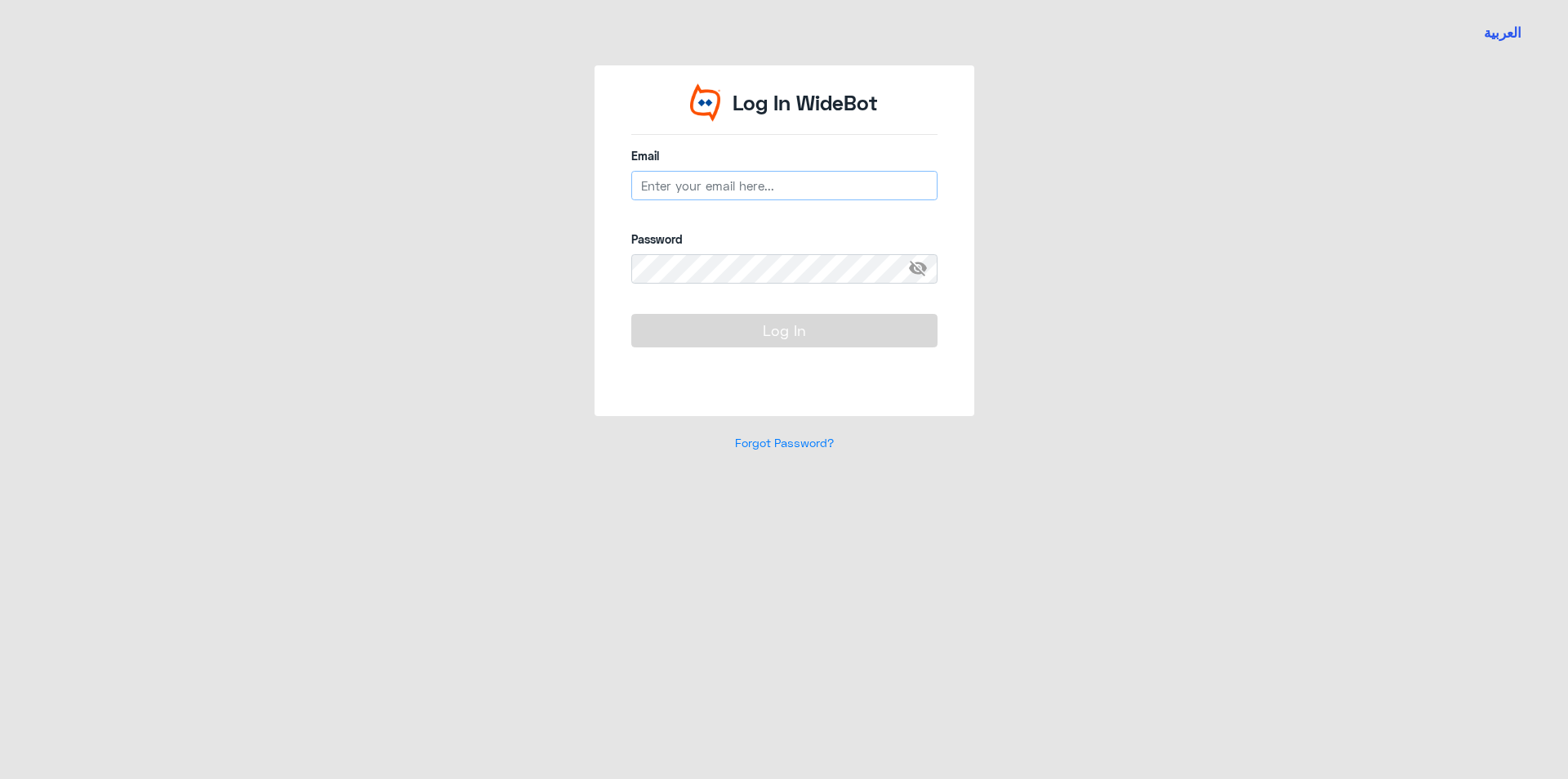
type input "[EMAIL_ADDRESS][DOMAIN_NAME]"
click at [750, 336] on button "Log In" at bounding box center [784, 330] width 306 height 32
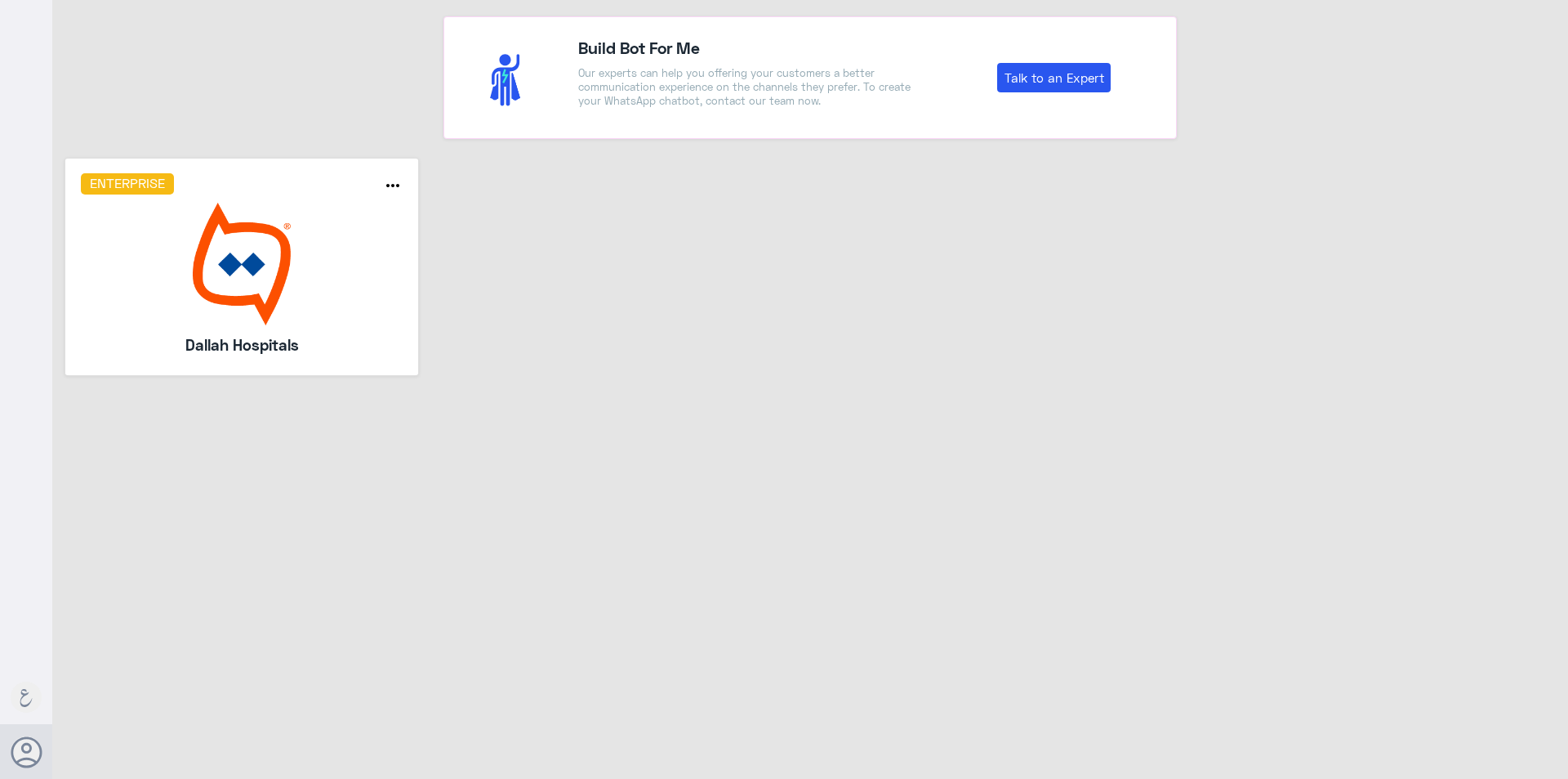
click at [317, 339] on h5 "Dallah Hospitals" at bounding box center [242, 345] width 235 height 23
click at [342, 200] on div "Enterprise more_horiz Dallah Hospitals" at bounding box center [242, 267] width 323 height 186
click at [345, 302] on img at bounding box center [242, 264] width 323 height 123
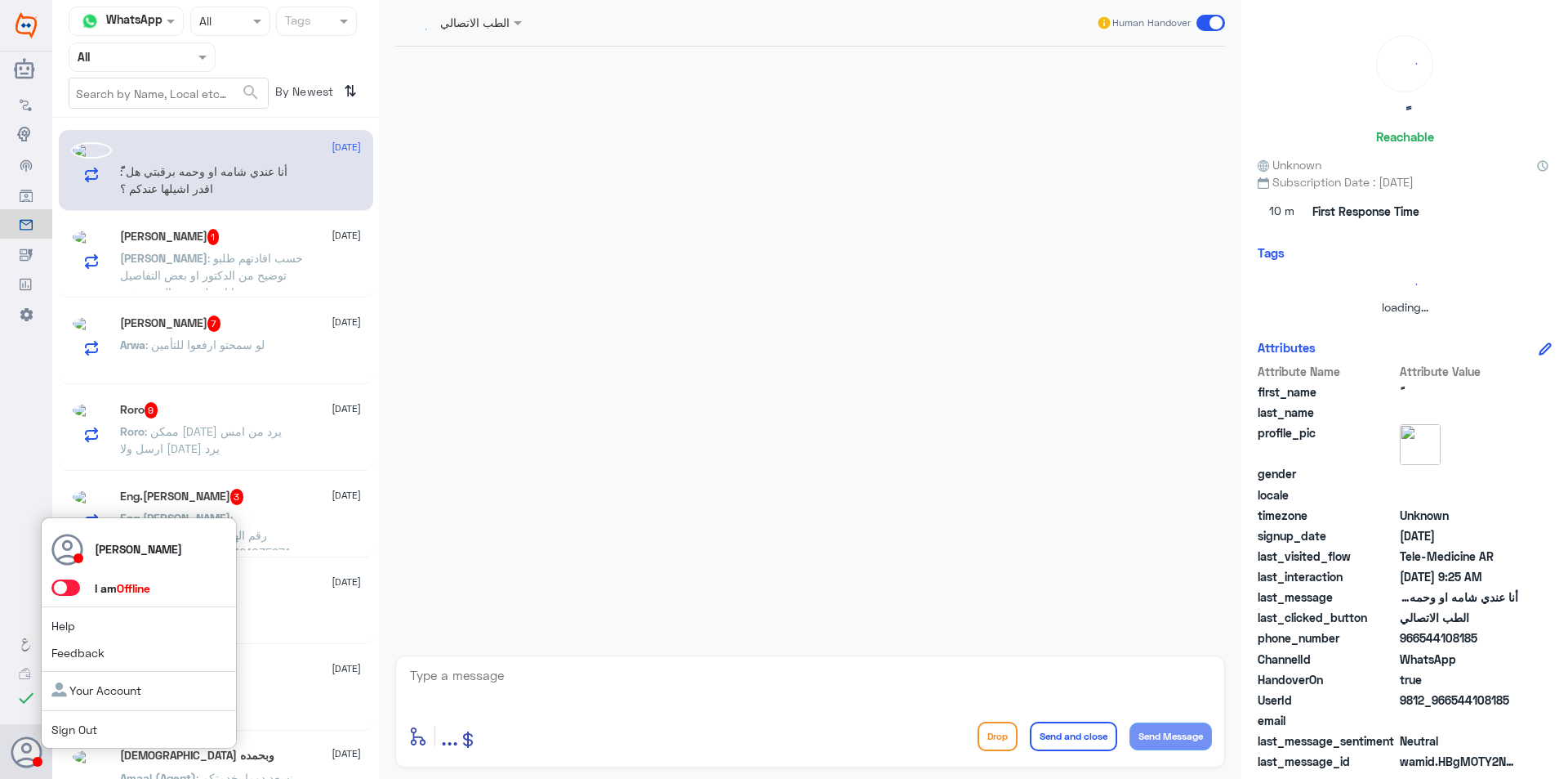
click at [62, 591] on span at bounding box center [66, 588] width 28 height 17
click at [0, 0] on input "checkbox" at bounding box center [0, 0] width 0 height 0
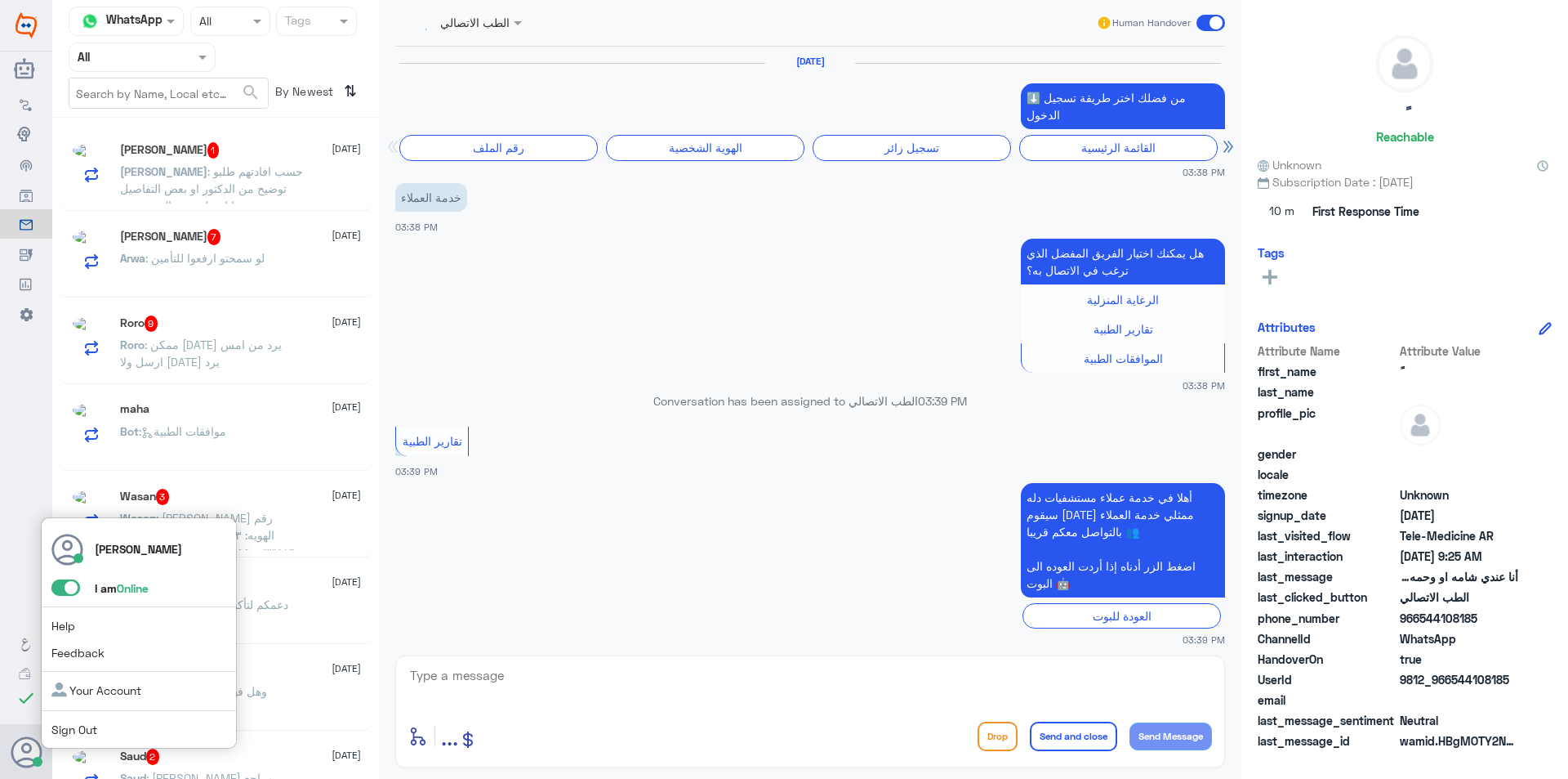
scroll to position [1495, 0]
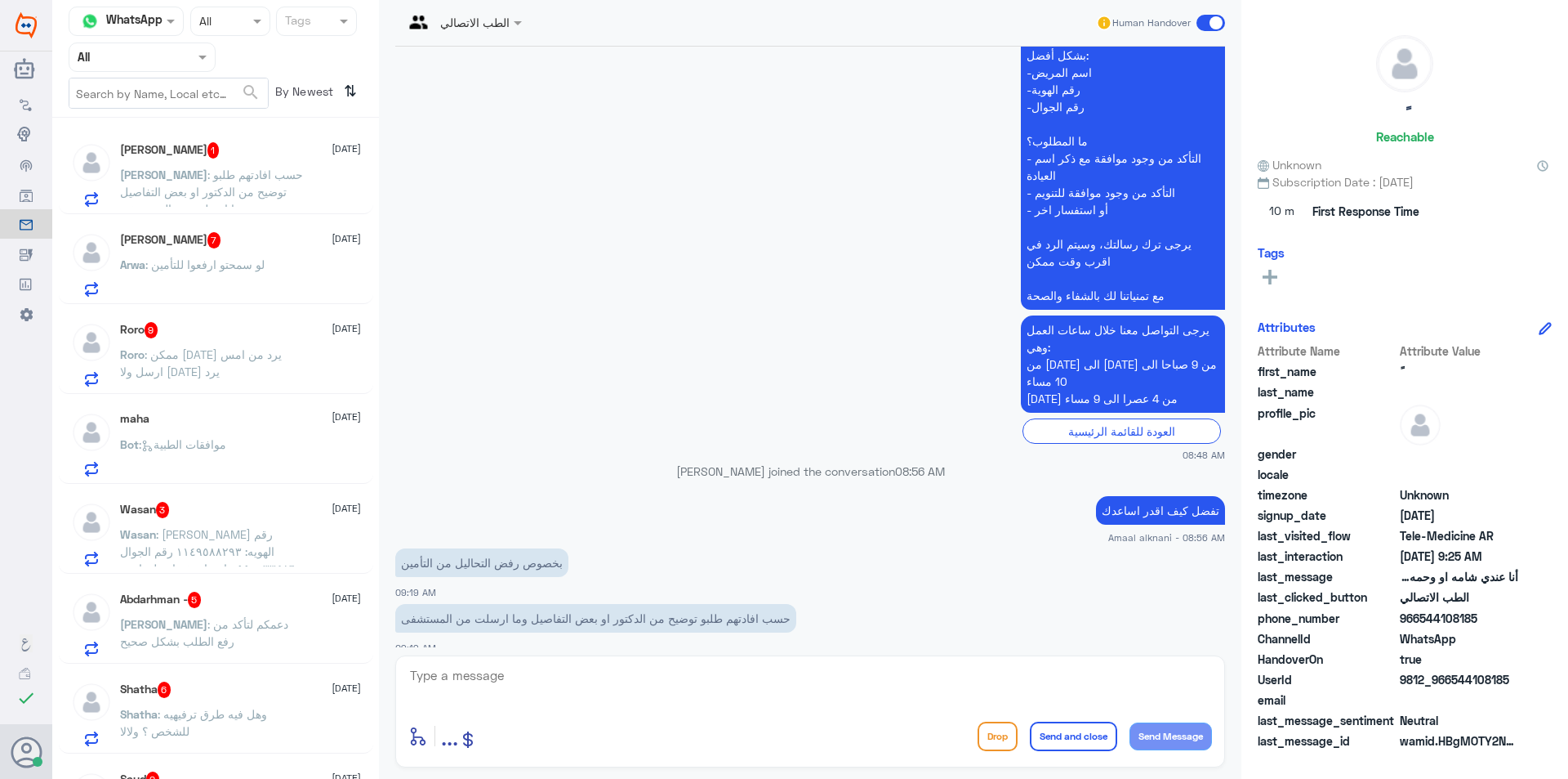
click at [183, 53] on div at bounding box center [142, 56] width 145 height 19
click at [181, 164] on div "Your Inbox" at bounding box center [142, 166] width 147 height 37
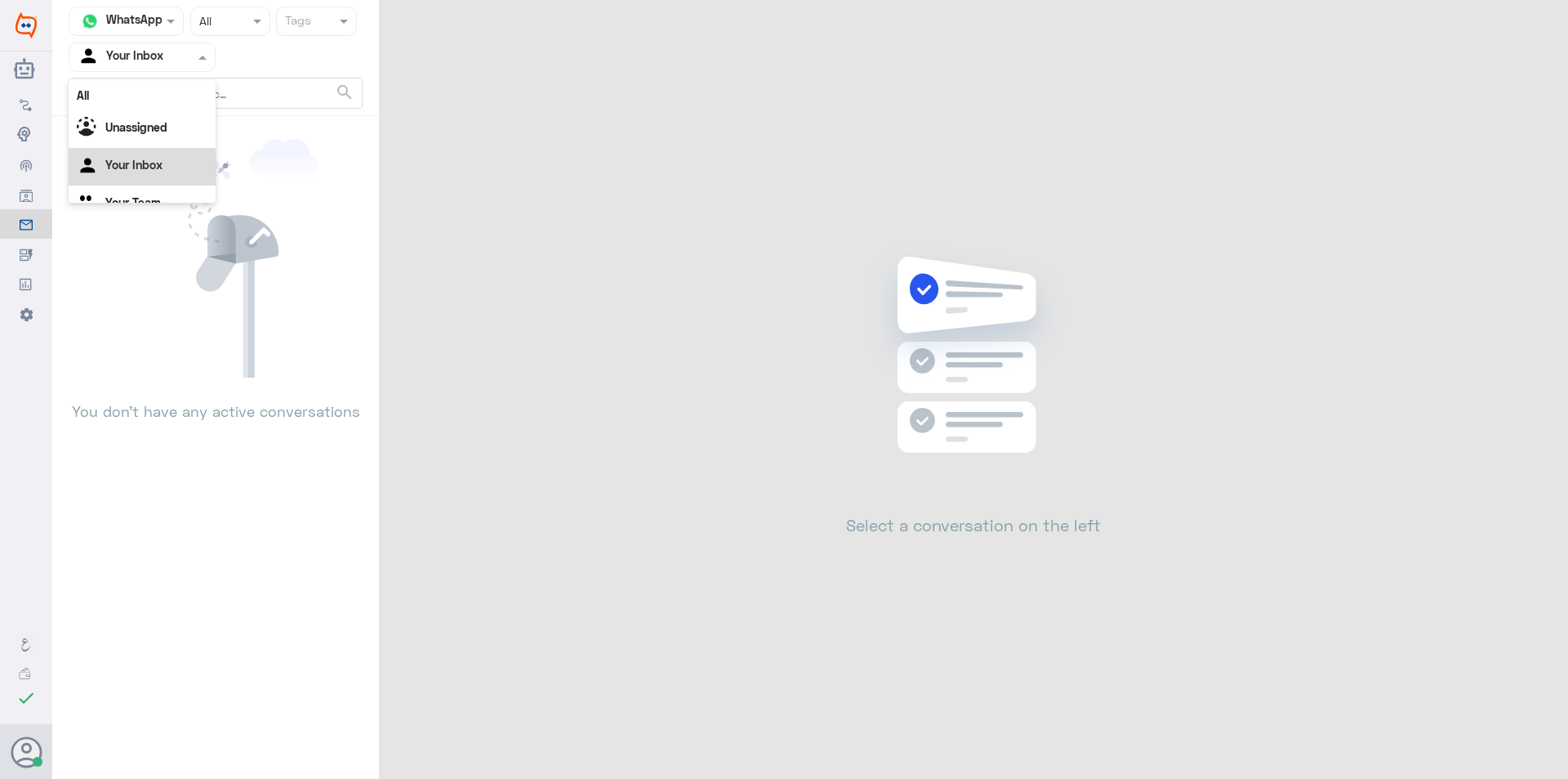
click at [155, 66] on div "Your Inbox" at bounding box center [120, 57] width 85 height 25
click at [149, 171] on div "Your Team" at bounding box center [142, 184] width 147 height 37
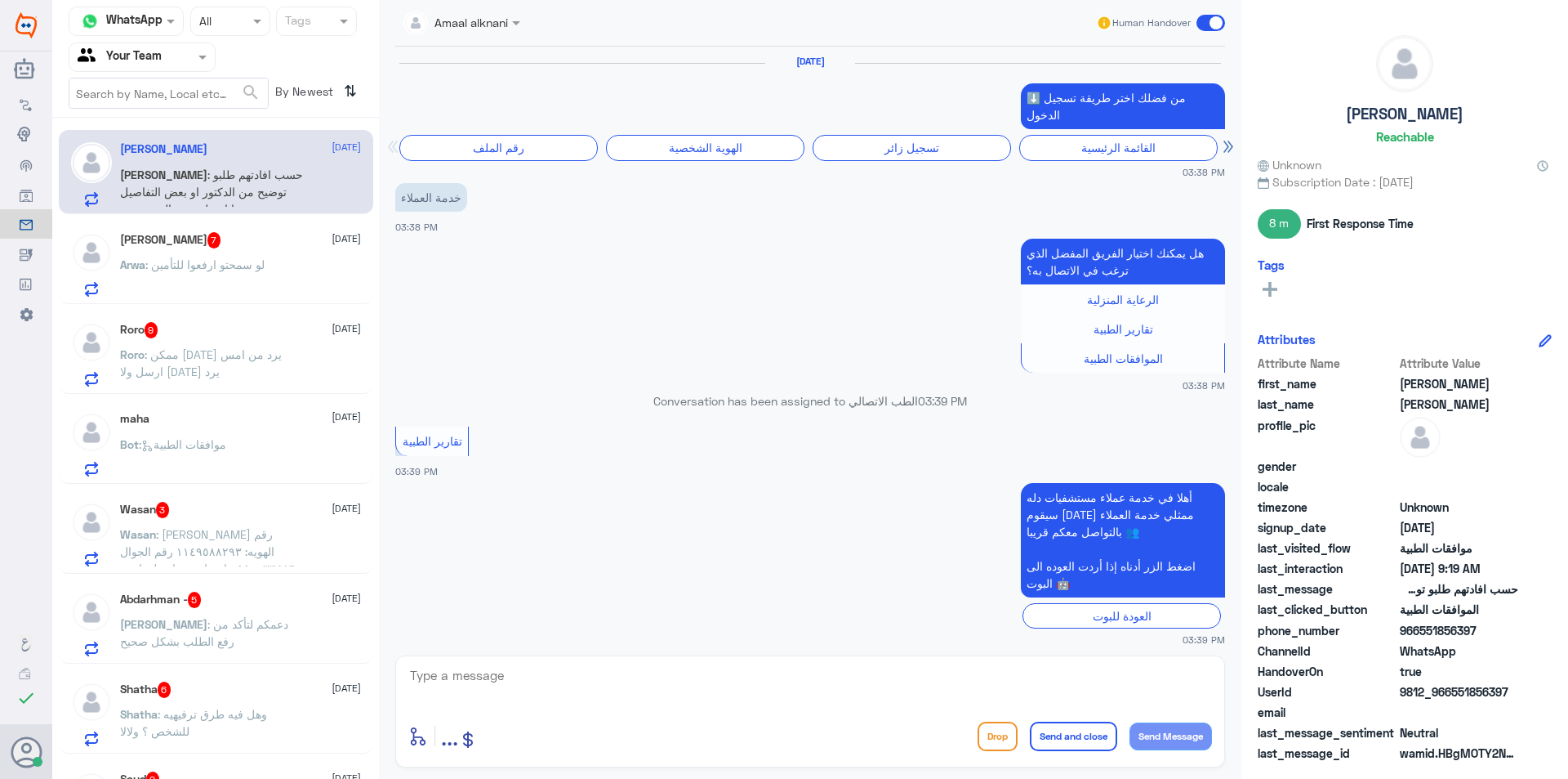
scroll to position [1495, 0]
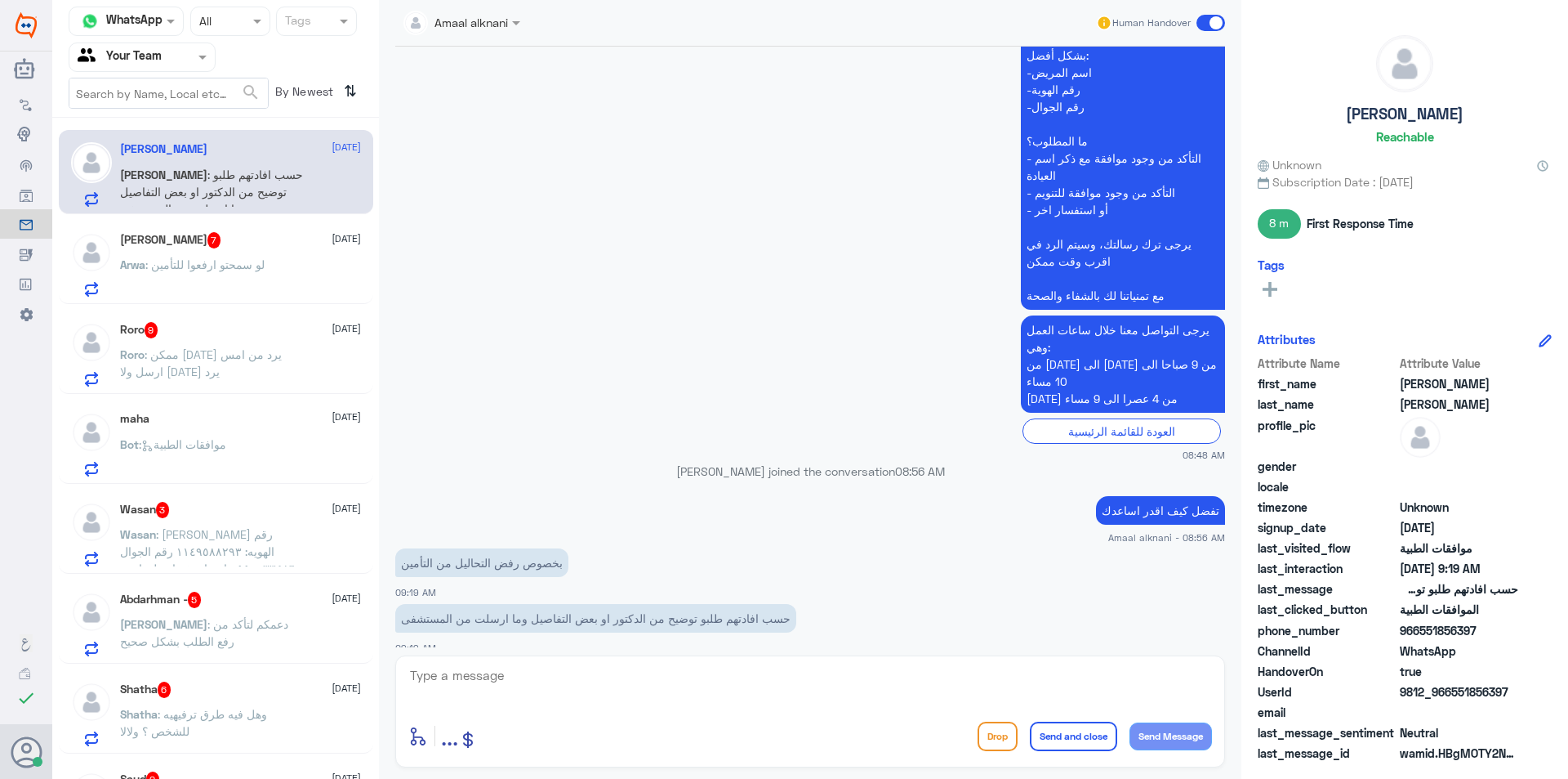
click at [151, 53] on input "text" at bounding box center [122, 56] width 90 height 19
click at [175, 140] on div "Your Inbox" at bounding box center [142, 146] width 147 height 37
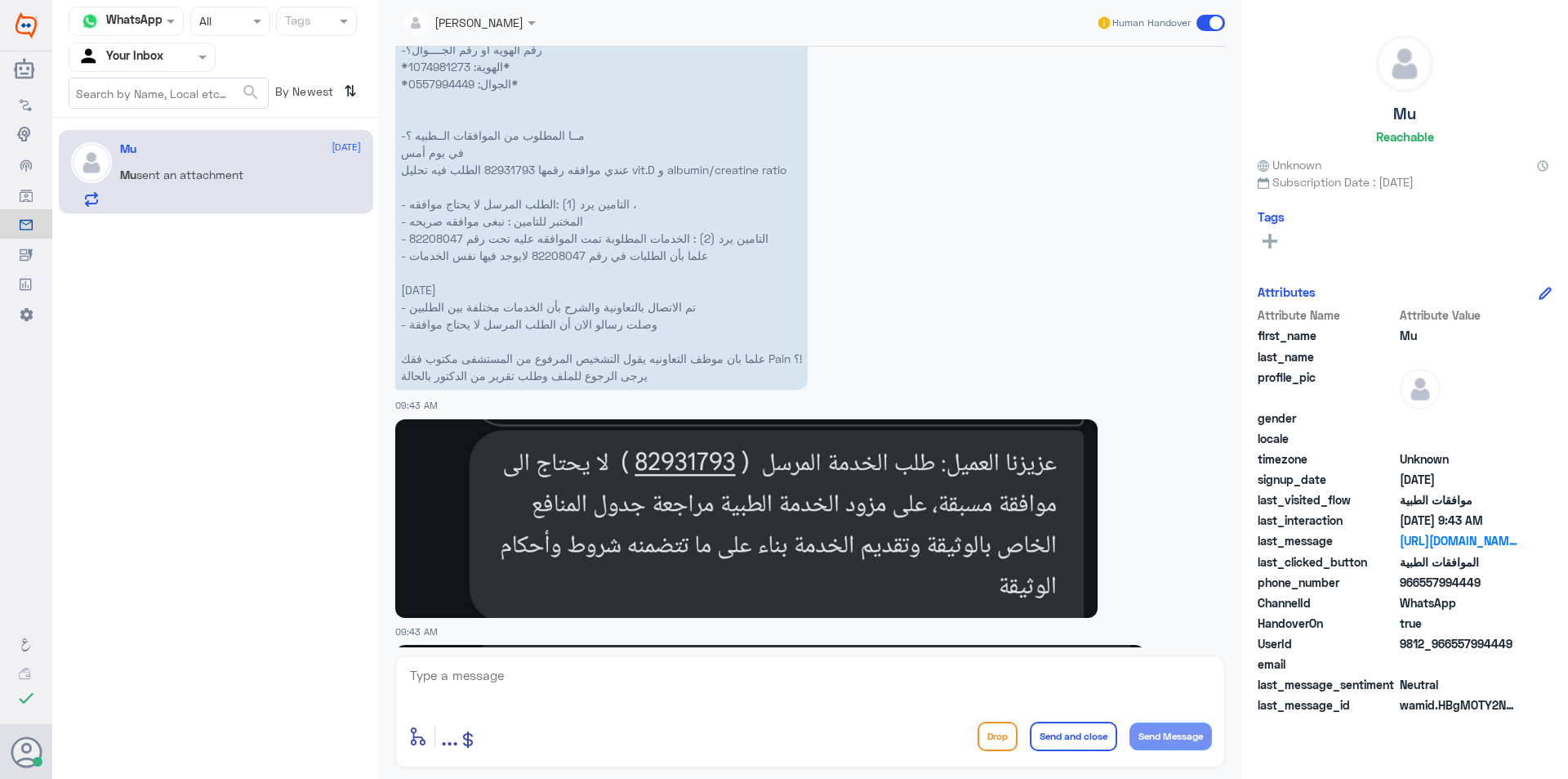
scroll to position [4235, 0]
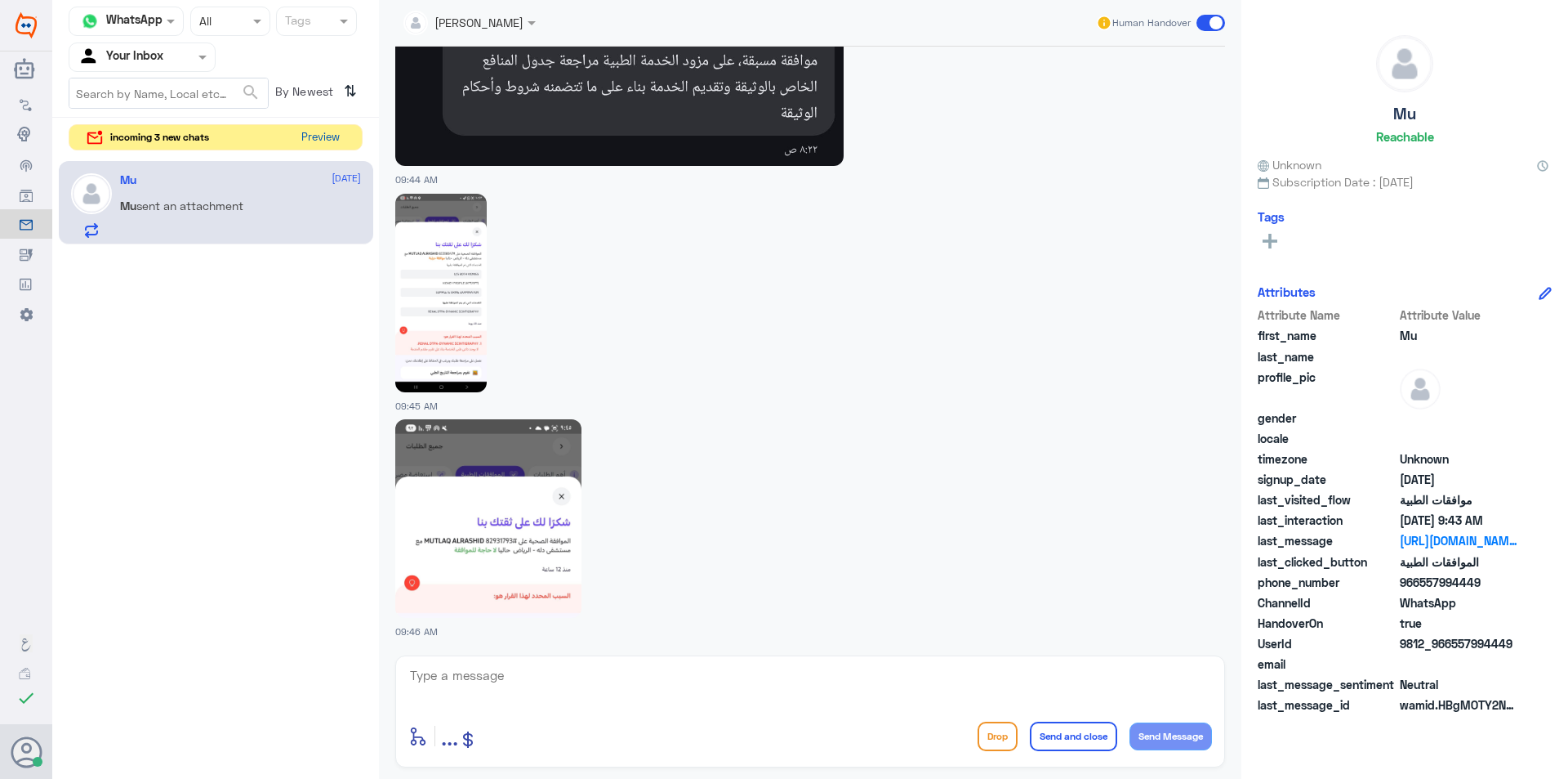
click at [329, 140] on button "Preview" at bounding box center [320, 138] width 51 height 26
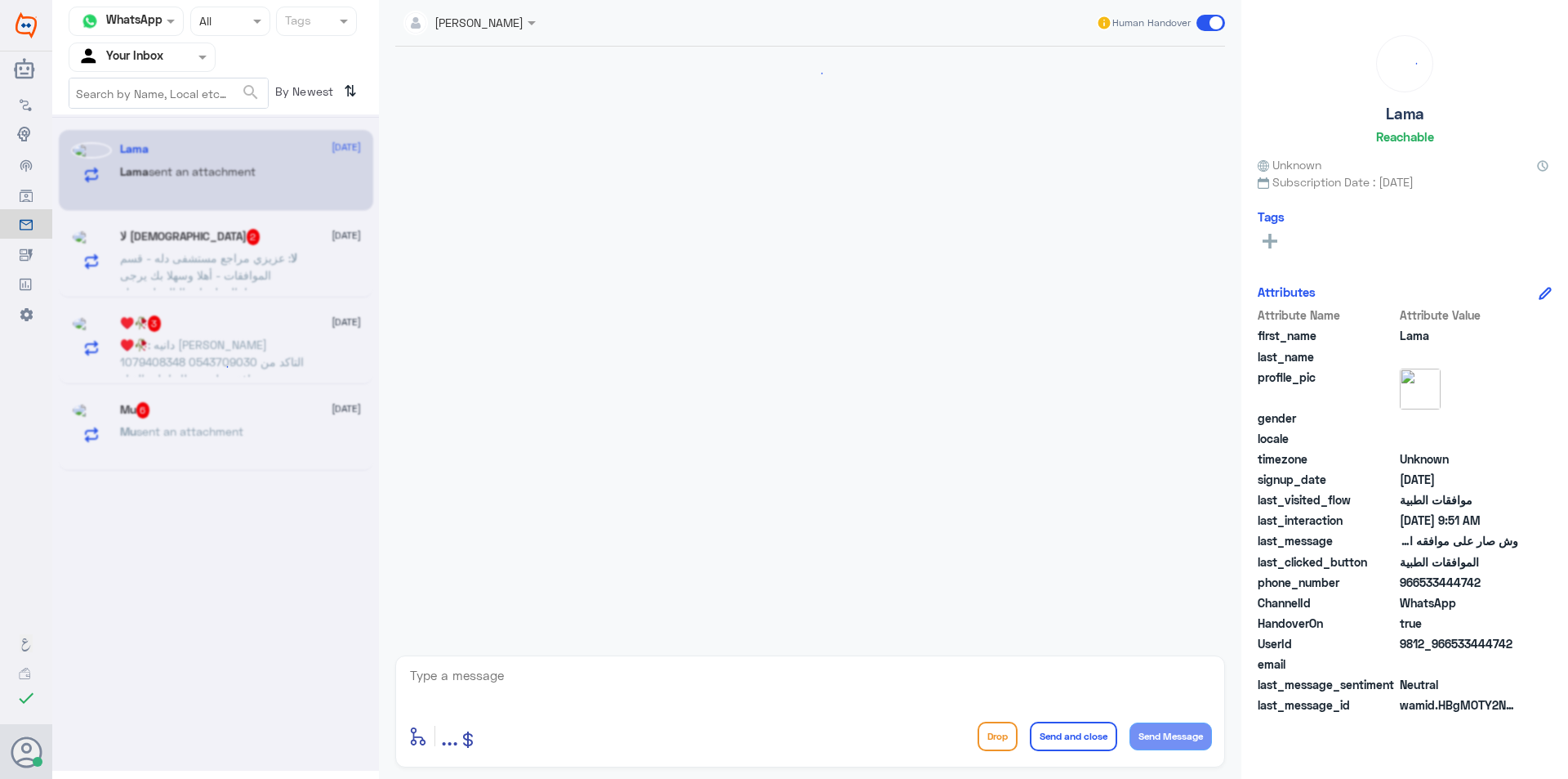
scroll to position [1260, 0]
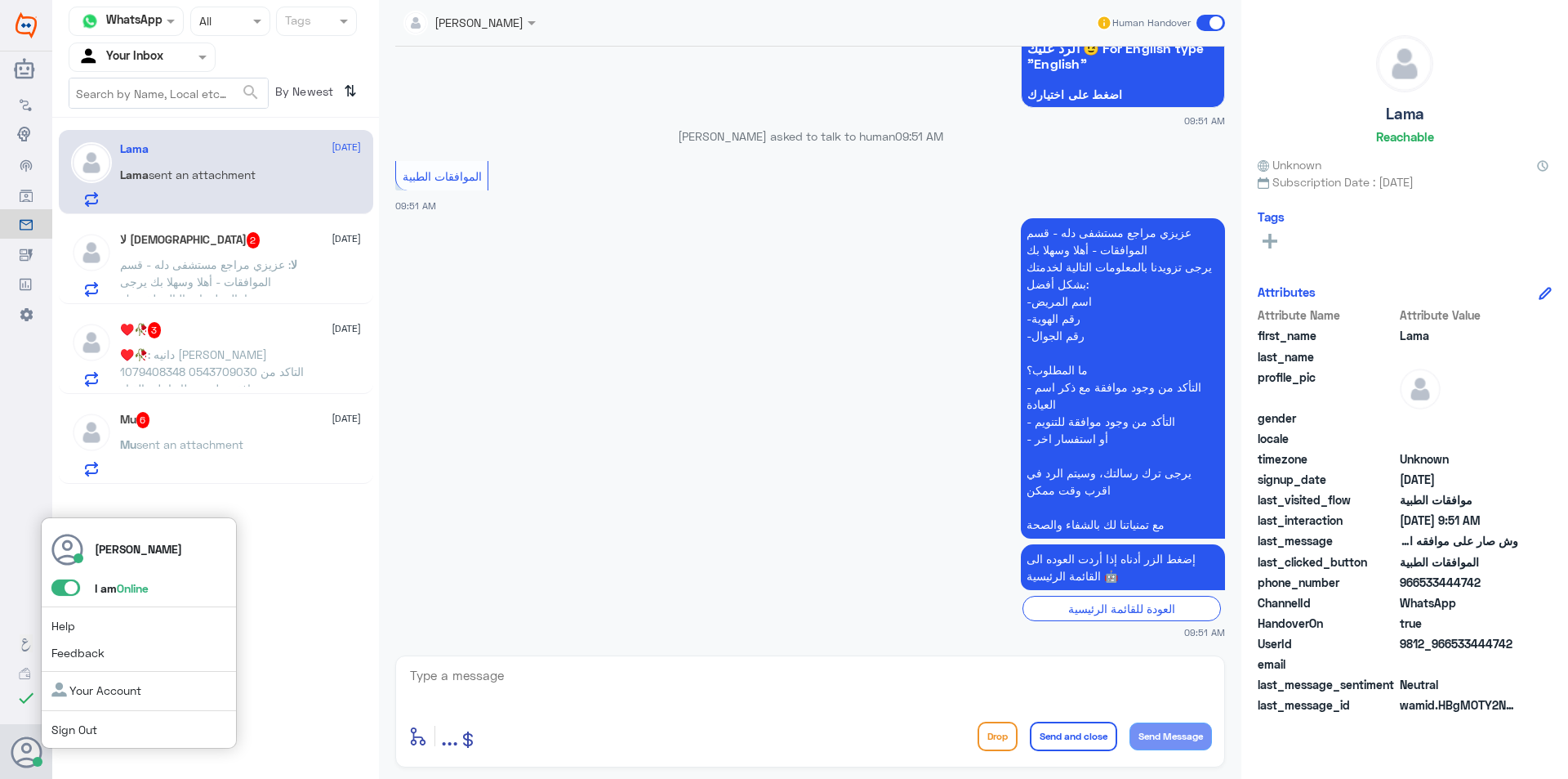
click at [67, 589] on span at bounding box center [66, 588] width 28 height 17
click at [0, 0] on input "checkbox" at bounding box center [0, 0] width 0 height 0
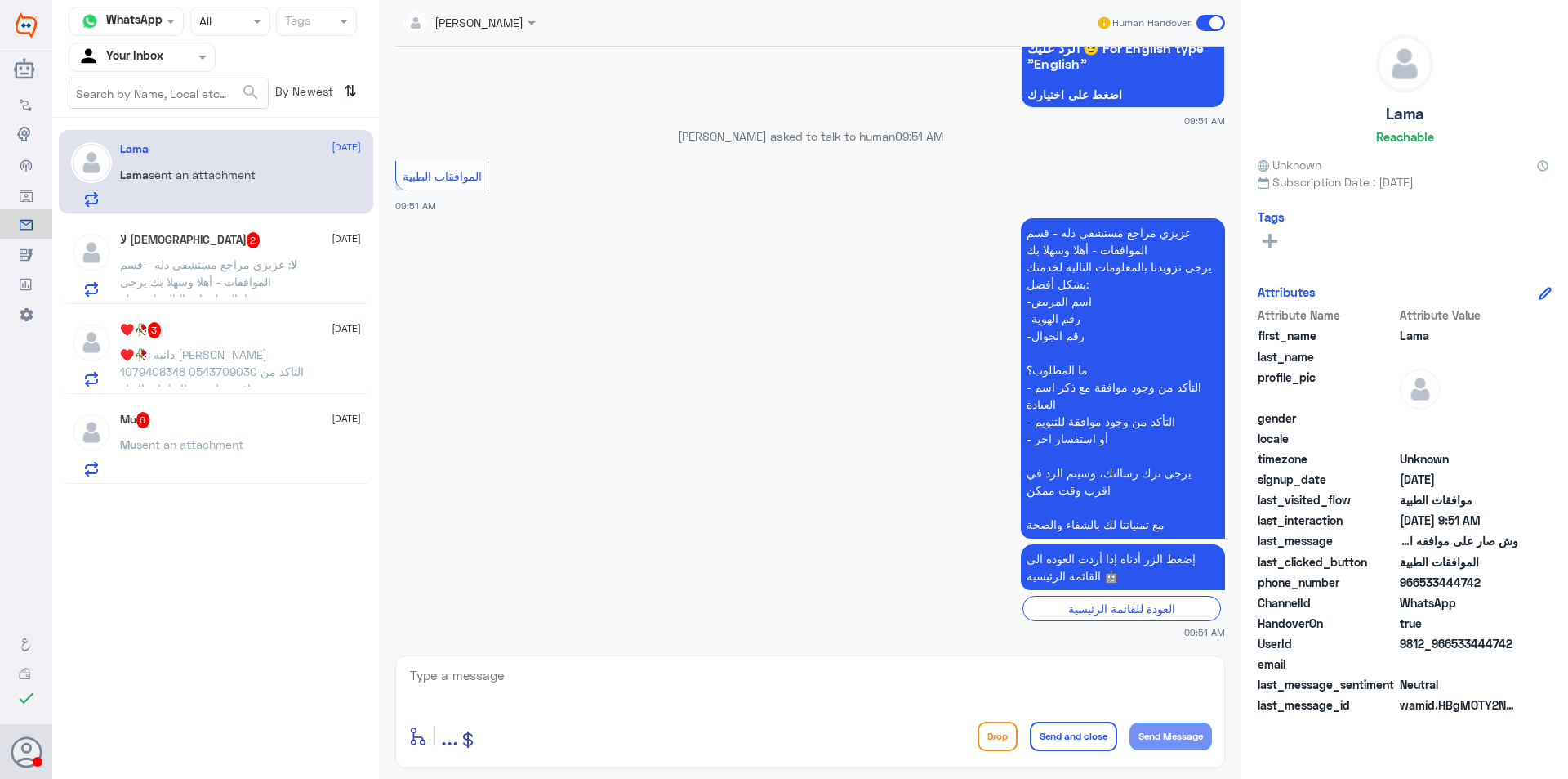
click at [232, 464] on p "Mu sent an attachment" at bounding box center [182, 456] width 124 height 41
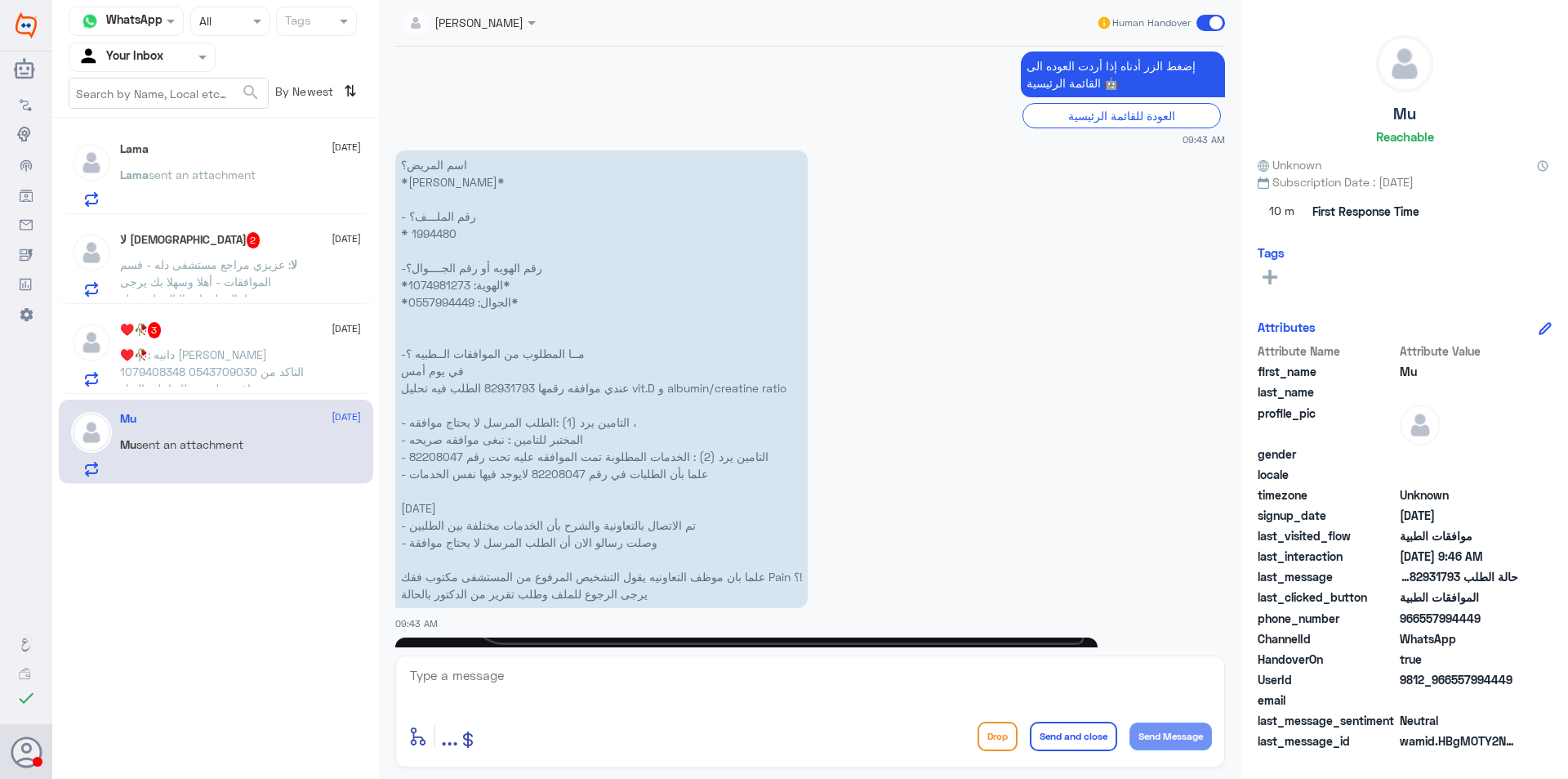
scroll to position [2129, 0]
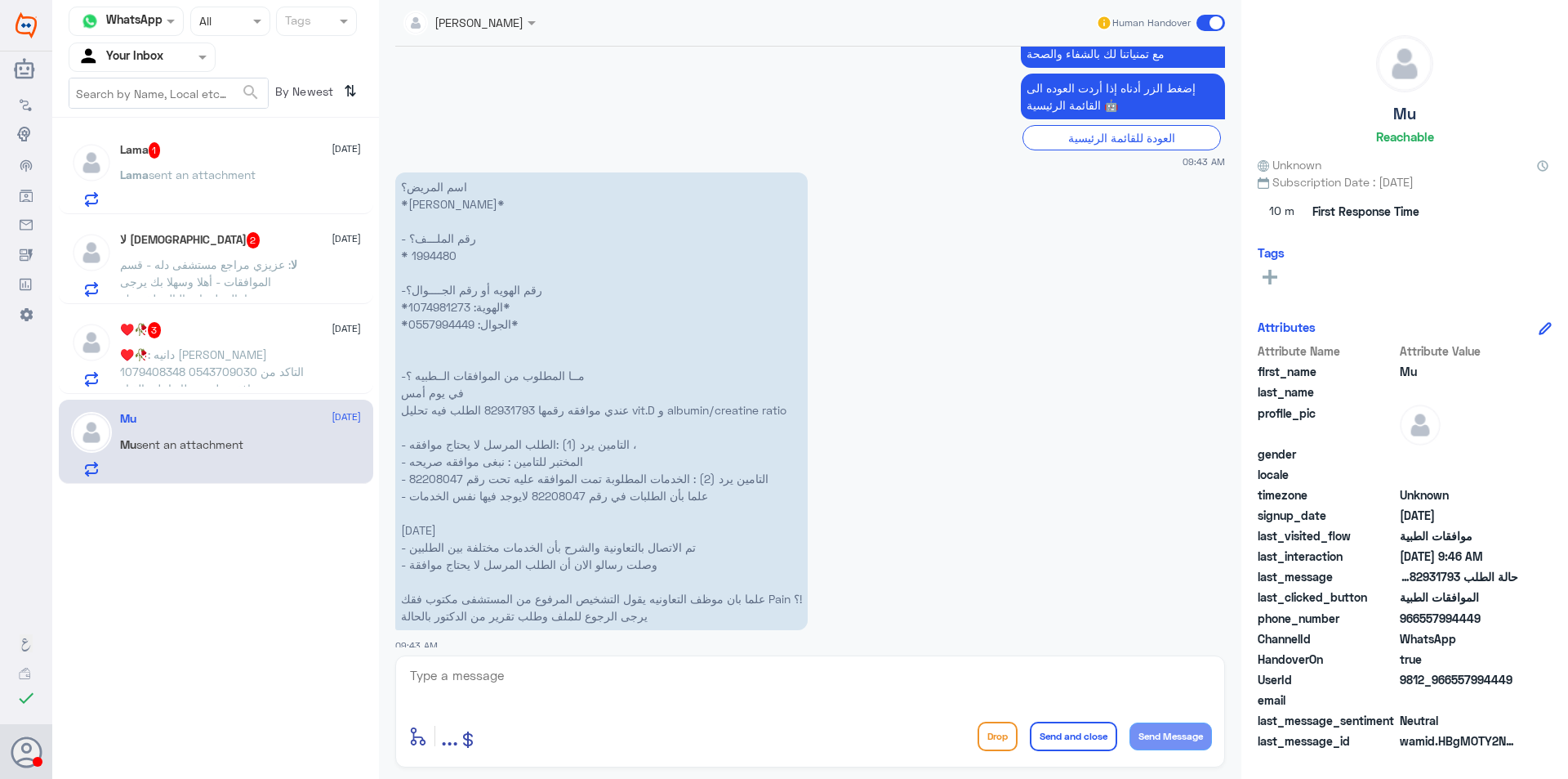
click at [436, 255] on p "اسم المريض؟ *[PERSON_NAME]* - رقم الملـــف؟ * 1994480 -رقم الهويه أو رقم الجـــ…" at bounding box center [601, 401] width 413 height 458
copy p "1994480"
click at [877, 687] on textarea at bounding box center [810, 684] width 804 height 40
type textarea ">"
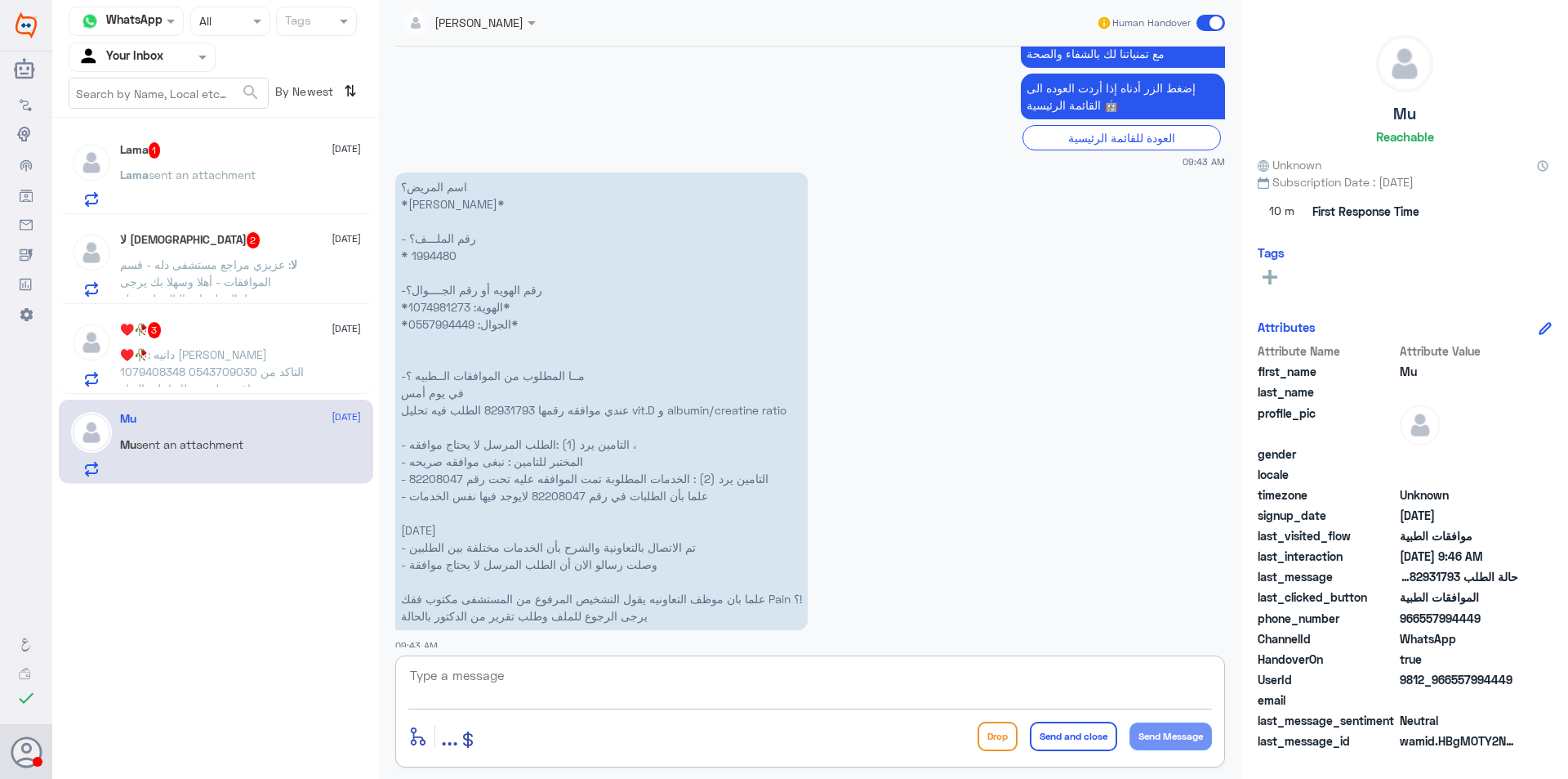
click at [799, 678] on textarea at bounding box center [810, 684] width 804 height 40
type textarea "تحت الاجراء"
click at [1071, 745] on button "Send and close" at bounding box center [1073, 736] width 87 height 29
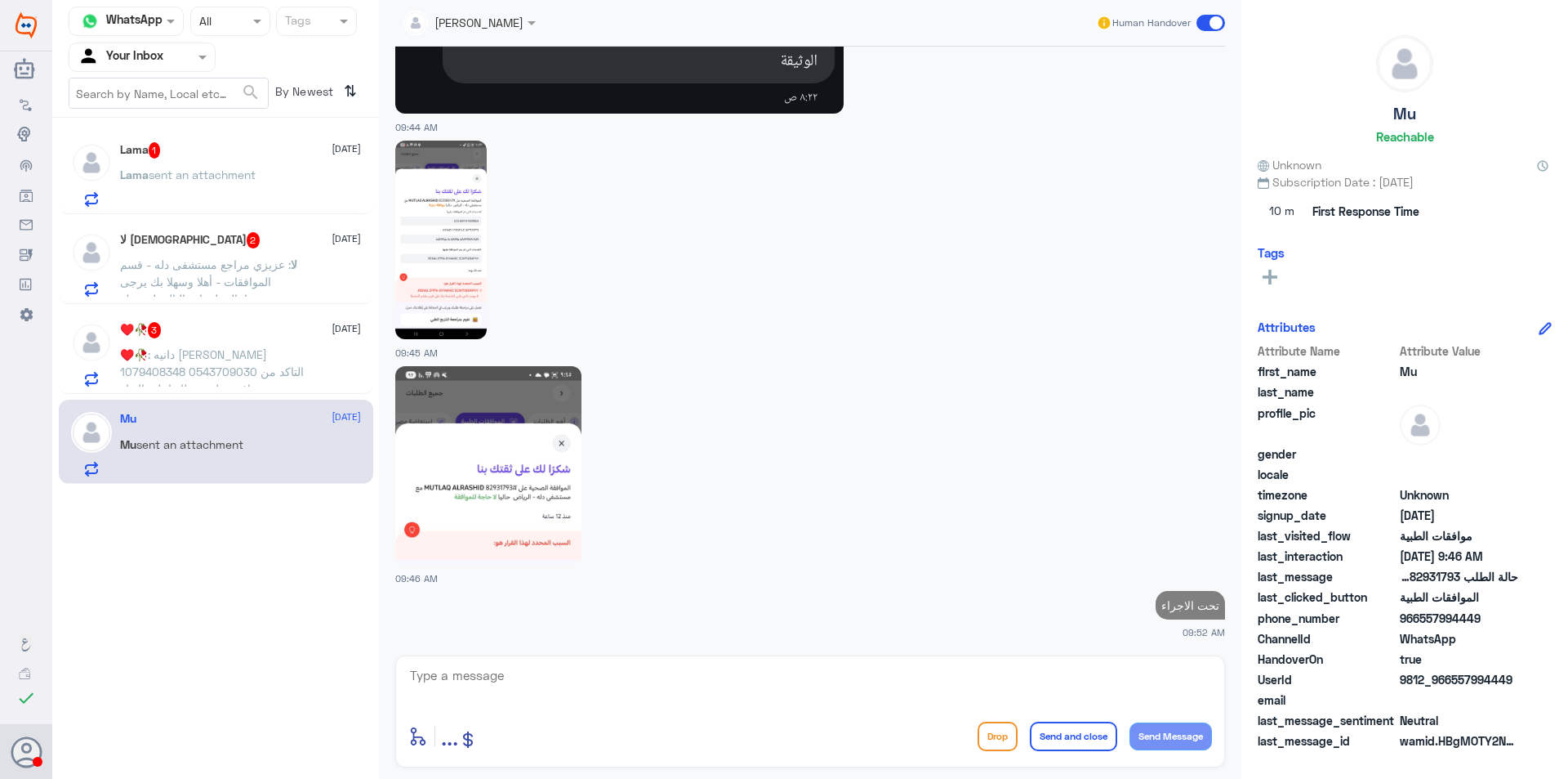
scroll to position [3321, 0]
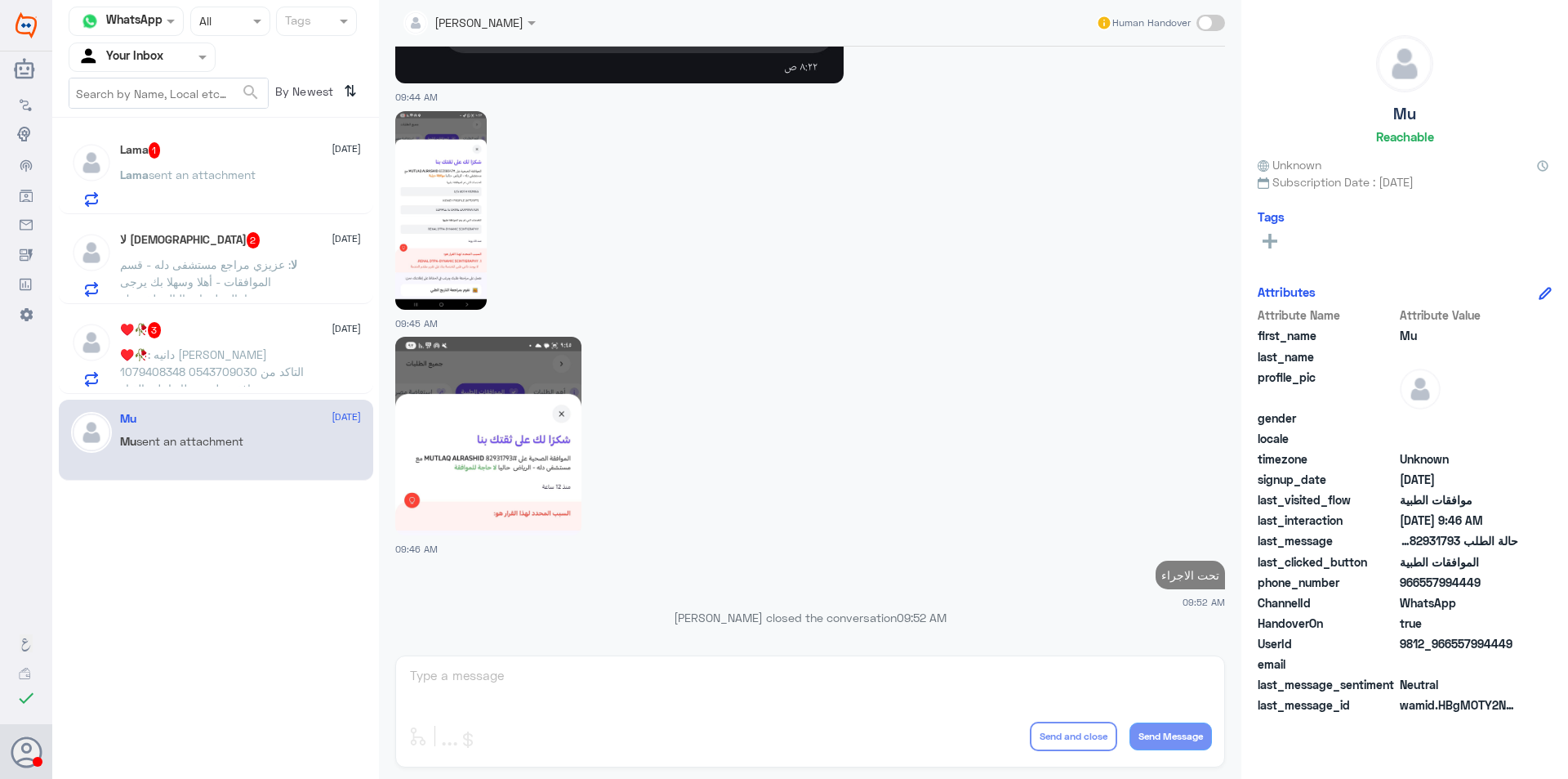
click at [194, 342] on div "♥️🥀 3 [DATE] ♥️🥀 : دانيه [PERSON_NAME] 1079408348 0543709030 التاكد من وجود موا…" at bounding box center [241, 355] width 241 height 65
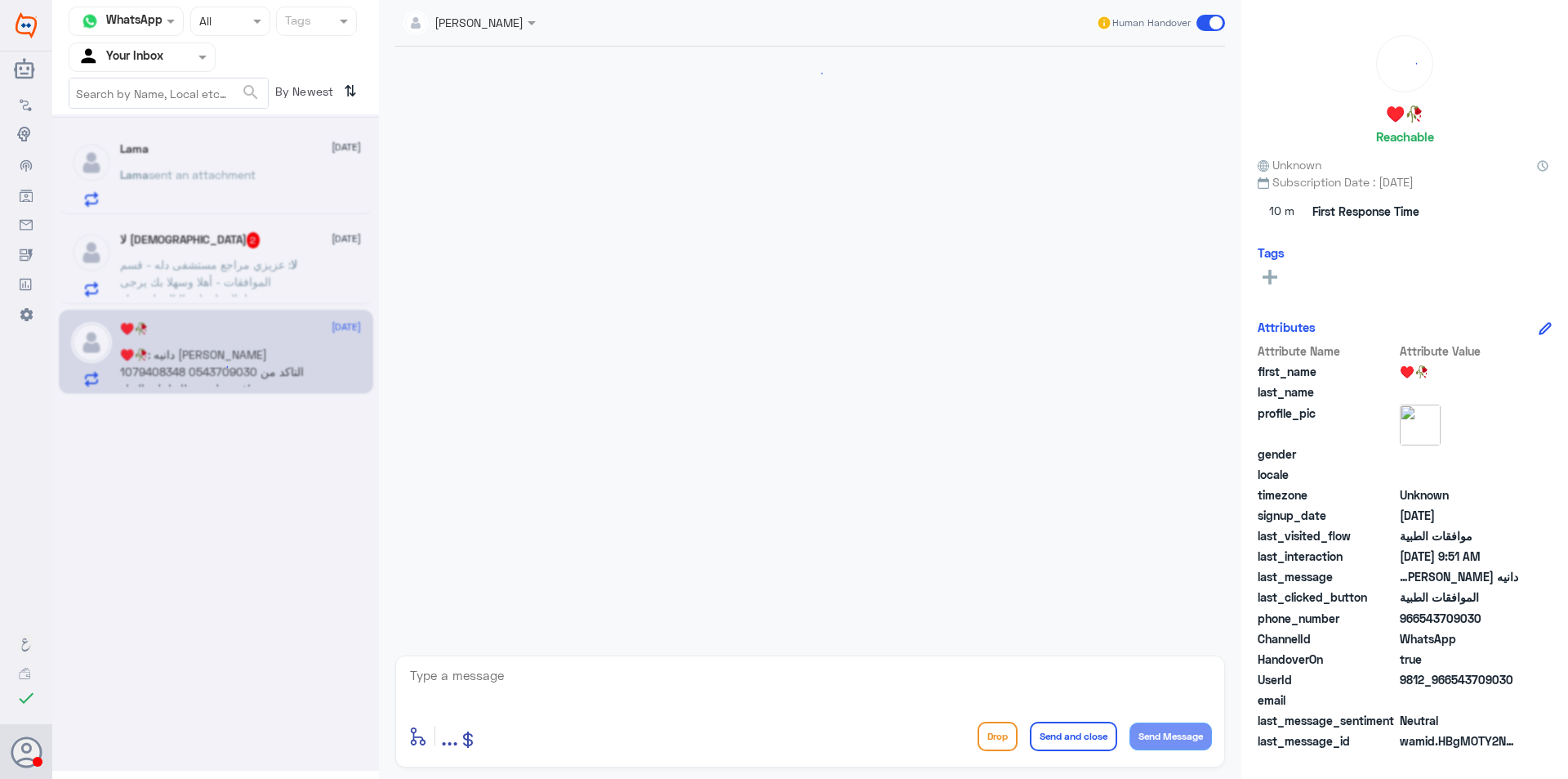
scroll to position [1436, 0]
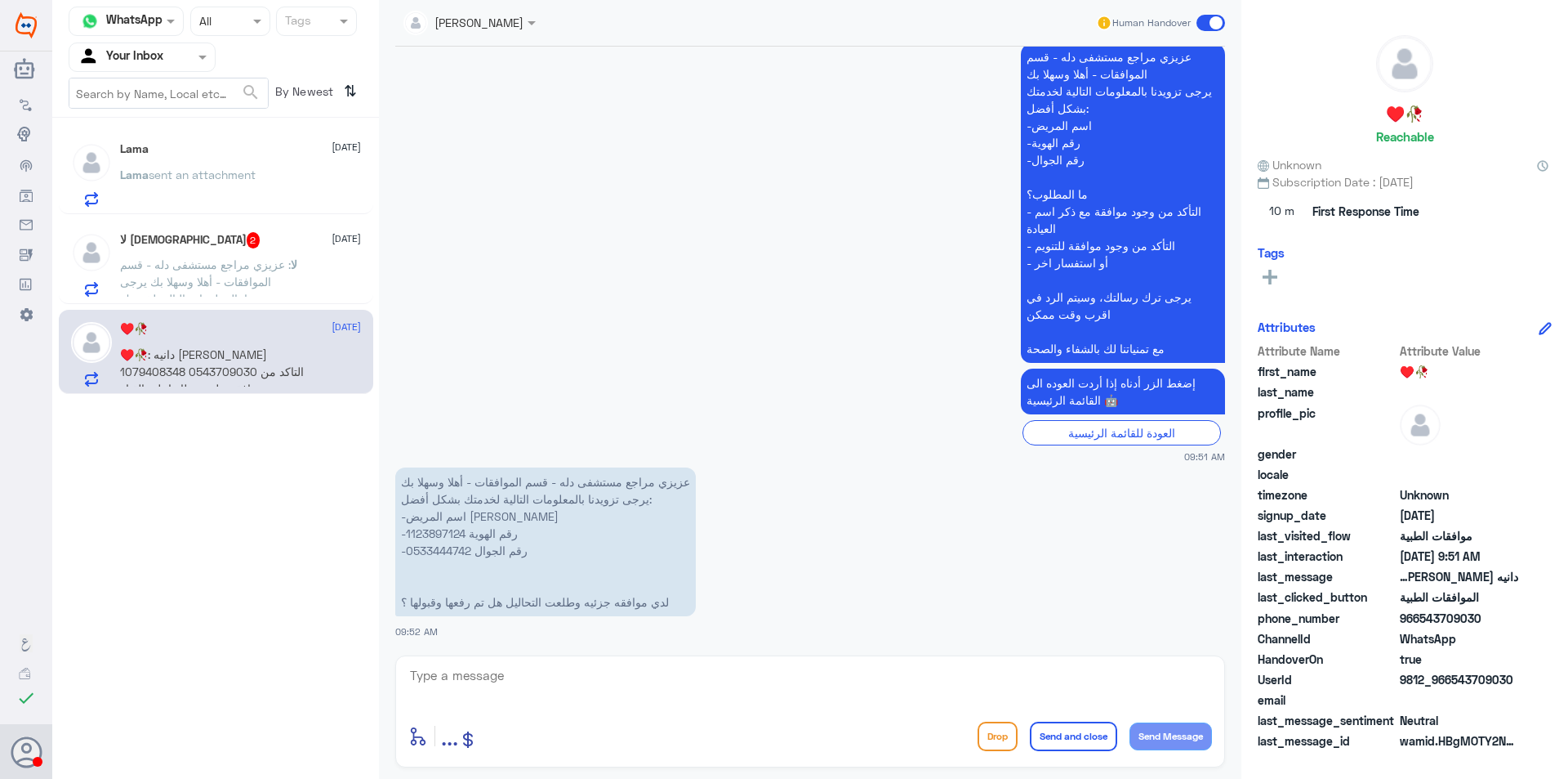
drag, startPoint x: 636, startPoint y: 708, endPoint x: 738, endPoint y: 676, distance: 106.9
click at [666, 688] on div at bounding box center [810, 686] width 804 height 44
click at [740, 679] on textarea at bounding box center [810, 684] width 804 height 40
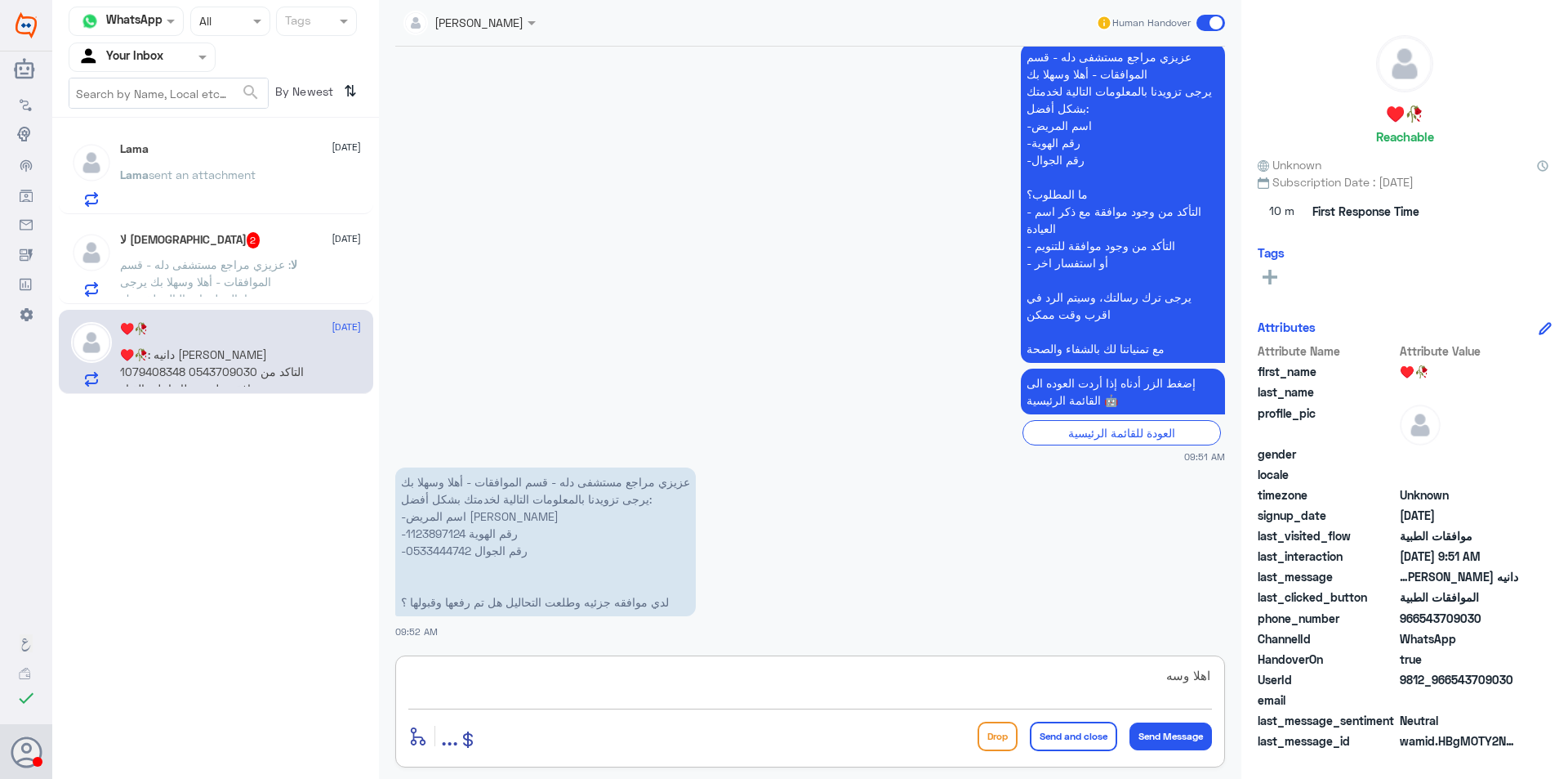
type textarea "اهلا وسهلا"
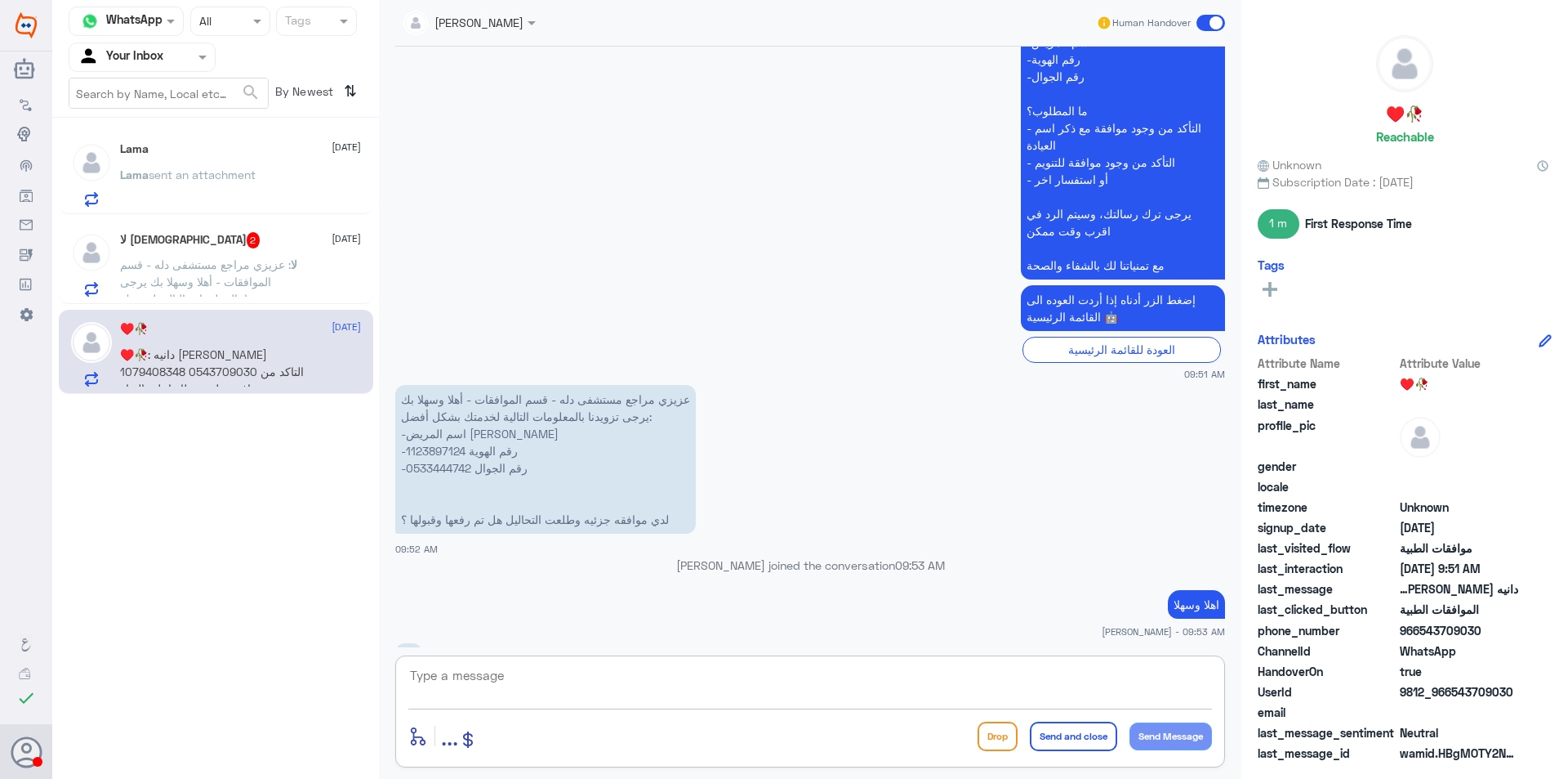
scroll to position [1545, 0]
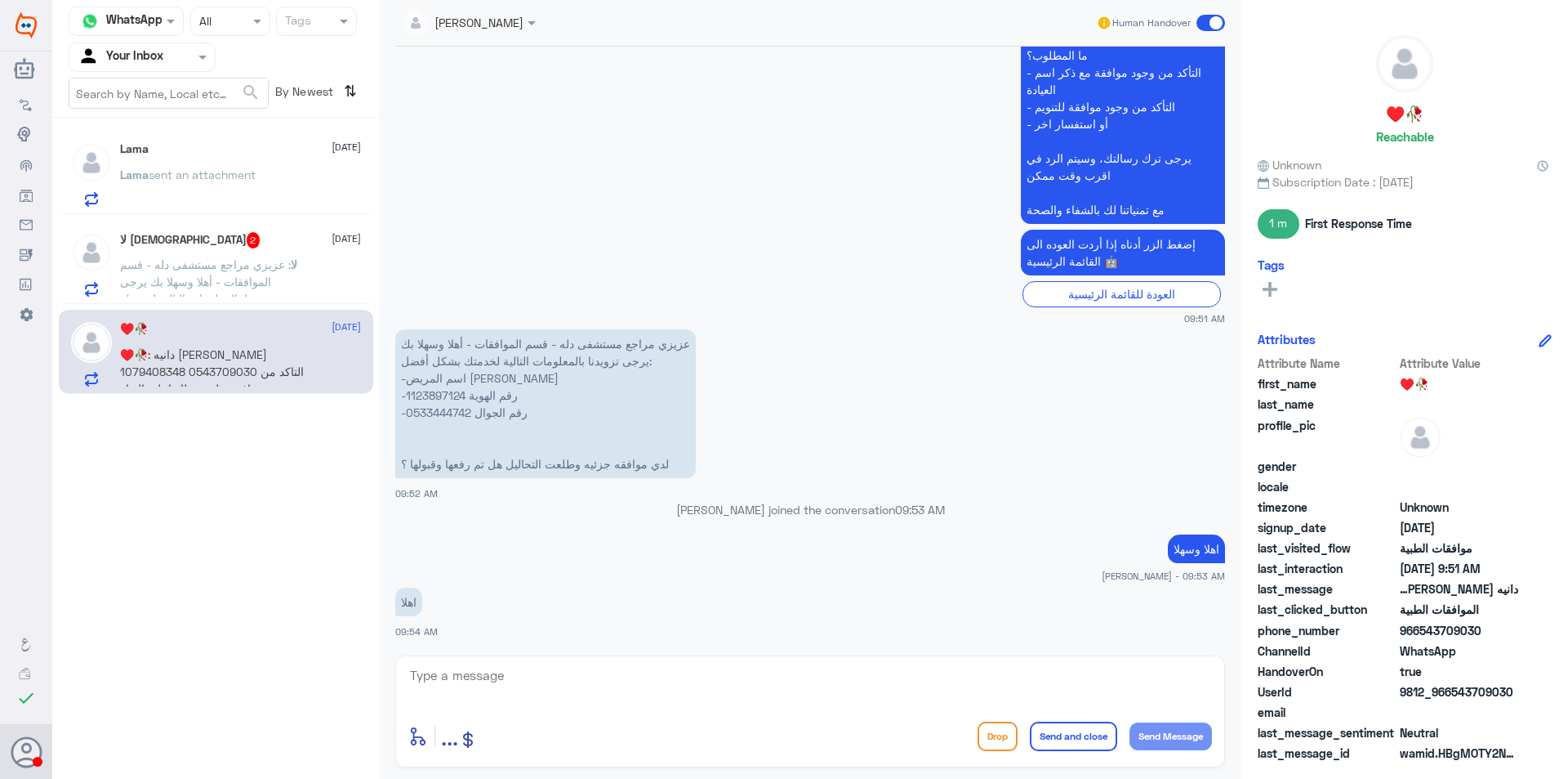
click at [450, 401] on p "عزيزي مراجع مستشفى دله - قسم الموافقات - أهلا وسهلا بك يرجى تزويدنا بالمعلومات …" at bounding box center [545, 404] width 300 height 149
copy p "1123897124"
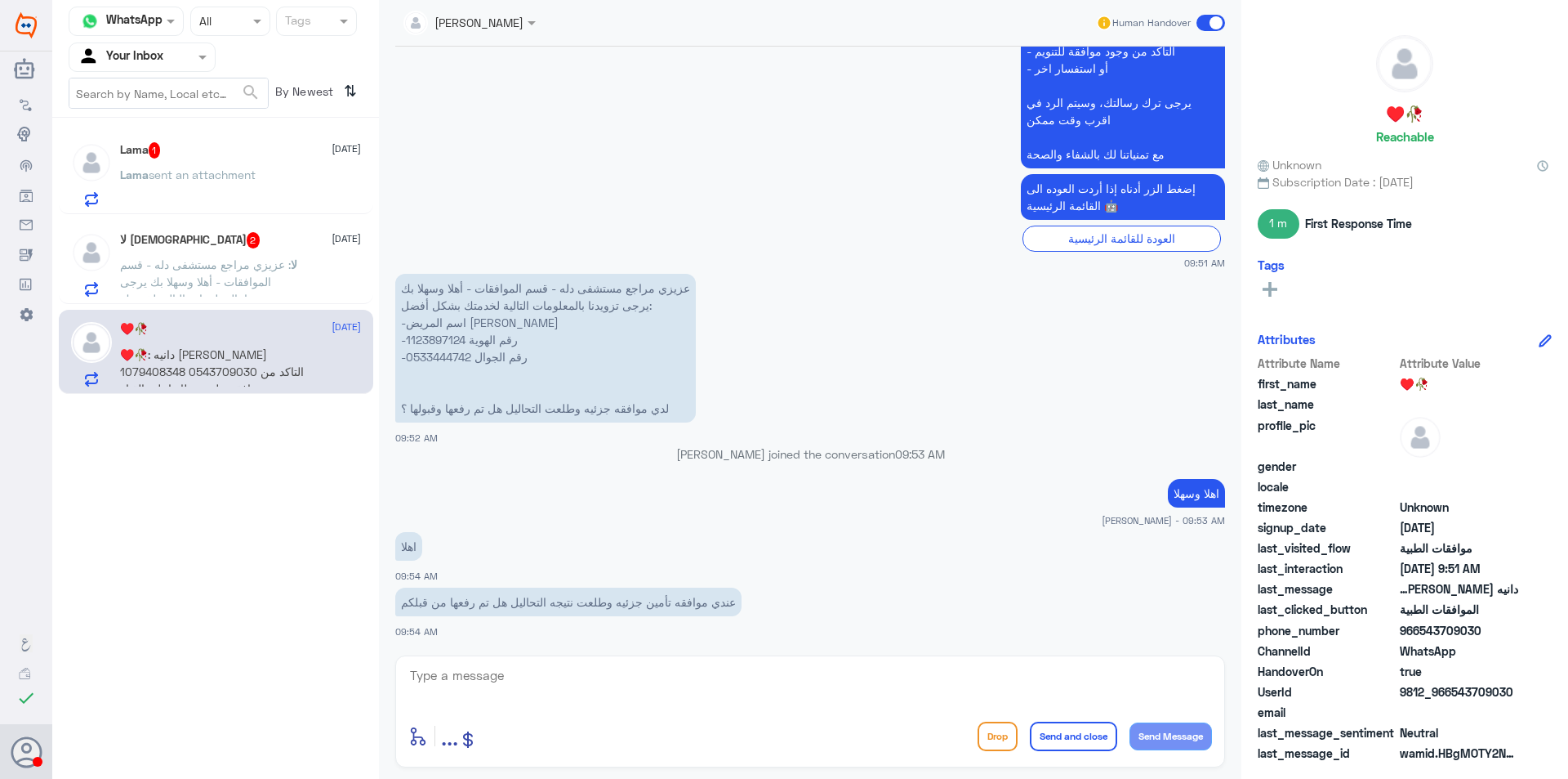
click at [526, 678] on textarea at bounding box center [810, 684] width 804 height 40
click at [442, 336] on p "عزيزي مراجع مستشفى دله - قسم الموافقات - أهلا وسهلا بك يرجى تزويدنا بالمعلومات …" at bounding box center [545, 348] width 300 height 149
copy p "1123897124"
drag, startPoint x: 578, startPoint y: 686, endPoint x: 576, endPoint y: 693, distance: 7.3
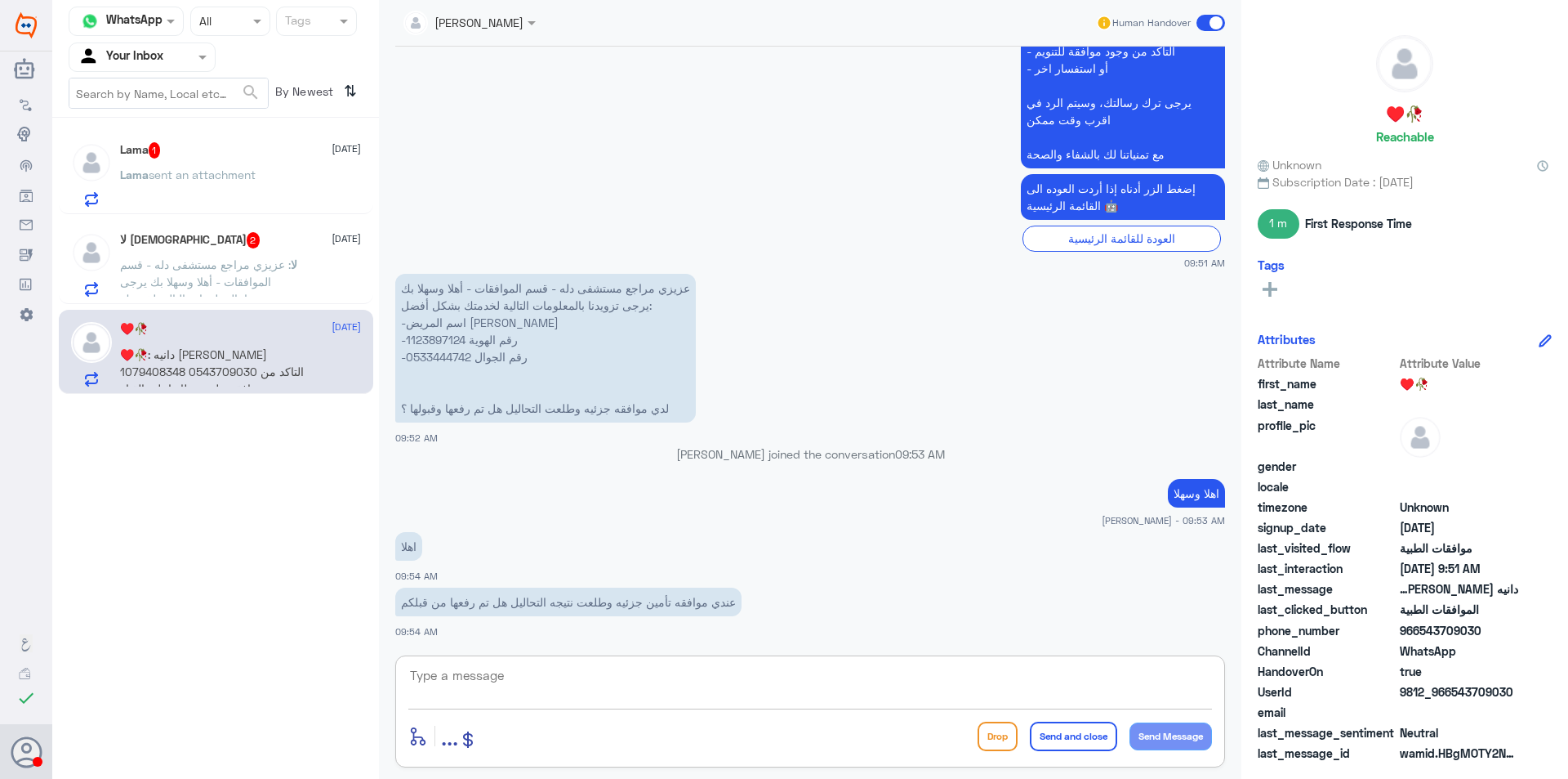
click at [576, 693] on textarea at bounding box center [810, 684] width 804 height 40
type textarea "k"
type textarea "نعم تم رفعها والان مرفوضعة مره ثانية"
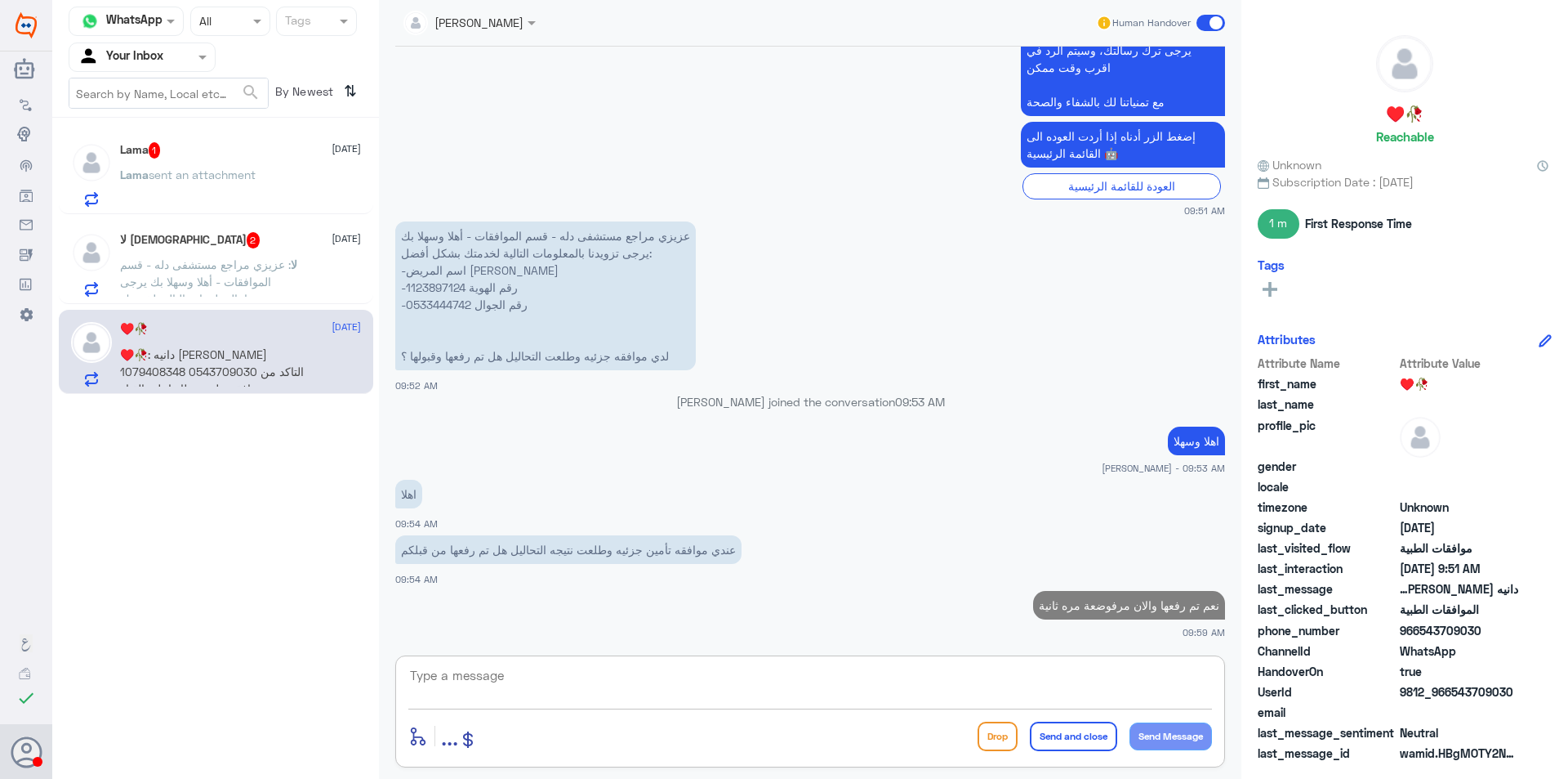
click at [255, 288] on span ": عزيزي مراجع مستشفى دله - قسم الموافقات - أهلا وسهلا بك يرجى تزويدنا بالمعلوما…" at bounding box center [211, 367] width 181 height 220
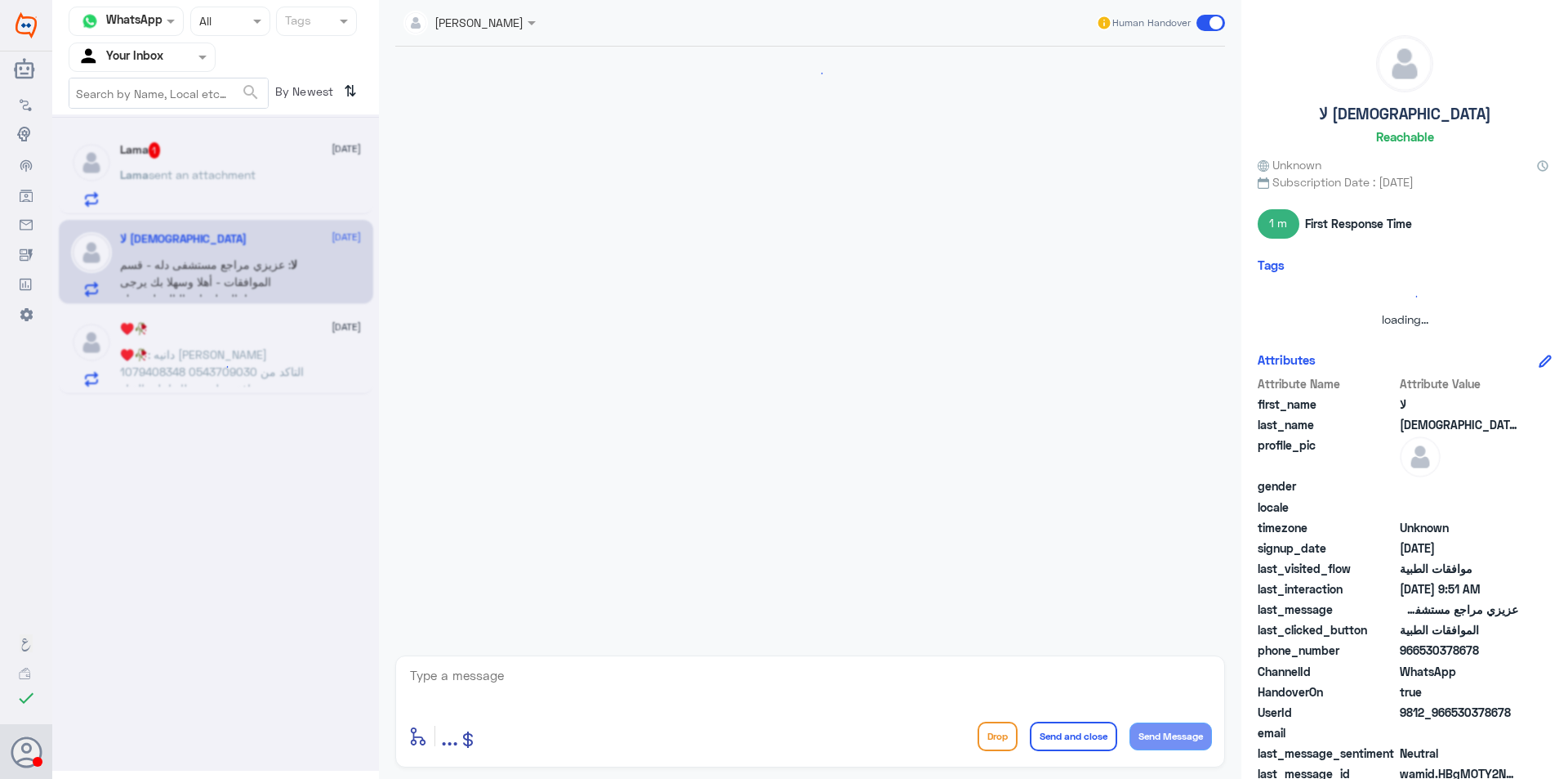
scroll to position [2074, 0]
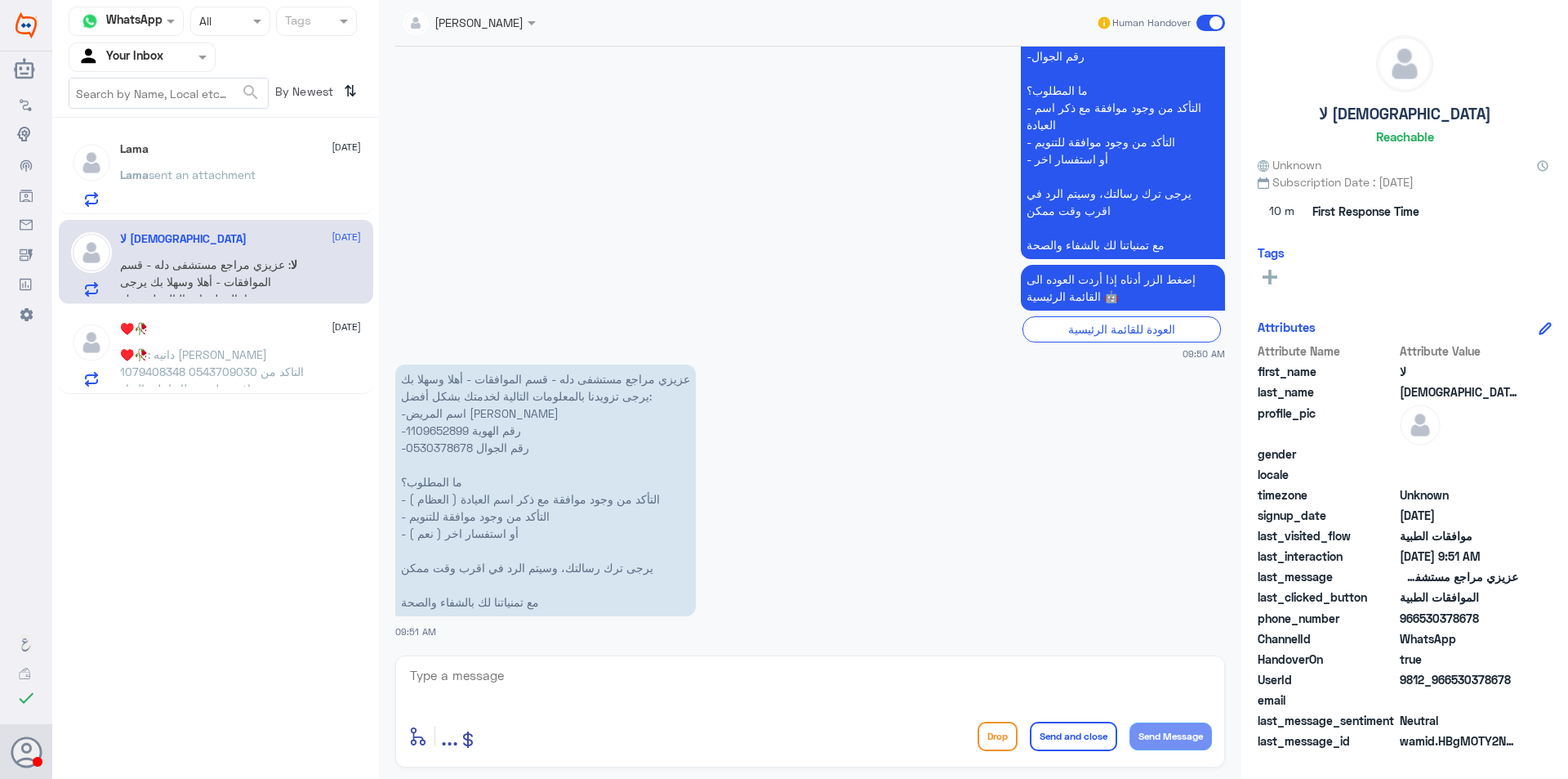
click at [567, 681] on textarea at bounding box center [810, 684] width 804 height 40
type textarea "اهلا وسهلا"
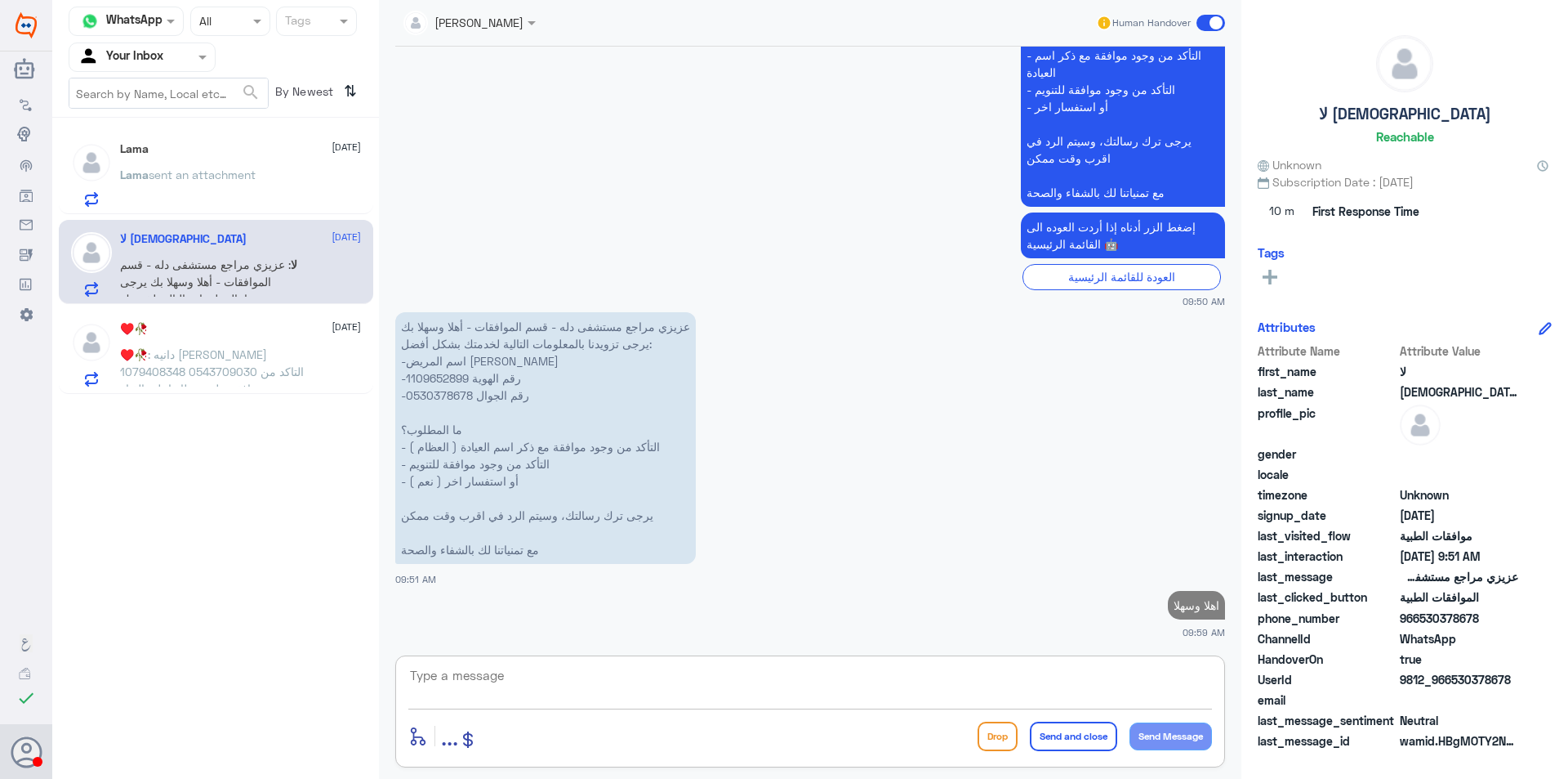
click at [1170, 590] on div "اهلا وسهلا 09:59 AM" at bounding box center [810, 613] width 830 height 52
click at [1178, 608] on p "اهلا وسهلا" at bounding box center [1196, 605] width 57 height 28
copy p "اهلا وسهلا"
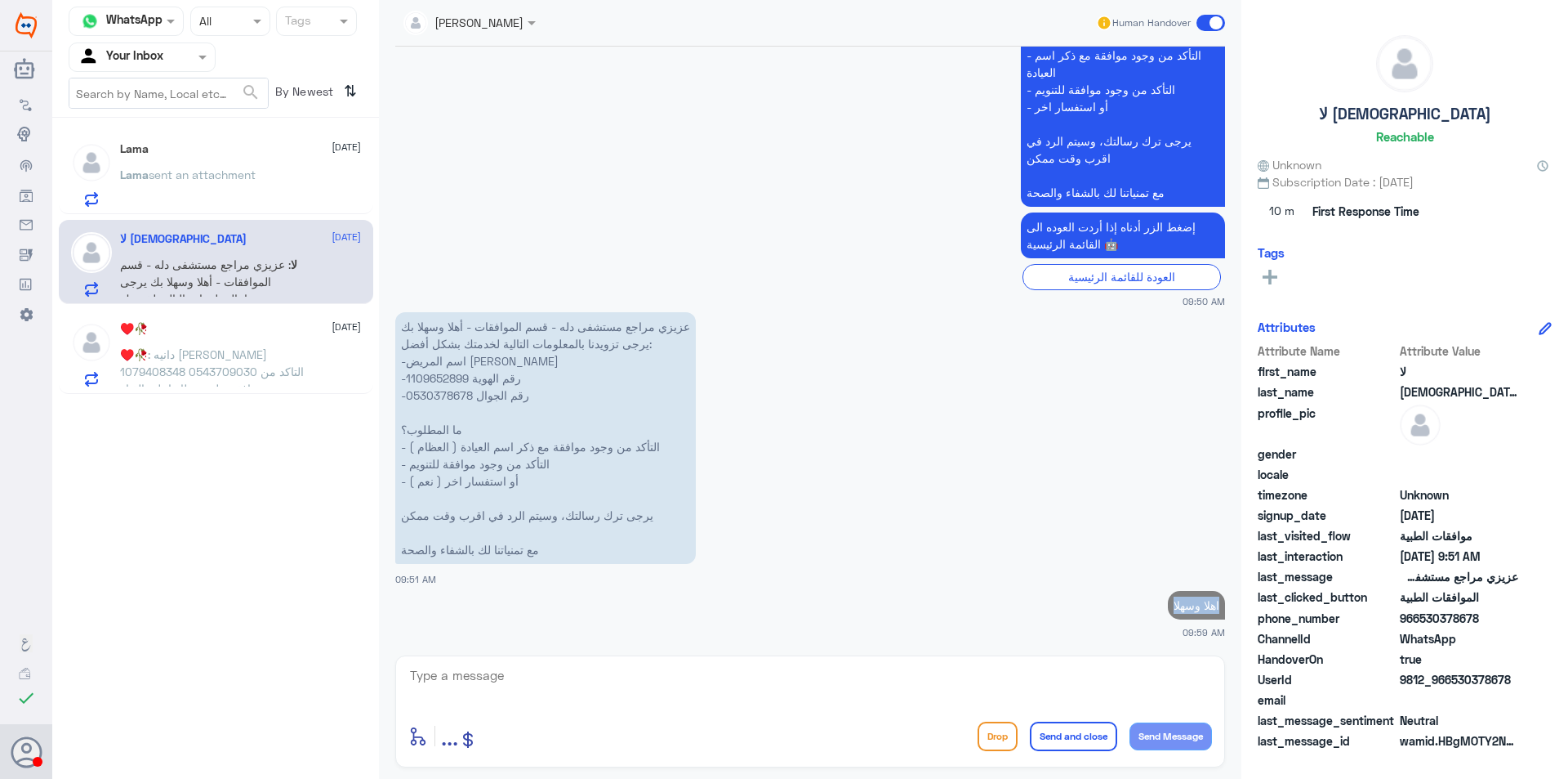
scroll to position [2122, 0]
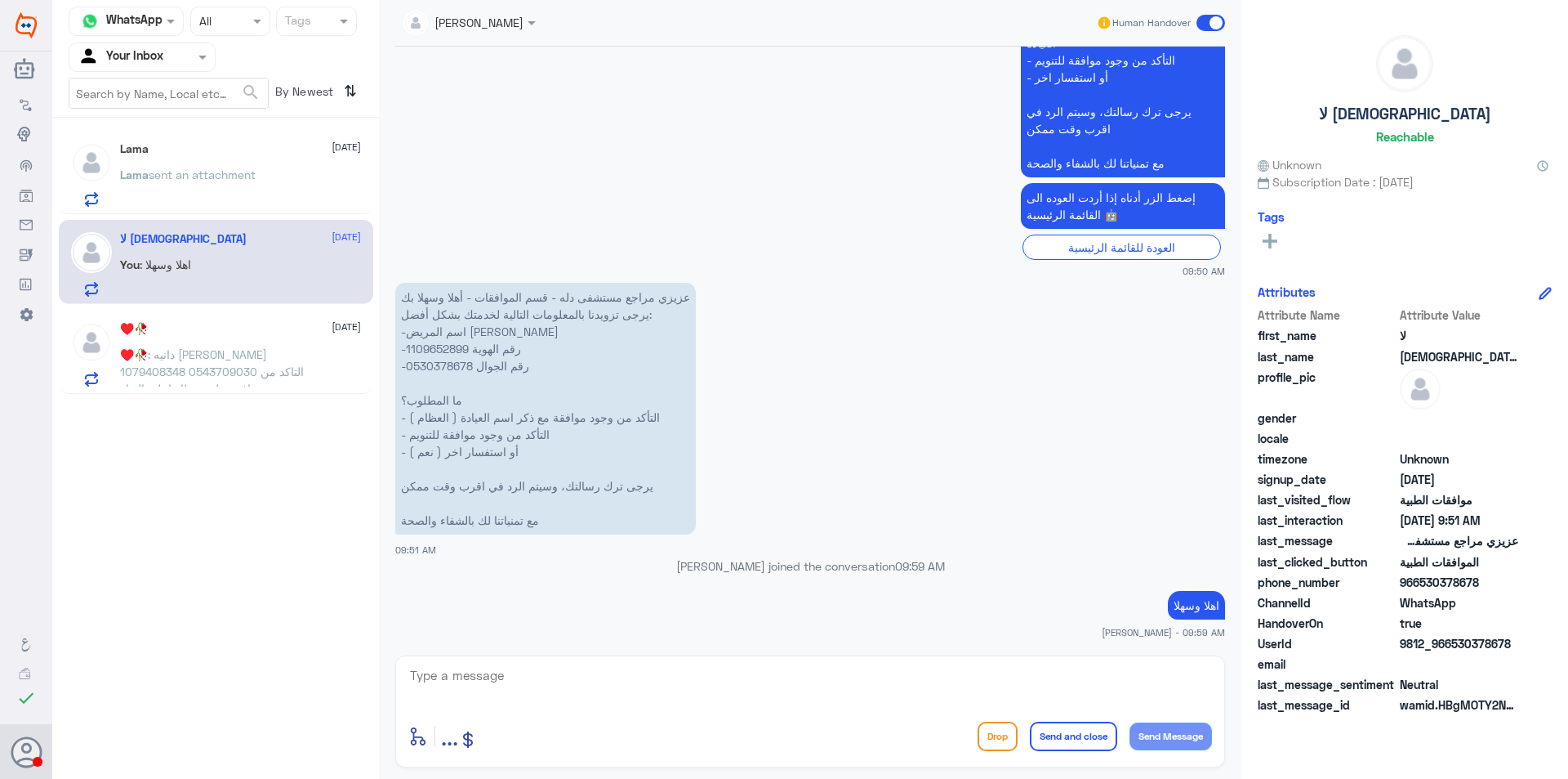
click at [301, 179] on div "Lama sent an attachment" at bounding box center [241, 189] width 241 height 37
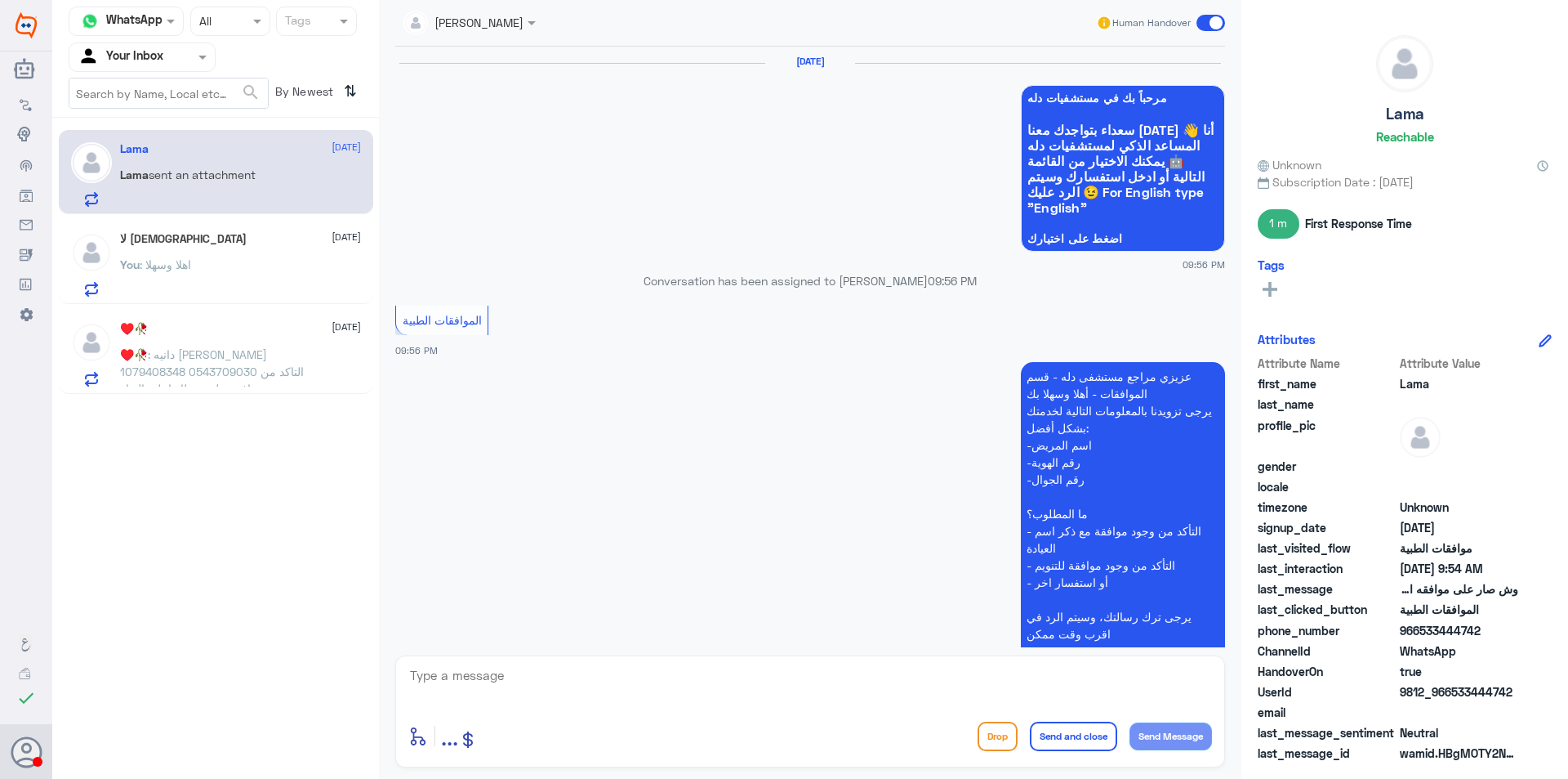
scroll to position [1626, 0]
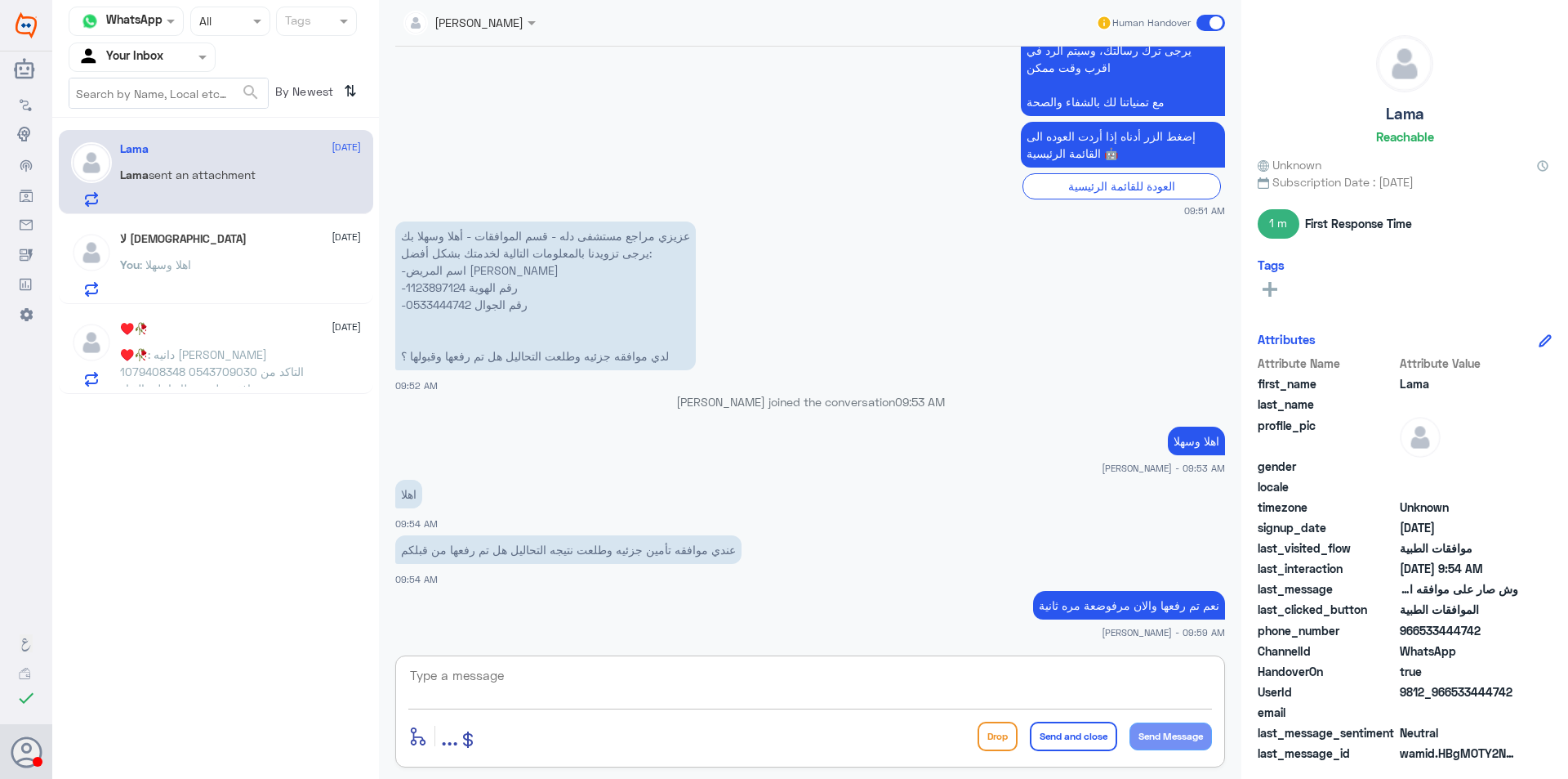
drag, startPoint x: 689, startPoint y: 692, endPoint x: 733, endPoint y: 693, distance: 44.0
click at [691, 696] on textarea at bounding box center [810, 684] width 804 height 40
paste textarea "[PERSON_NAME] joined the conversation 09:59 AM"
type textarea "[PERSON_NAME] joined the conversation 09:59 AM"
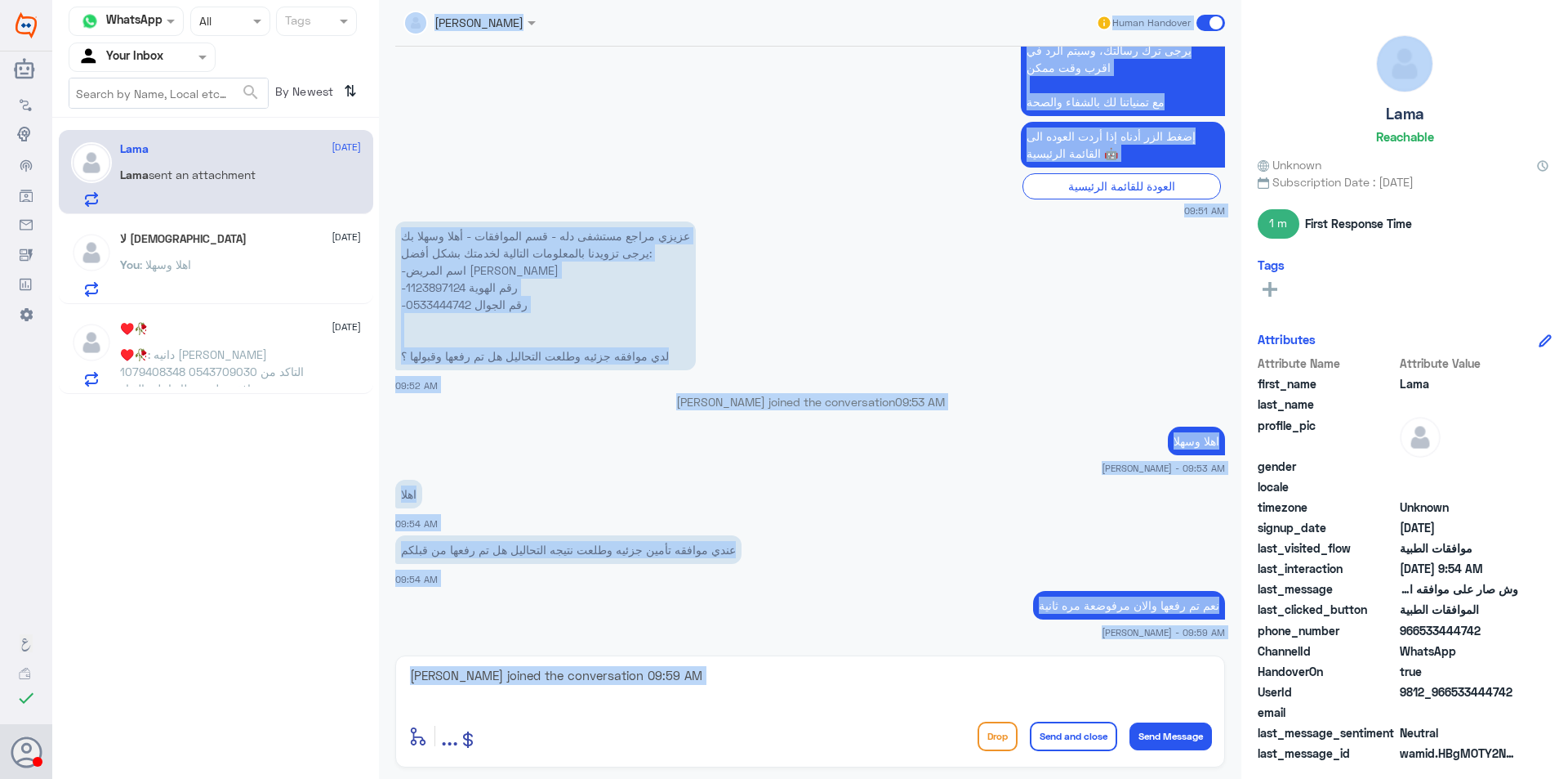
drag, startPoint x: 789, startPoint y: 715, endPoint x: 206, endPoint y: 621, distance: 590.5
click at [206, 621] on div "Channel WhatsApp Status × All Tags Agent Filter Your Inbox search By Newest ⇅ L…" at bounding box center [810, 392] width 1516 height 784
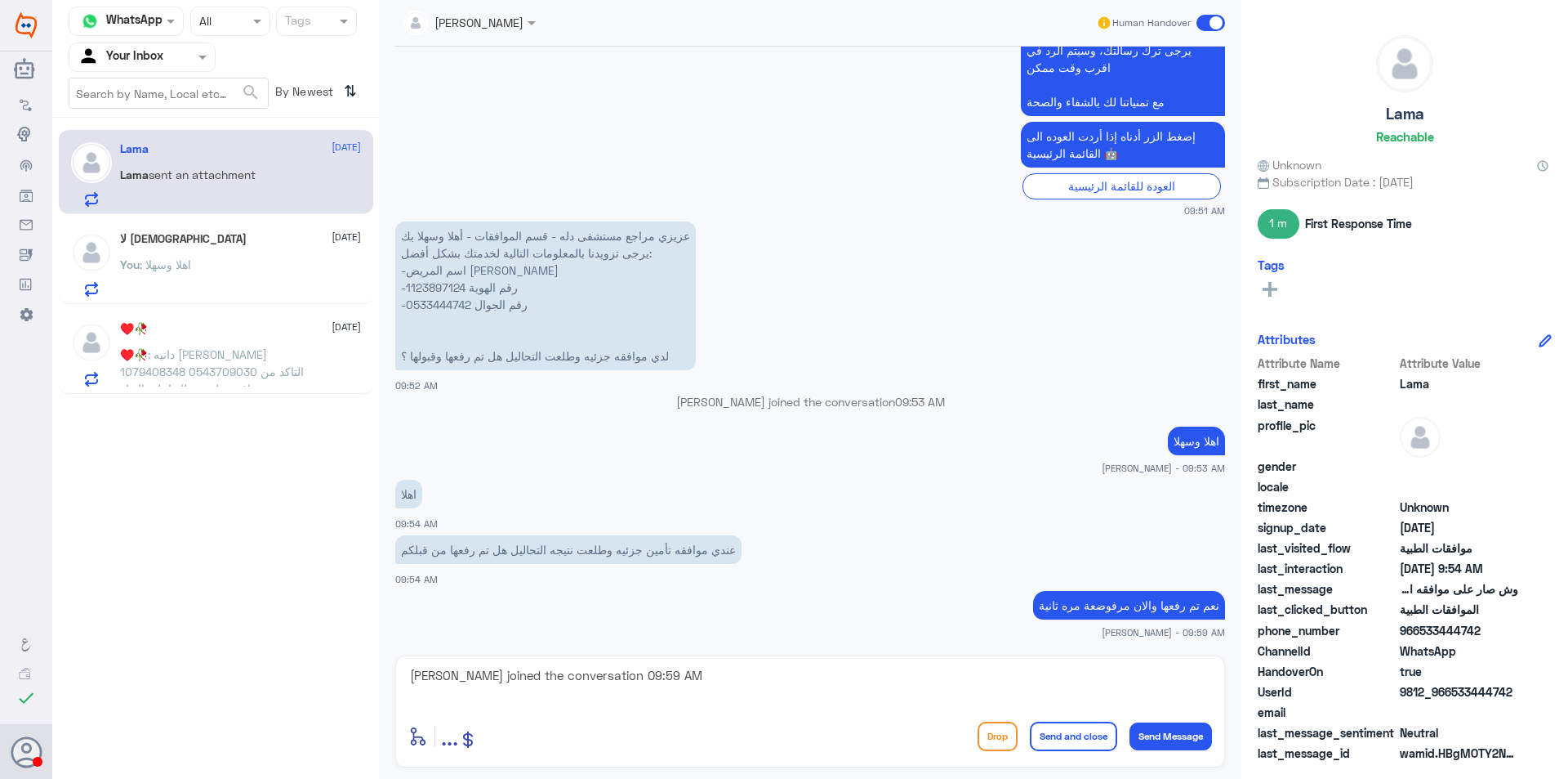
click at [195, 354] on span ": دانيه [PERSON_NAME] 1079408348 0543709030 التاكد من وجود موافقه على منظار اعل…" at bounding box center [212, 380] width 183 height 66
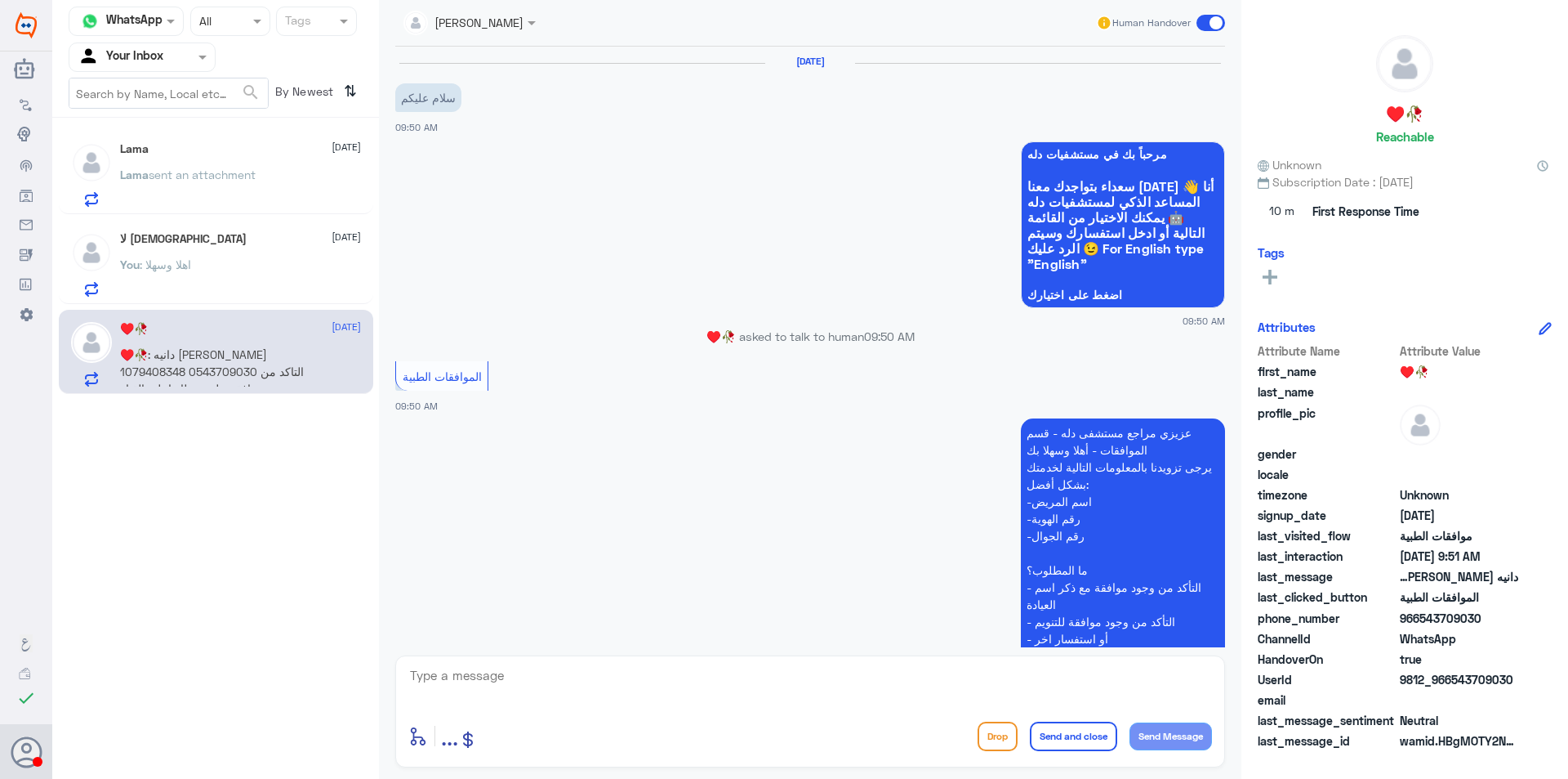
scroll to position [325, 0]
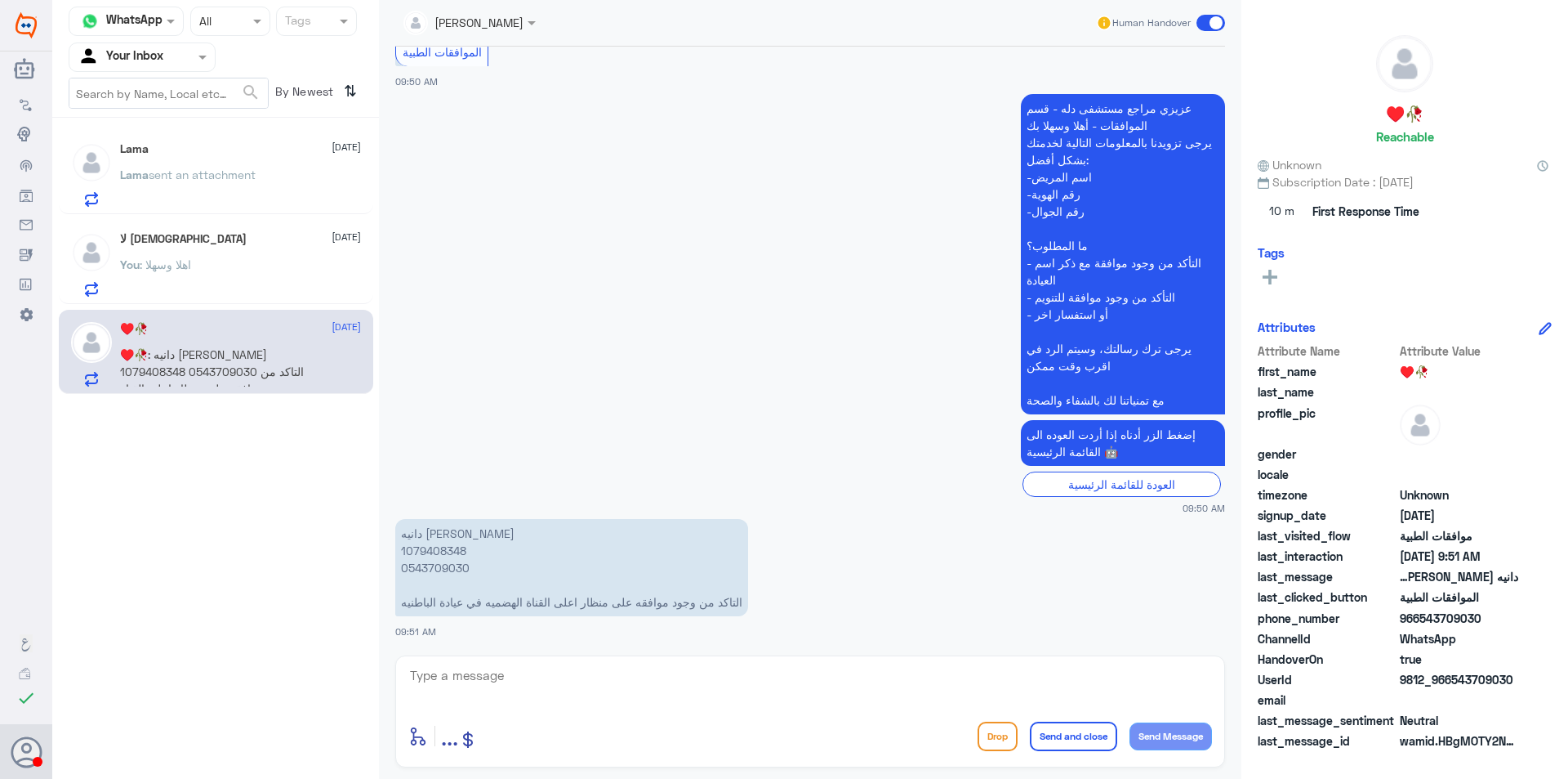
drag, startPoint x: 530, startPoint y: 670, endPoint x: 530, endPoint y: 691, distance: 21.0
click at [530, 691] on textarea at bounding box center [810, 684] width 804 height 40
paste textarea "[PERSON_NAME] joined the conversation 09:59 AM"
drag, startPoint x: 717, startPoint y: 659, endPoint x: 14, endPoint y: 569, distance: 708.7
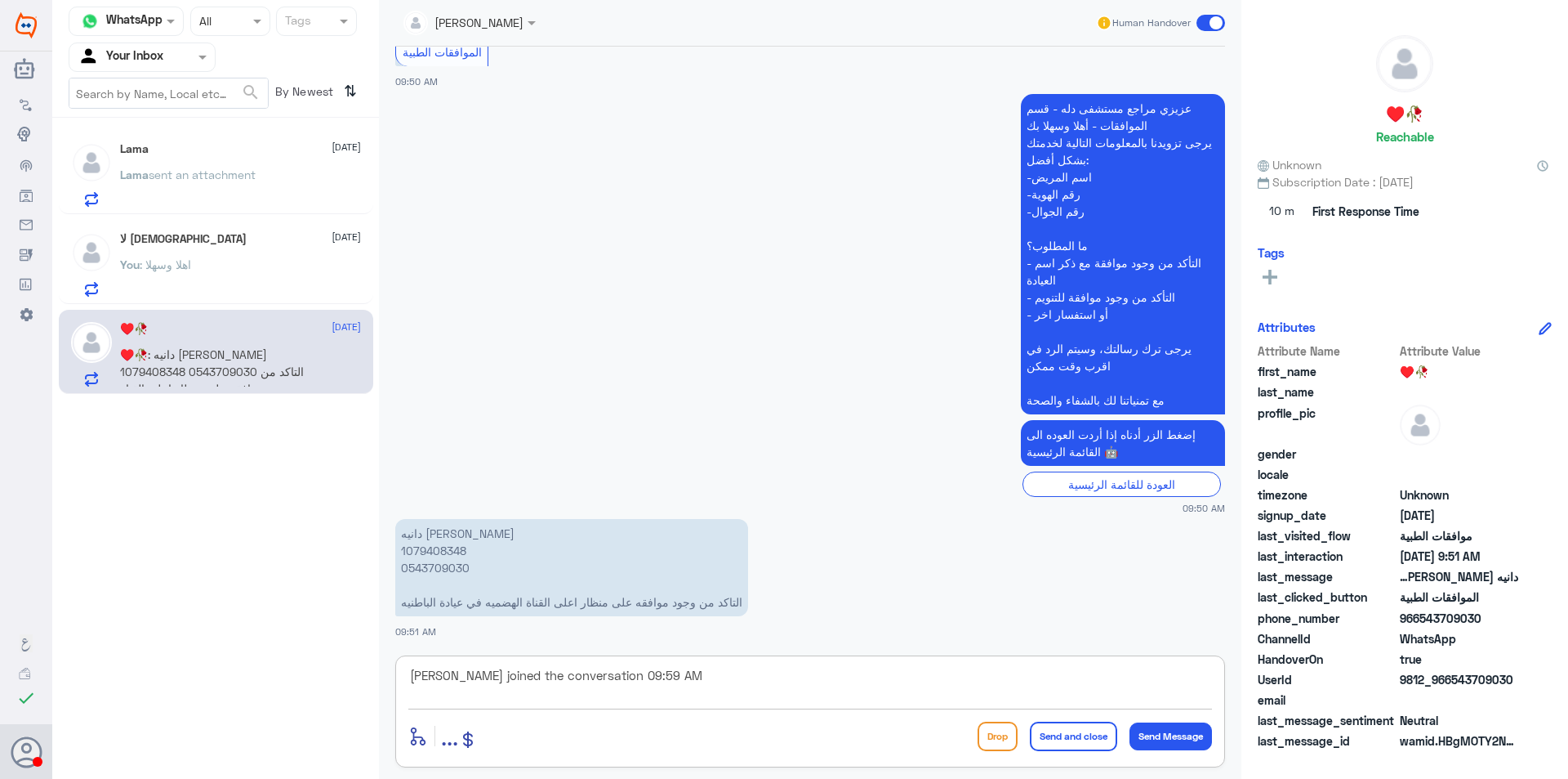
click at [0, 570] on div "Dallah Hospitals Flow Builder Conversational Skills Broadcast Audience Inbox Gr…" at bounding box center [784, 390] width 1568 height 779
type textarea "اهلا وسهلا"
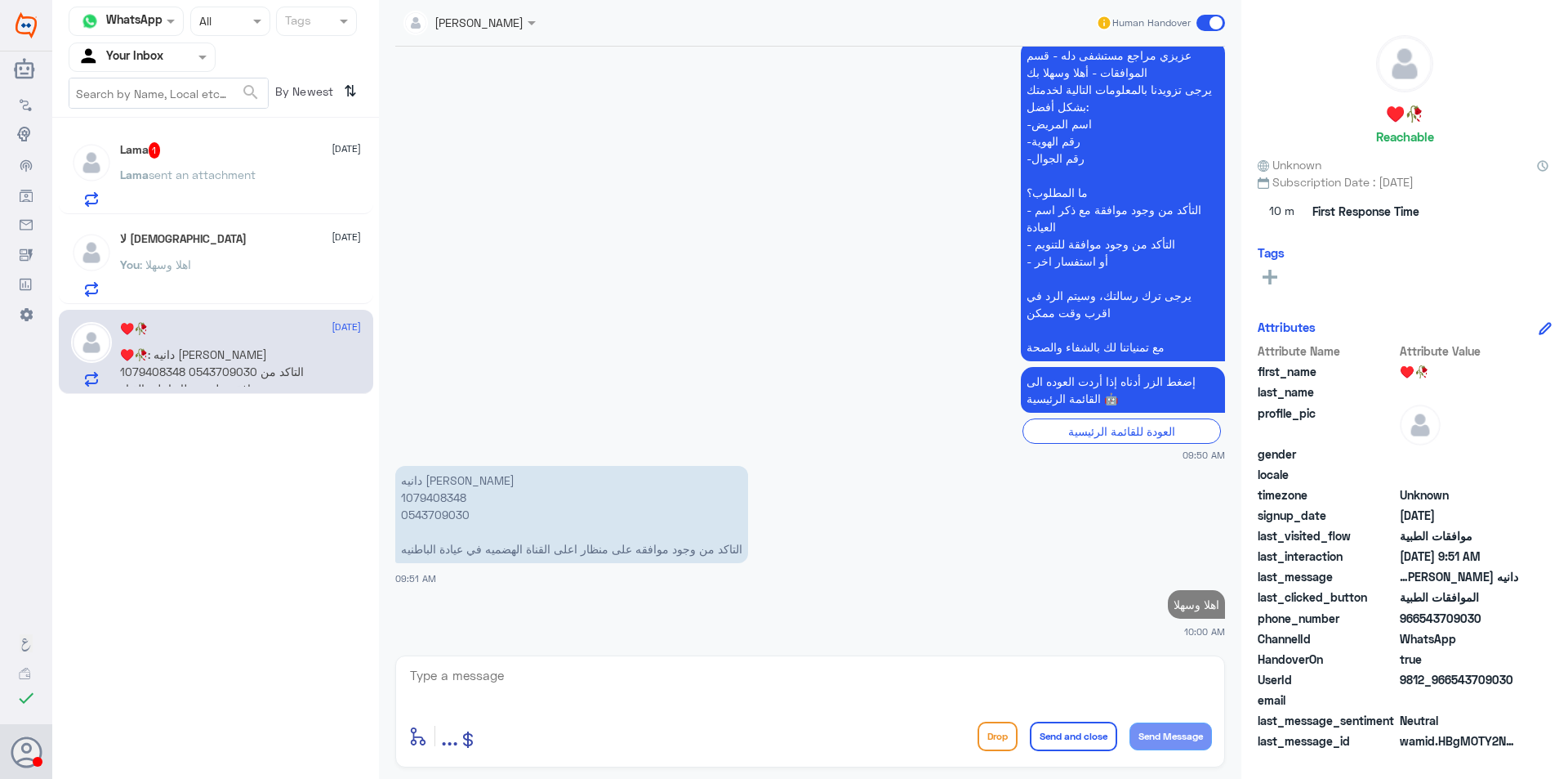
click at [236, 165] on div "Lama 1 [DATE] Lama sent an attachment" at bounding box center [241, 174] width 241 height 65
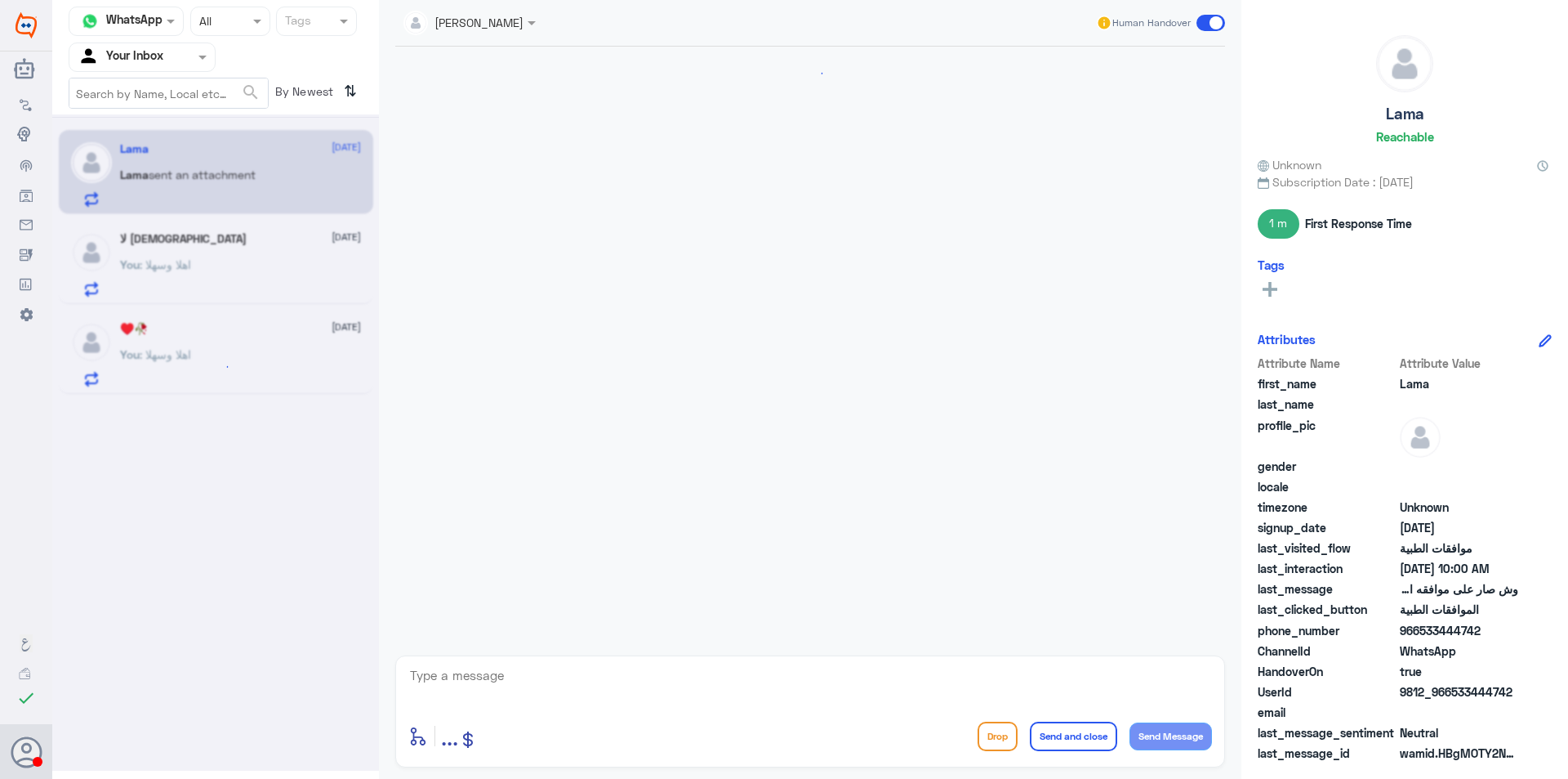
scroll to position [1495, 0]
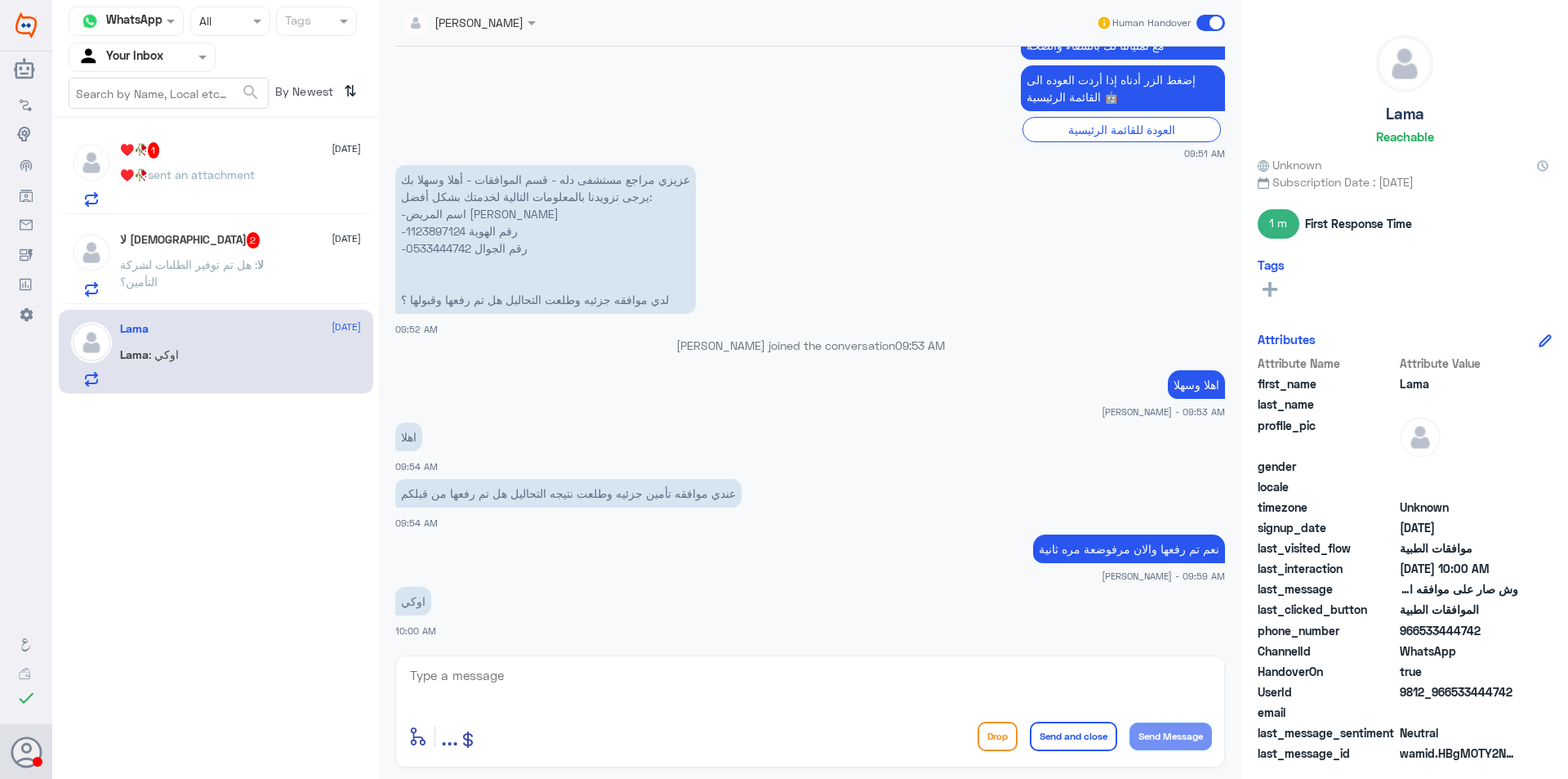
click at [247, 272] on span ": هل تم توفير الطلبات لشركة التأمين؟" at bounding box center [188, 272] width 137 height 31
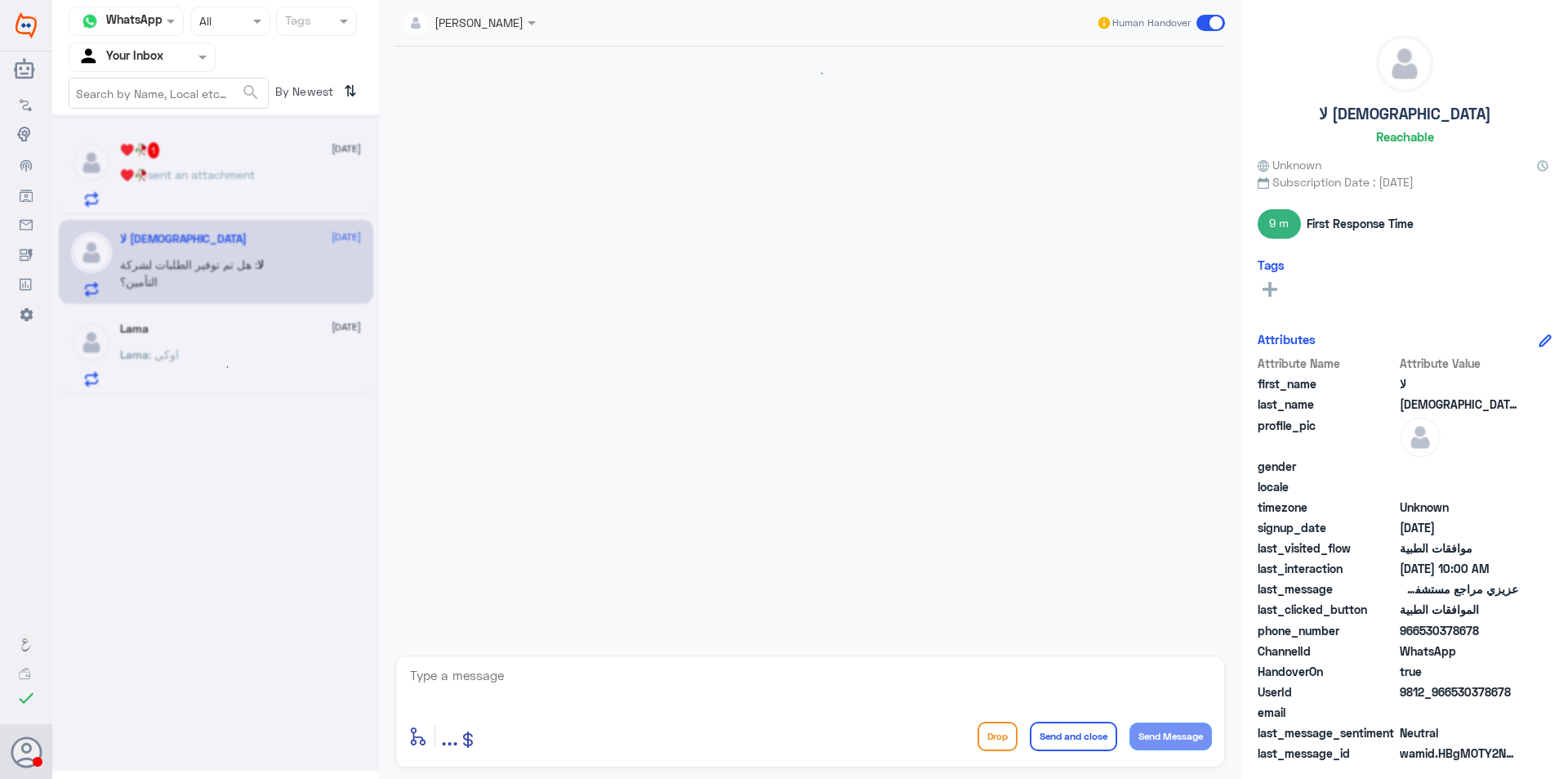
scroll to position [1990, 0]
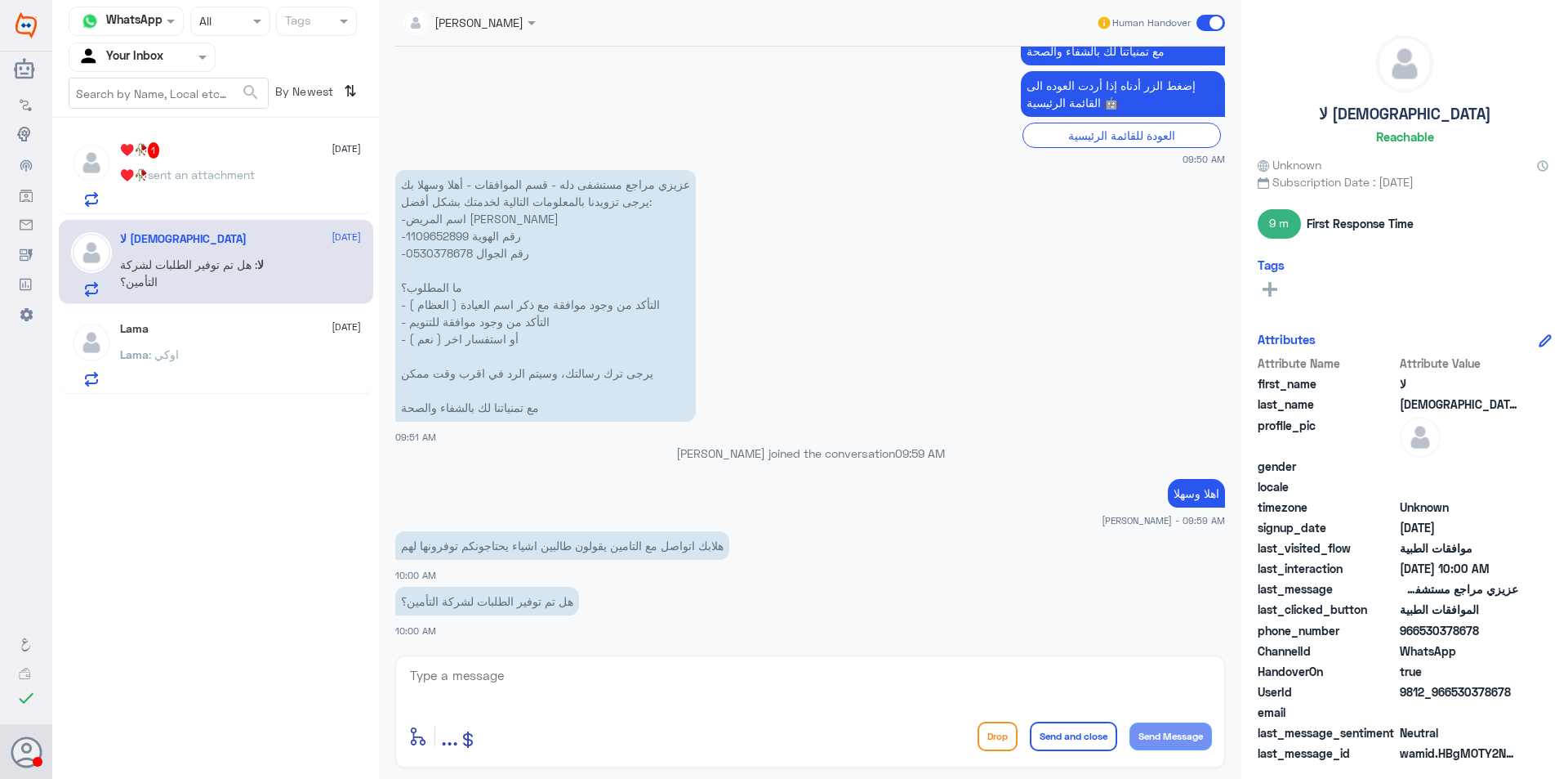
click at [203, 165] on div "♥️🥀 1 [DATE] ♥️🥀 sent an attachment" at bounding box center [241, 174] width 241 height 65
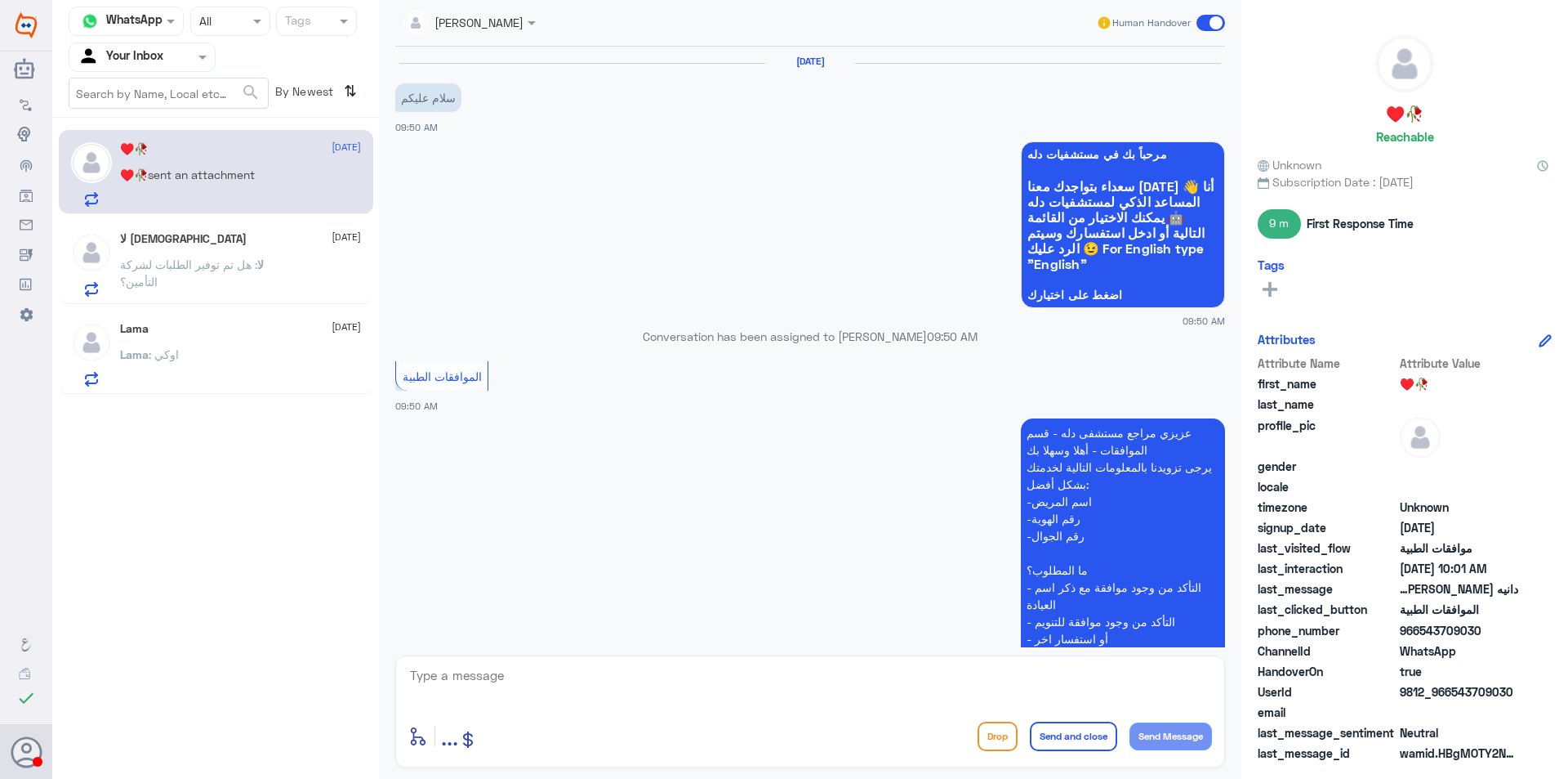
scroll to position [463, 0]
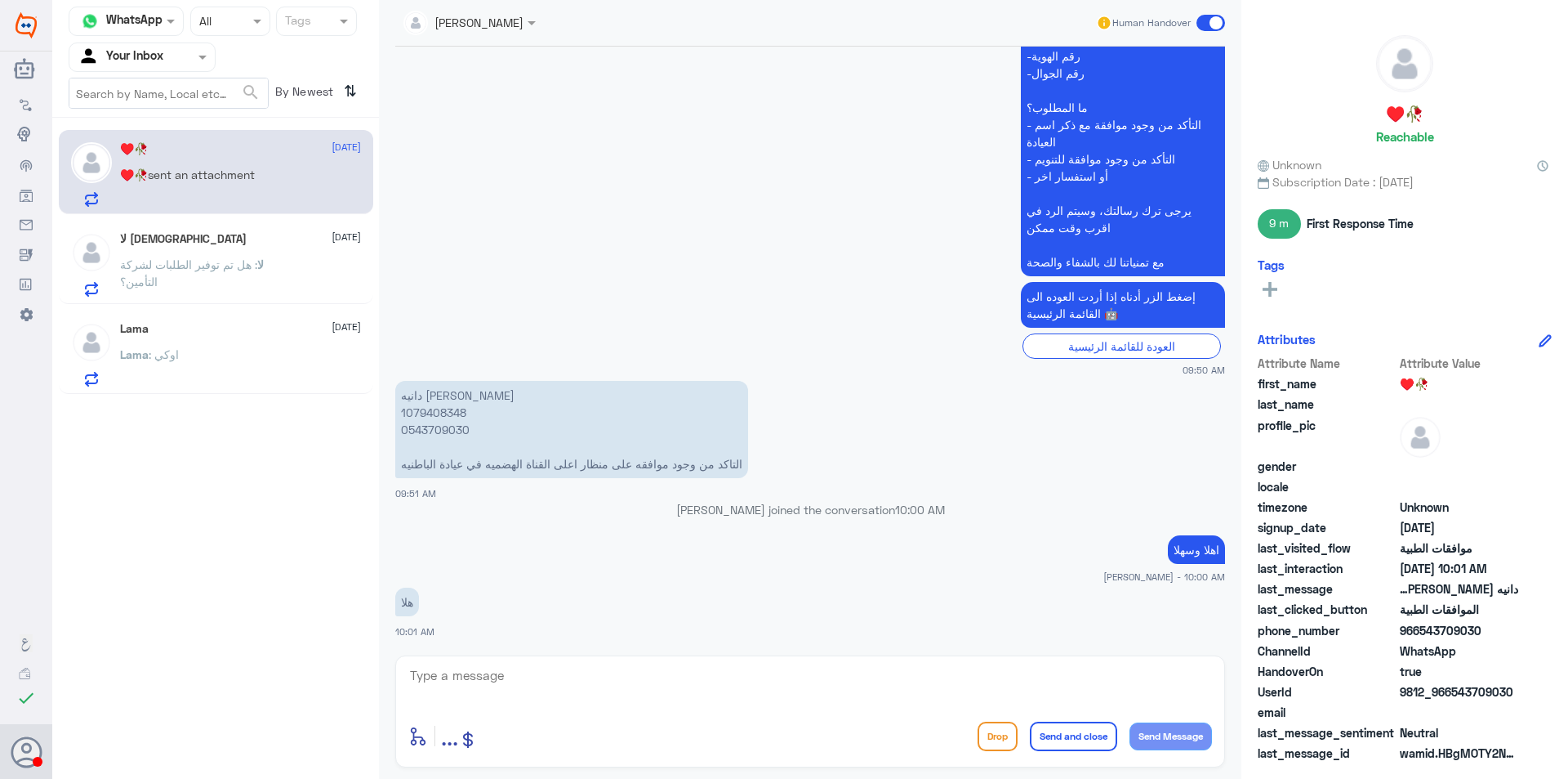
click at [222, 279] on p "لا : هل تم توفير الطلبات لشركة التأمين؟" at bounding box center [212, 276] width 183 height 41
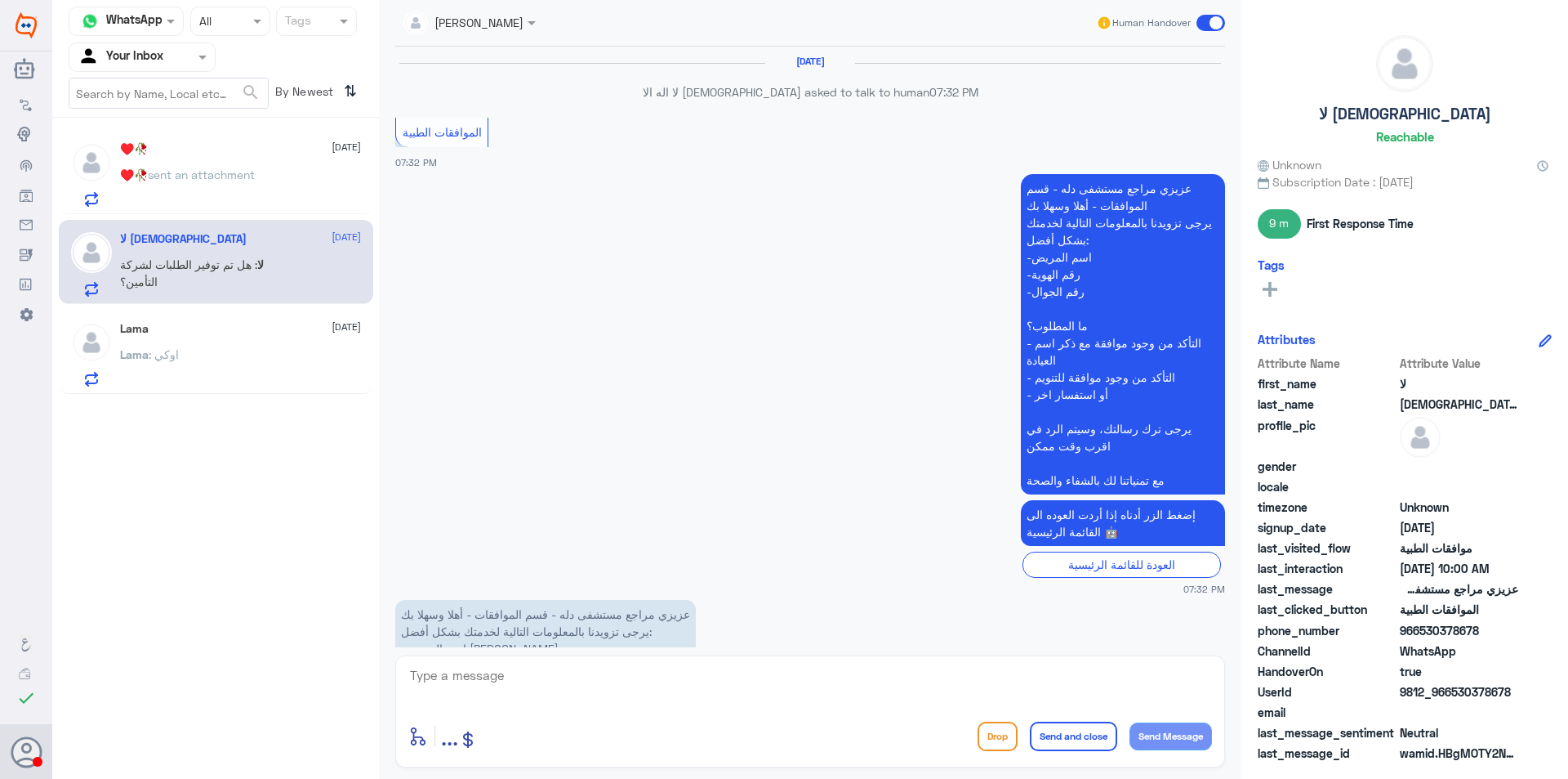
scroll to position [1990, 0]
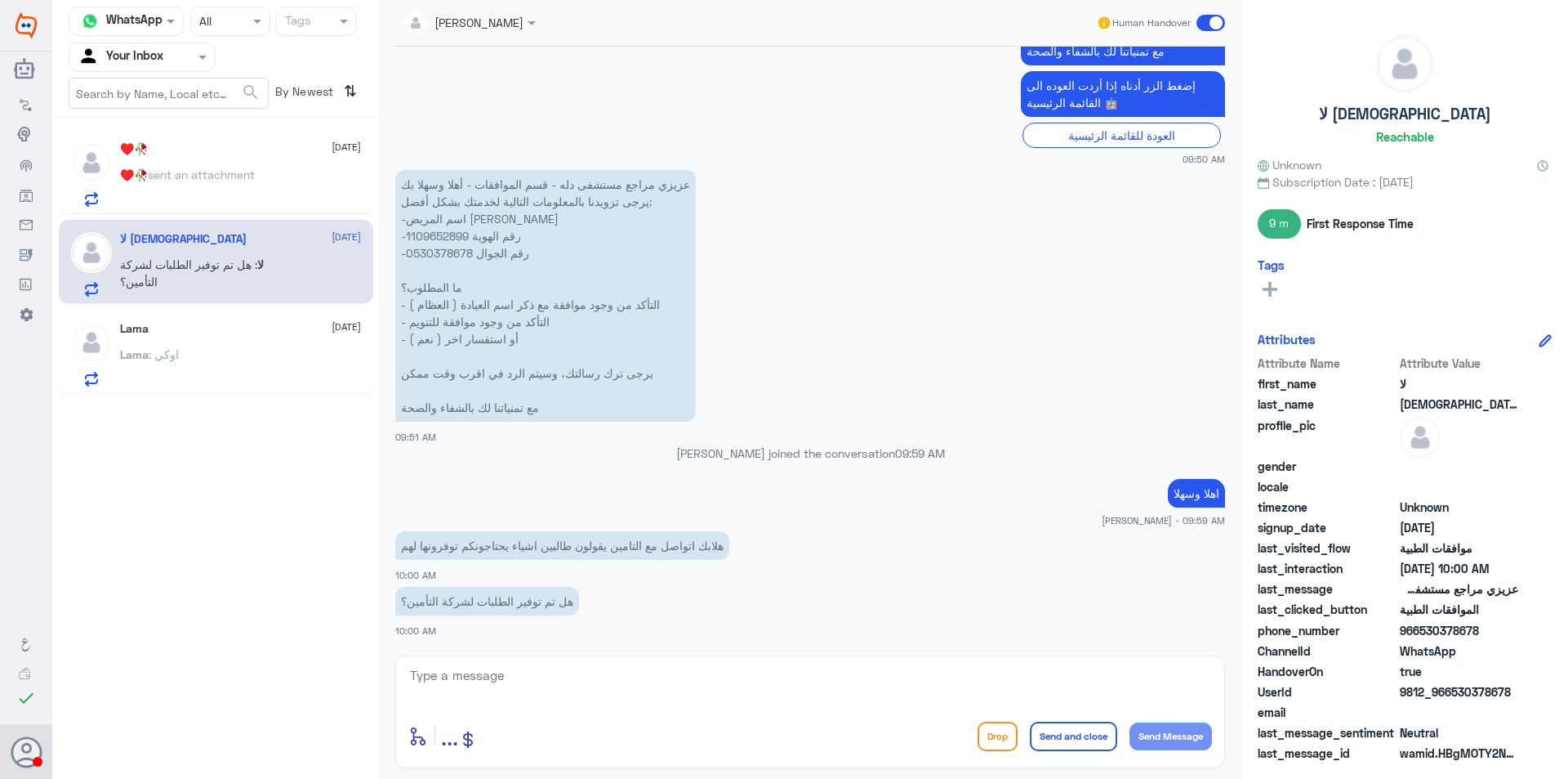
click at [535, 681] on textarea at bounding box center [810, 684] width 804 height 40
click at [444, 236] on p "عزيزي مراجع مستشفى دله - قسم الموافقات - أهلا وسهلا بك يرجى تزويدنا بالمعلومات …" at bounding box center [545, 296] width 300 height 252
copy p "1109652899"
click at [536, 674] on textarea at bounding box center [810, 684] width 804 height 40
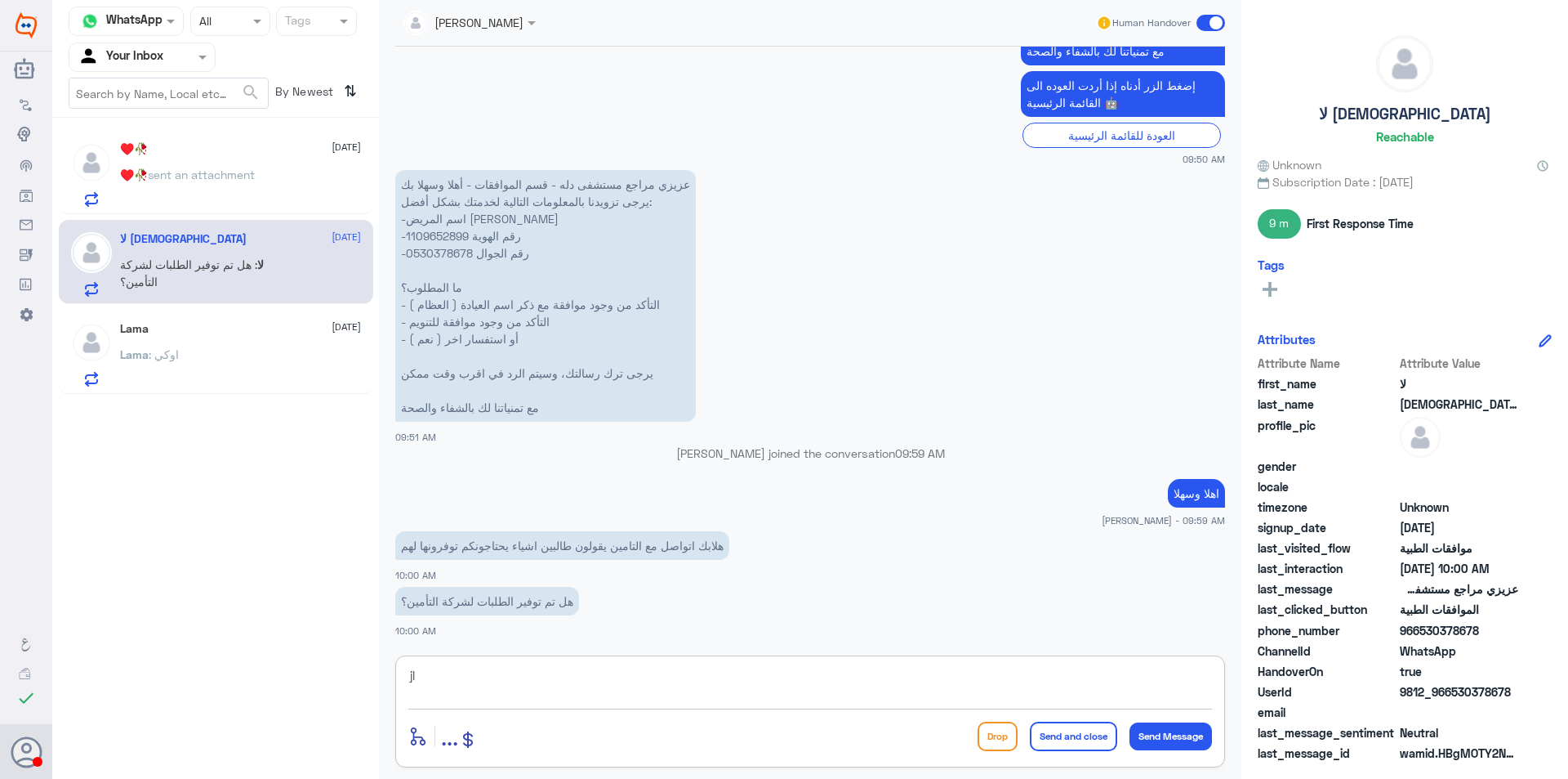
type textarea "j"
type textarea "تنويم صحيح؟"
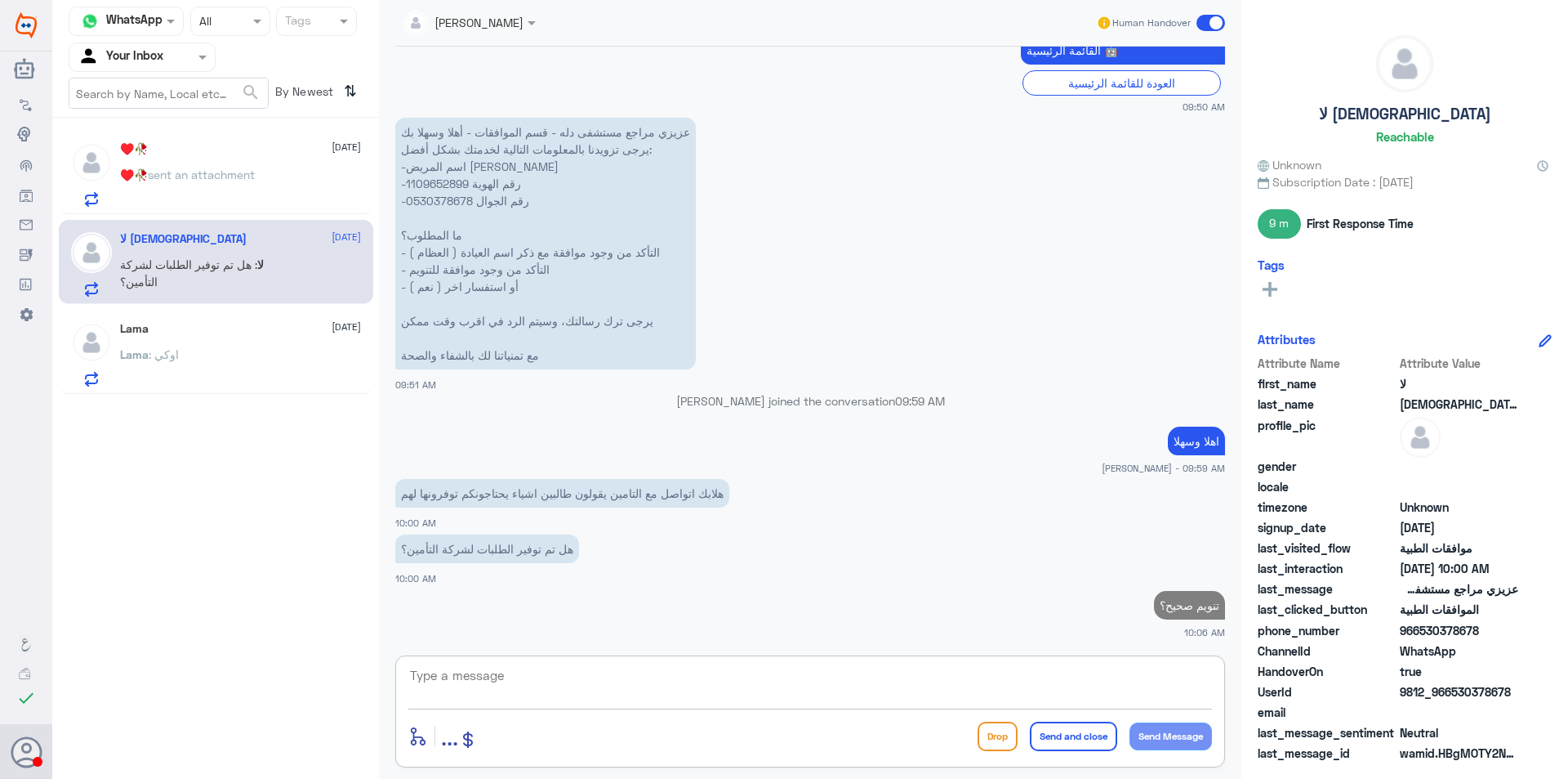
click at [254, 152] on div "♥️🥀 [DATE]" at bounding box center [241, 149] width 241 height 14
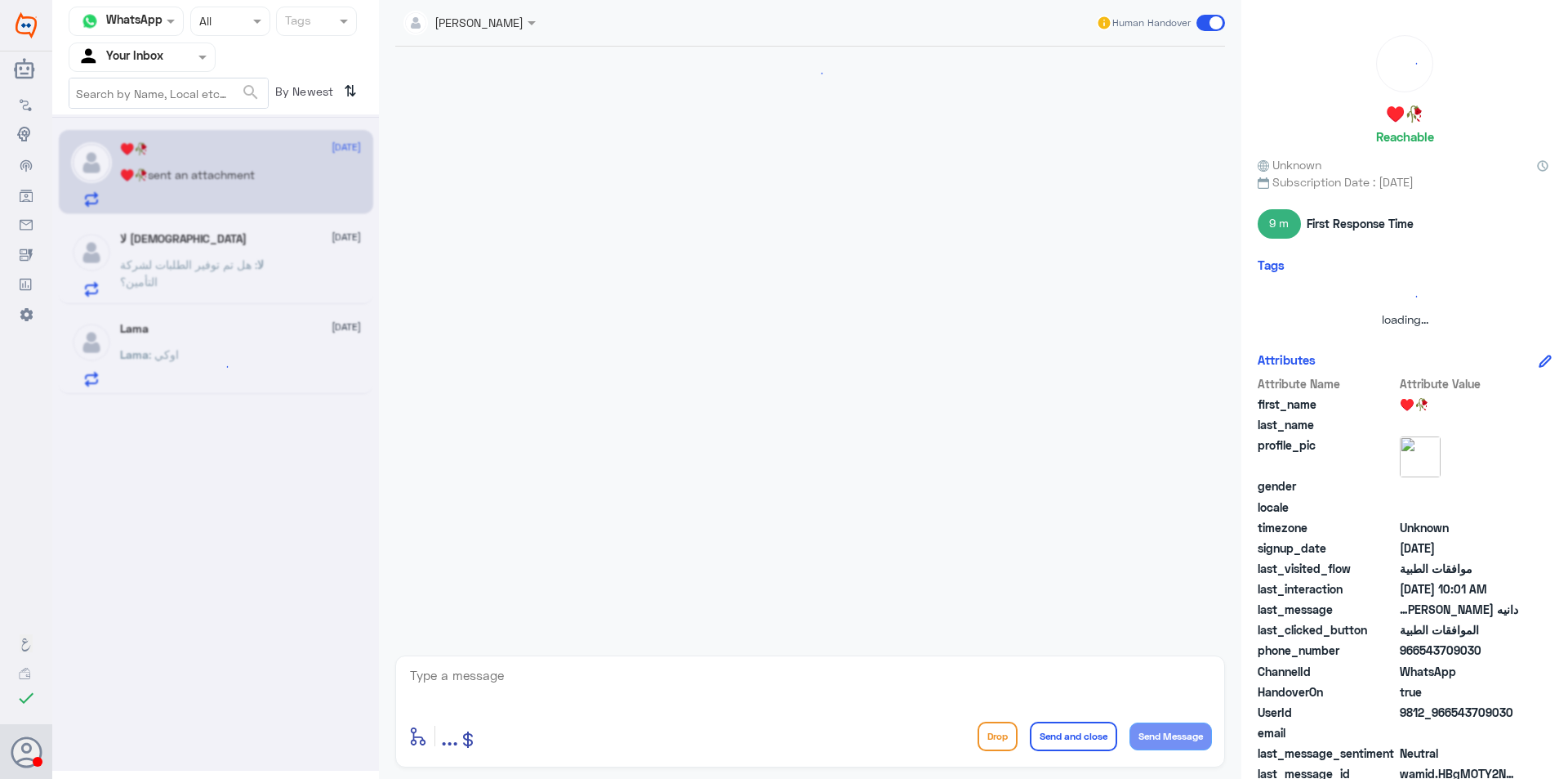
scroll to position [463, 0]
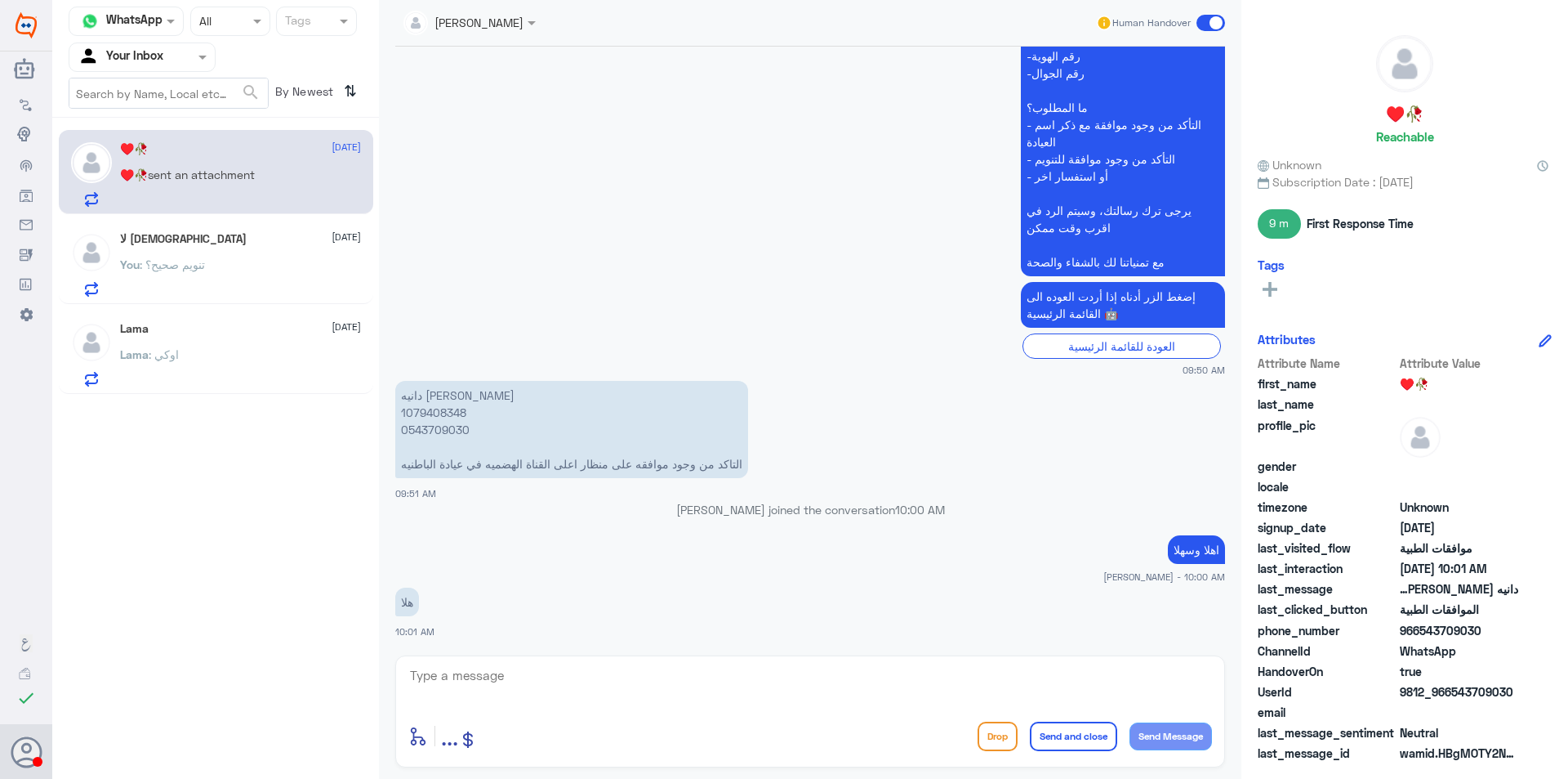
click at [433, 433] on p "دانيه [PERSON_NAME] 1079408348 0543709030 التاكد من وجود موافقه على منظار اعلى …" at bounding box center [571, 429] width 353 height 97
copy p "0543709030"
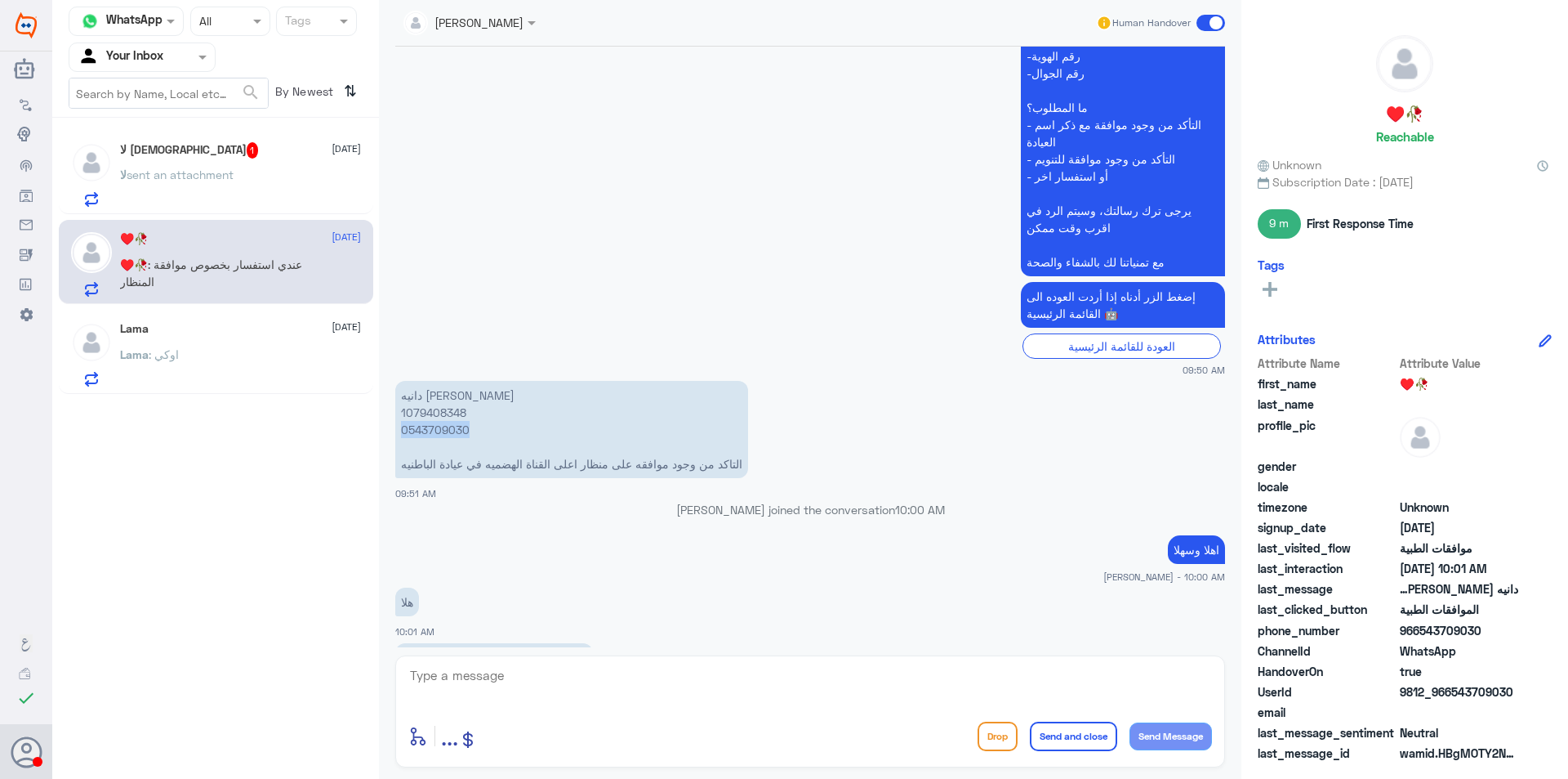
scroll to position [519, 0]
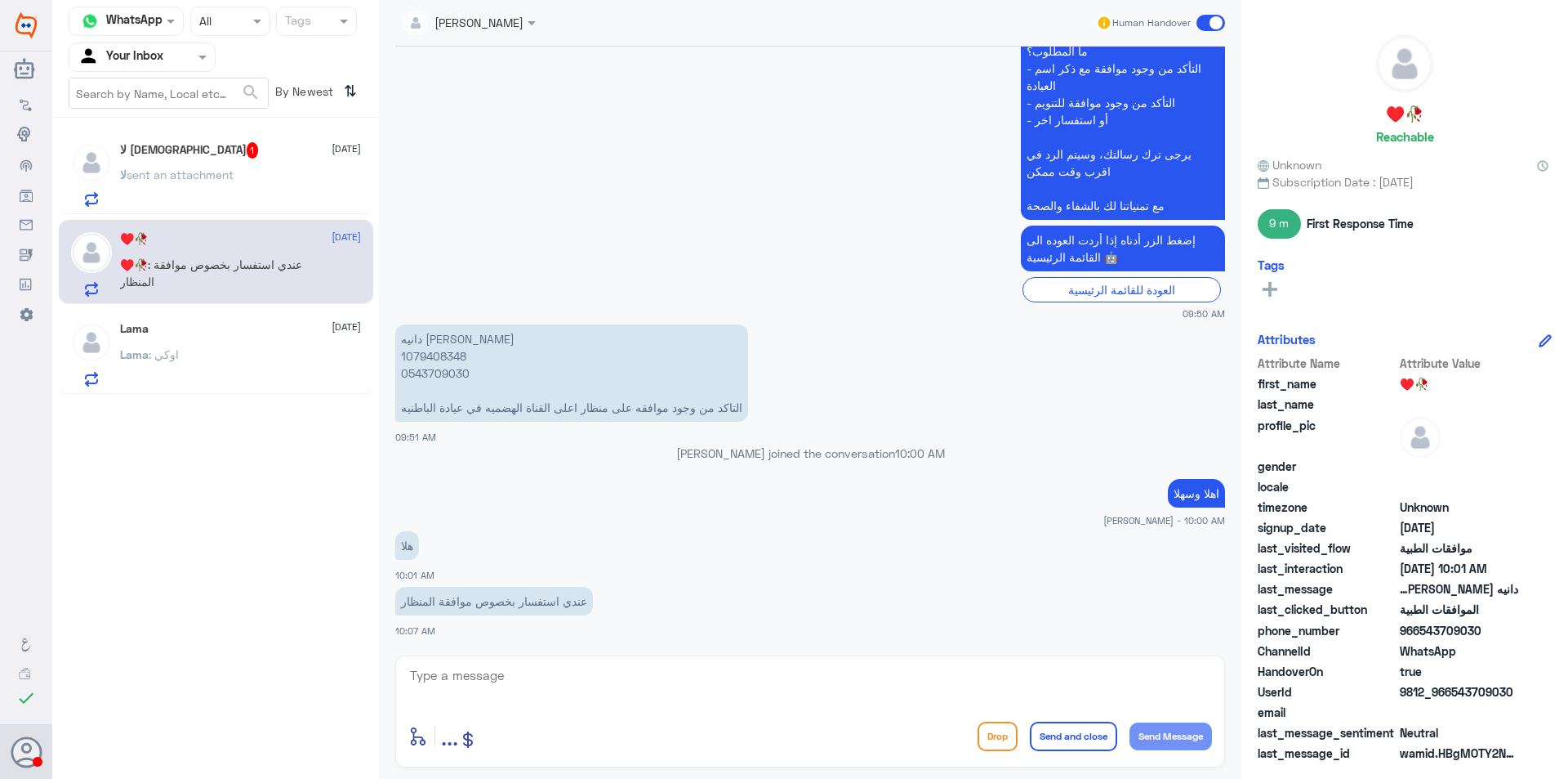
click at [217, 159] on div "لا [DEMOGRAPHIC_DATA] 1 [DATE] لا sent an attachment" at bounding box center [241, 174] width 241 height 65
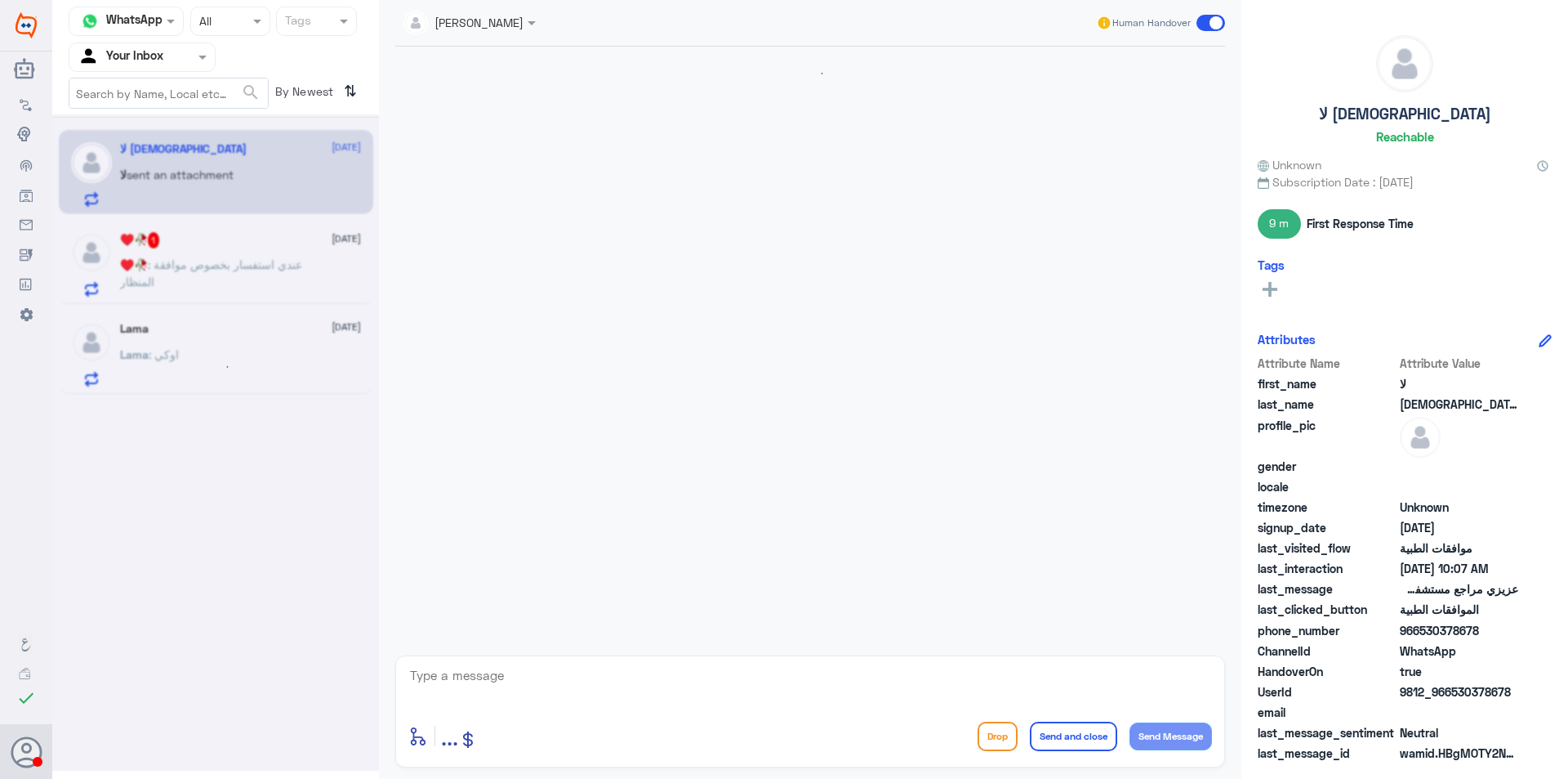
scroll to position [2007, 0]
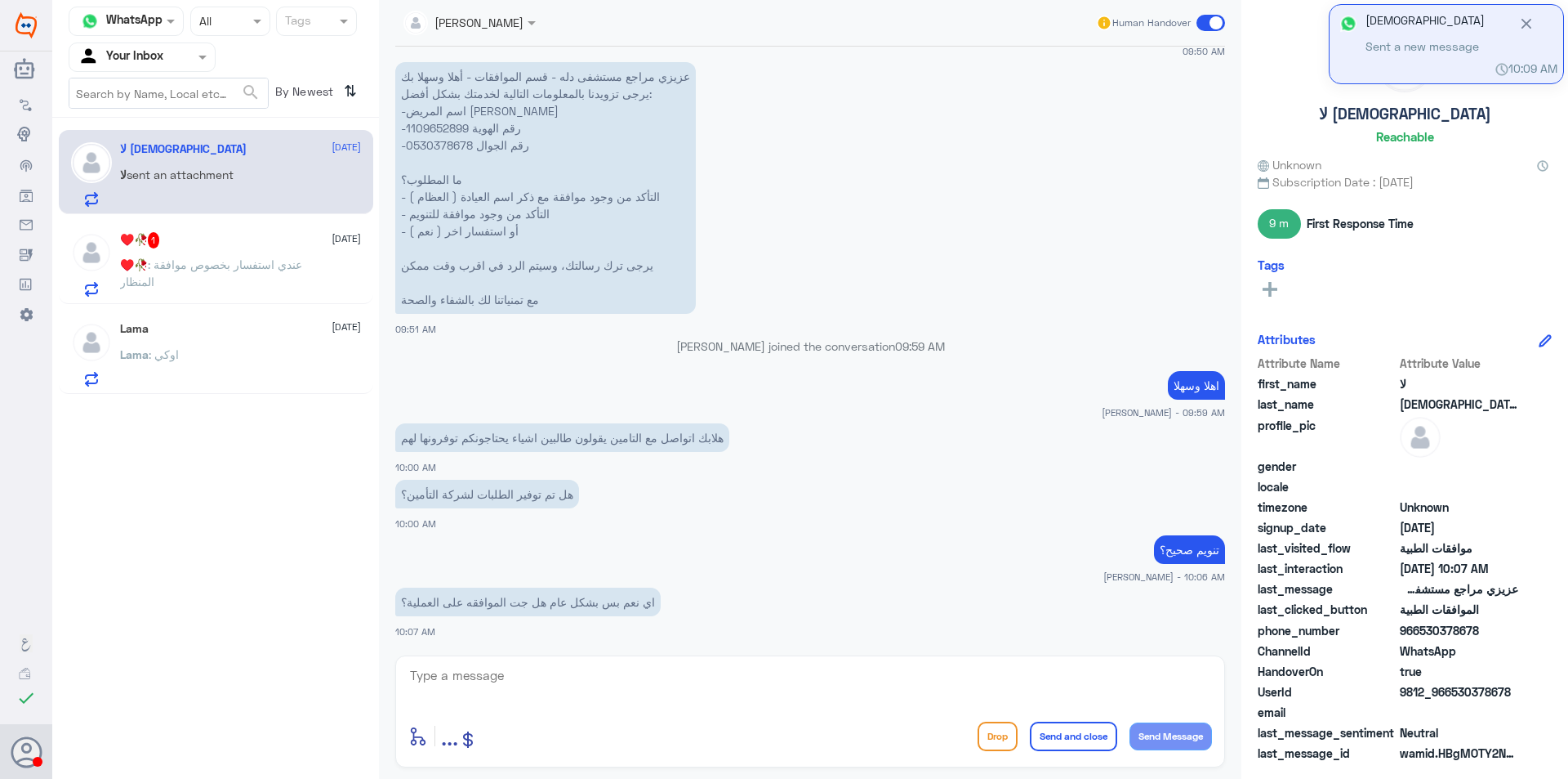
click at [196, 276] on p "♥️🥀 : عندي استفسار بخصوص موافقة المنظار" at bounding box center [212, 276] width 183 height 41
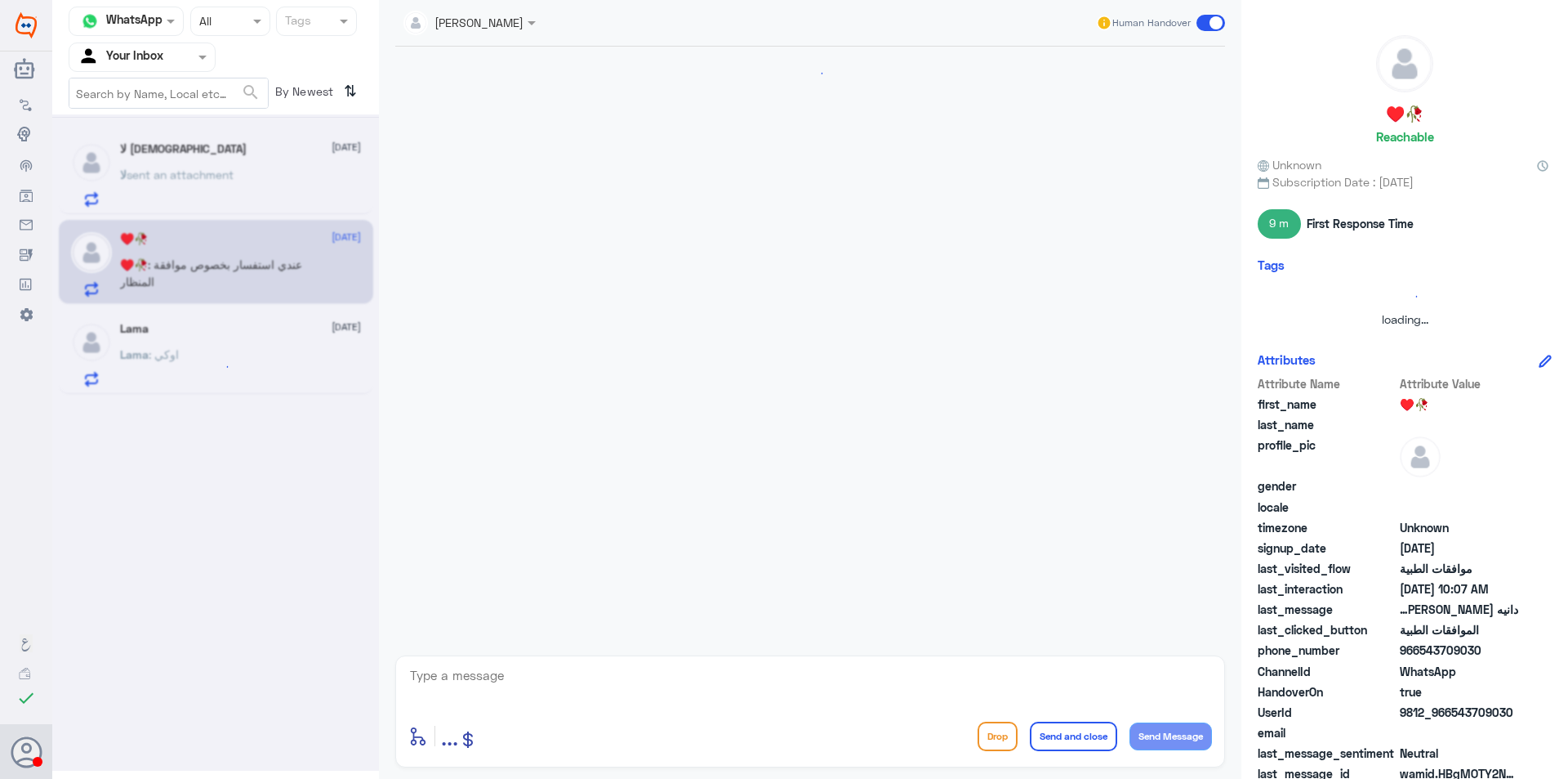
scroll to position [519, 0]
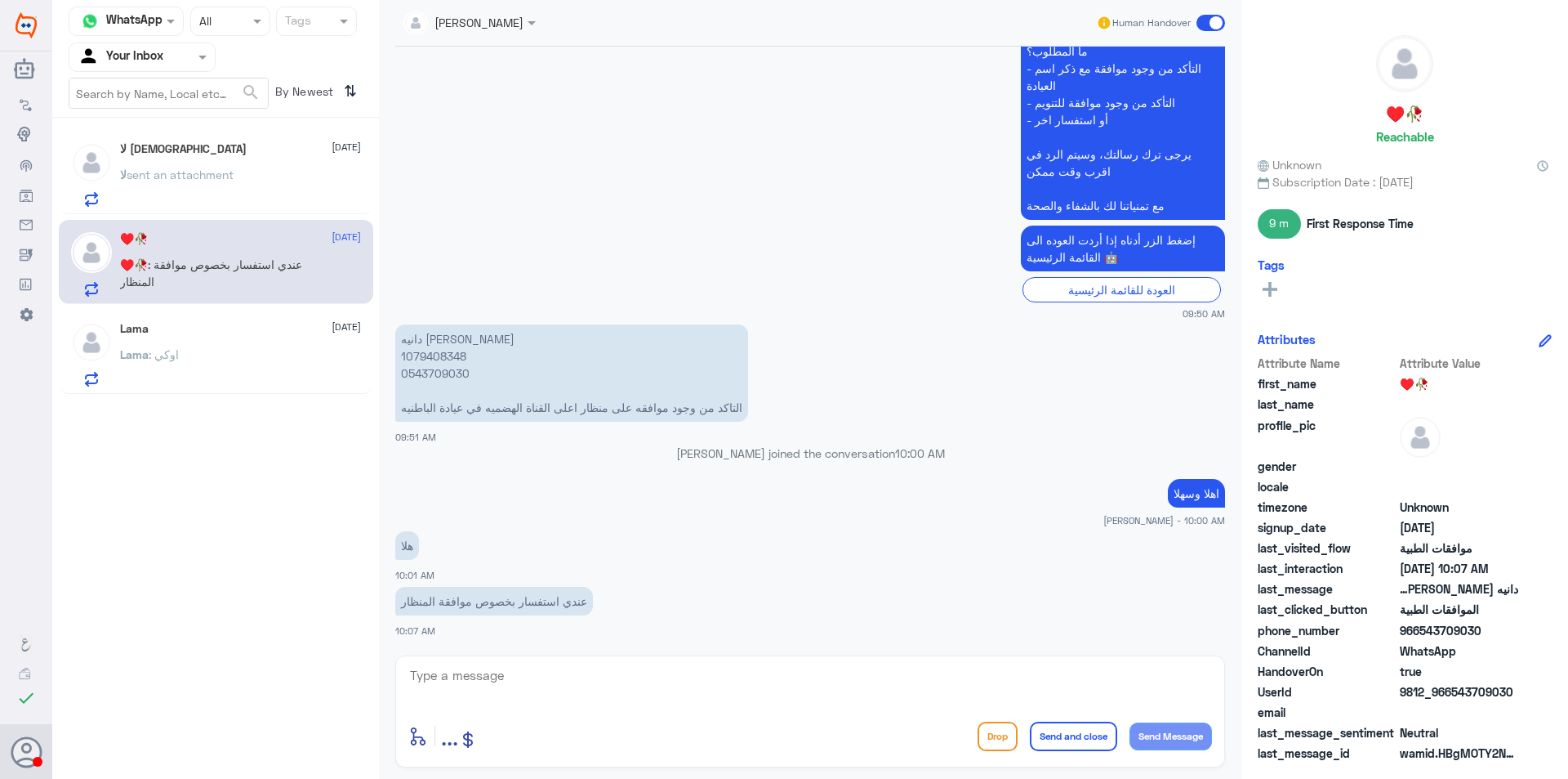
click at [442, 360] on p "دانيه [PERSON_NAME] 1079408348 0543709030 التاكد من وجود موافقه على منظار اعلى …" at bounding box center [571, 373] width 353 height 97
copy p "1079408348"
click at [176, 201] on p "لا sent an attachment" at bounding box center [177, 186] width 114 height 41
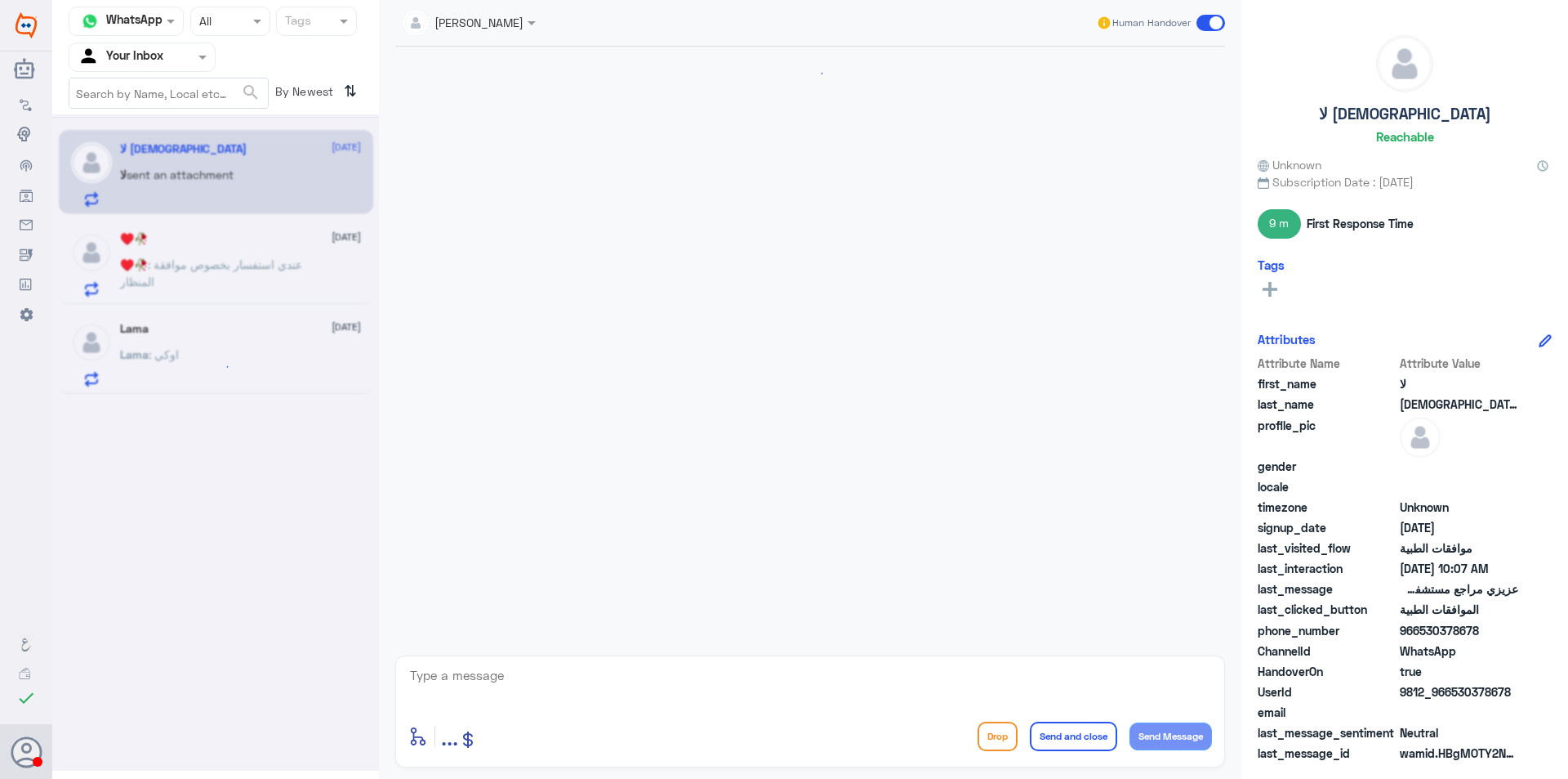
scroll to position [2007, 0]
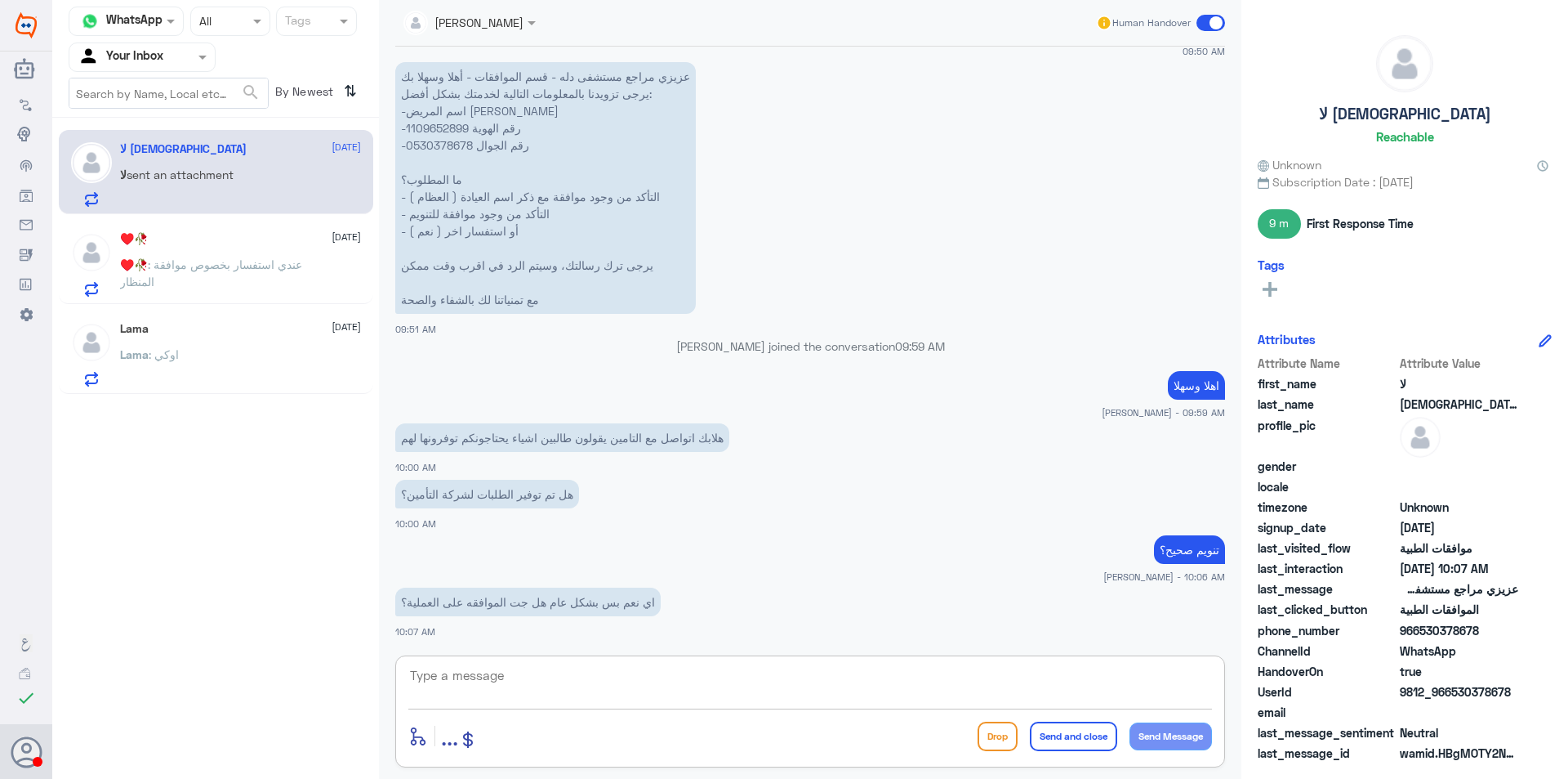
click at [595, 683] on textarea at bounding box center [810, 684] width 804 height 40
type textarea "["
click at [289, 272] on p "♥️🥀 : عندي استفسار بخصوص موافقة المنظار" at bounding box center [212, 276] width 183 height 41
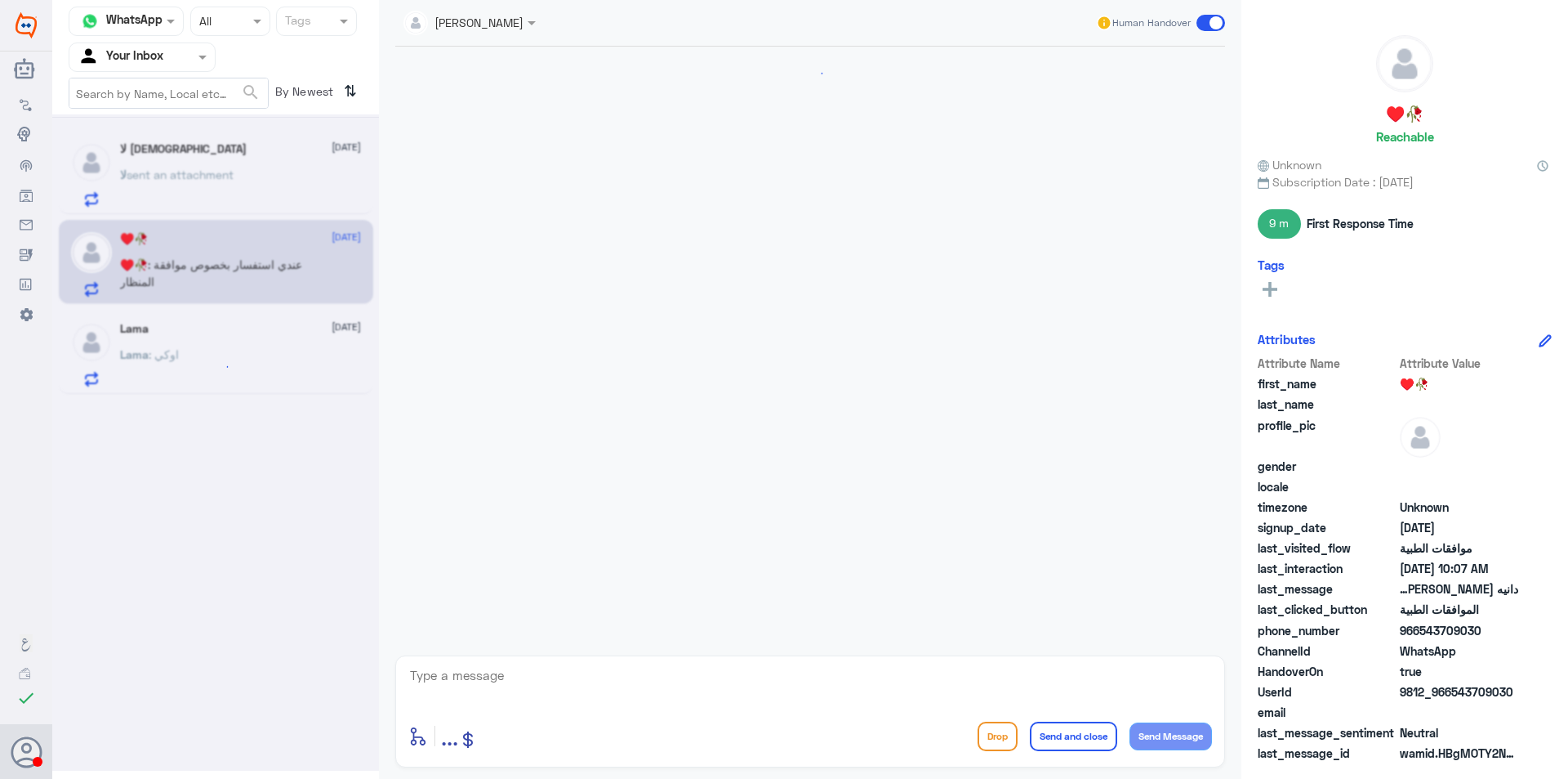
scroll to position [519, 0]
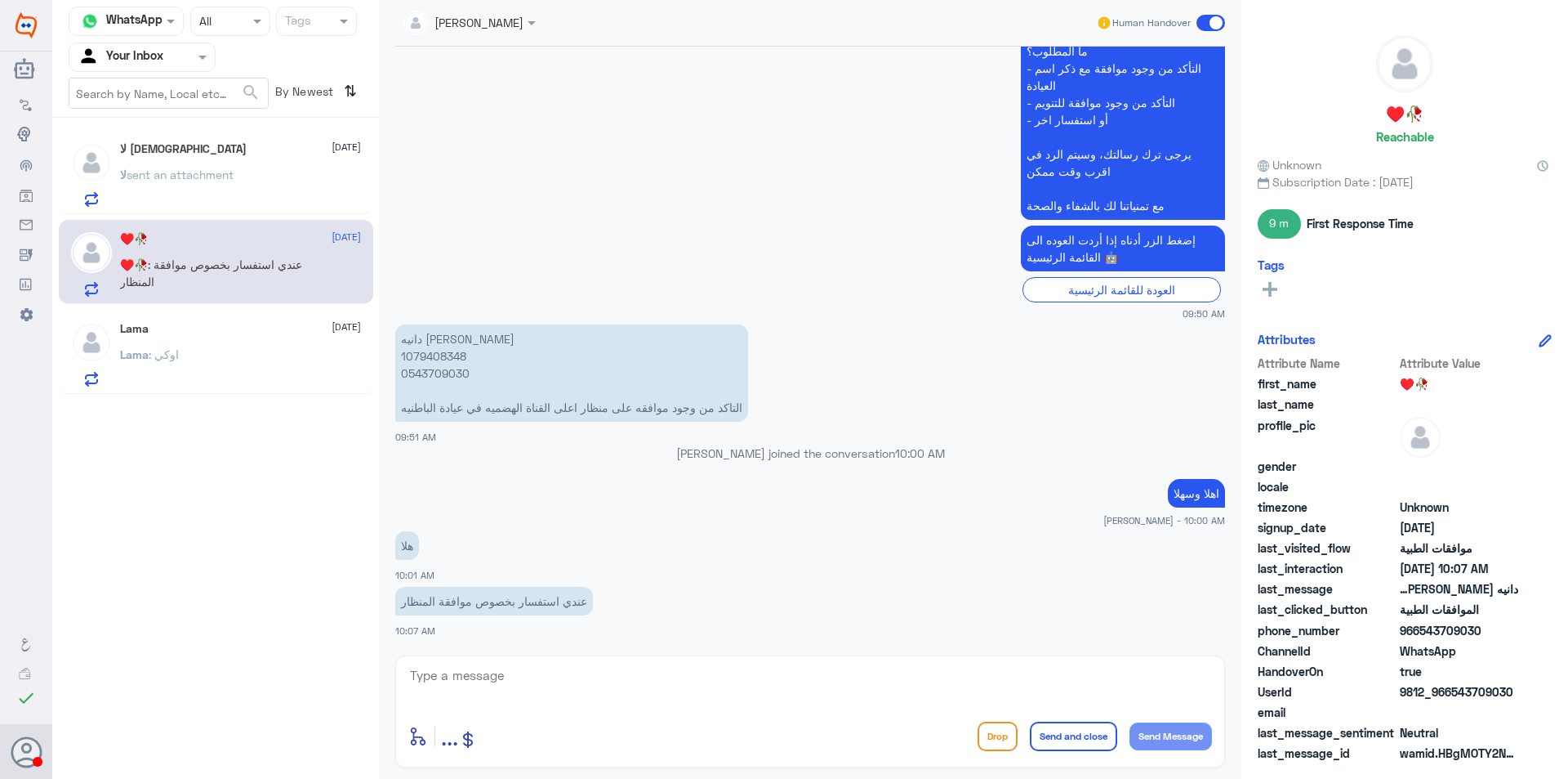
click at [418, 345] on p "دانيه [PERSON_NAME] 1079408348 0543709030 التاكد من وجود موافقه على منظار اعلى …" at bounding box center [571, 373] width 353 height 97
click at [416, 357] on p "دانيه [PERSON_NAME] 1079408348 0543709030 التاكد من وجود موافقه على منظار اعلى …" at bounding box center [571, 373] width 353 height 97
copy p "1079408348"
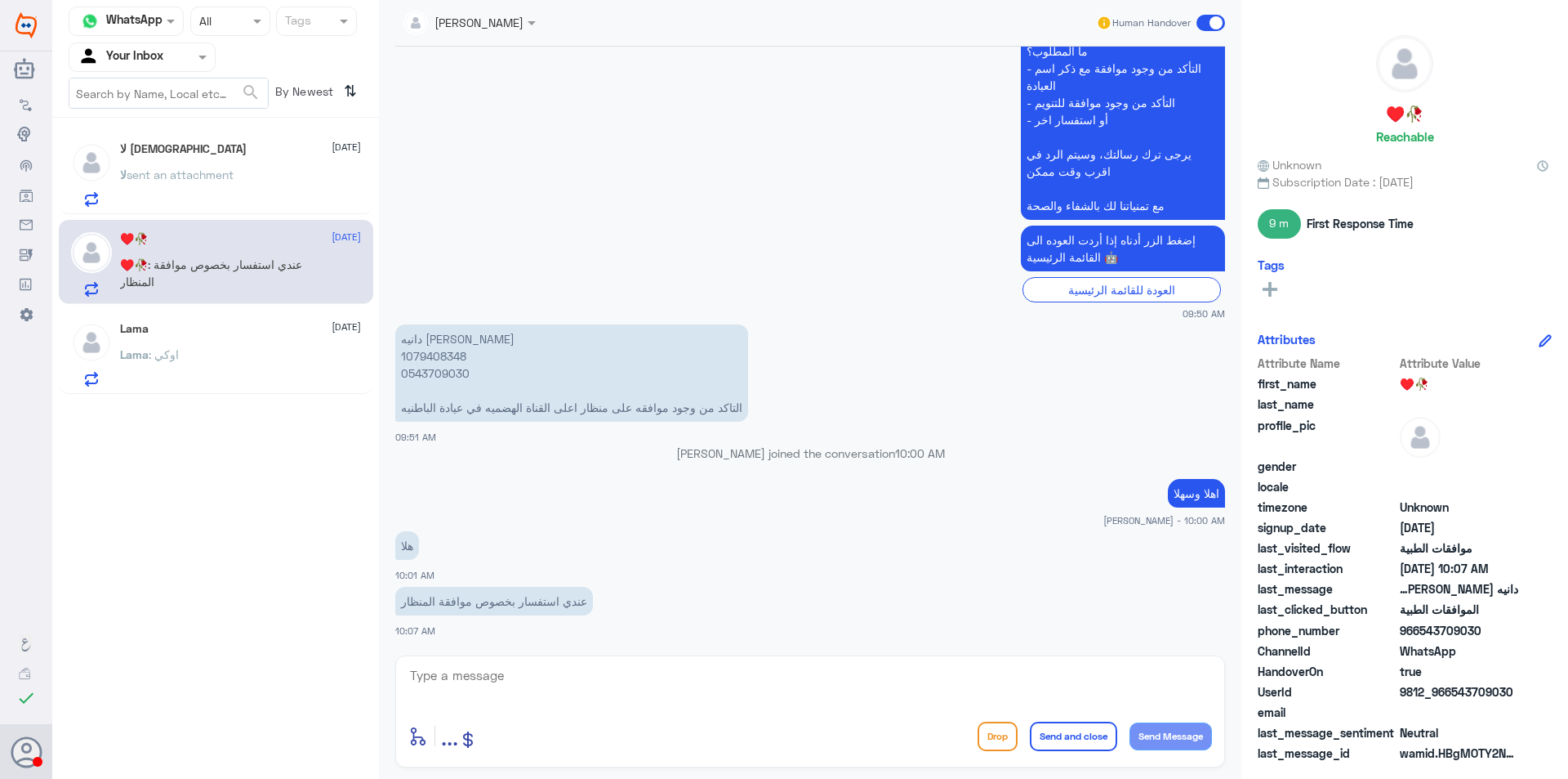
click at [297, 354] on div "Lama : اوكي" at bounding box center [241, 368] width 241 height 37
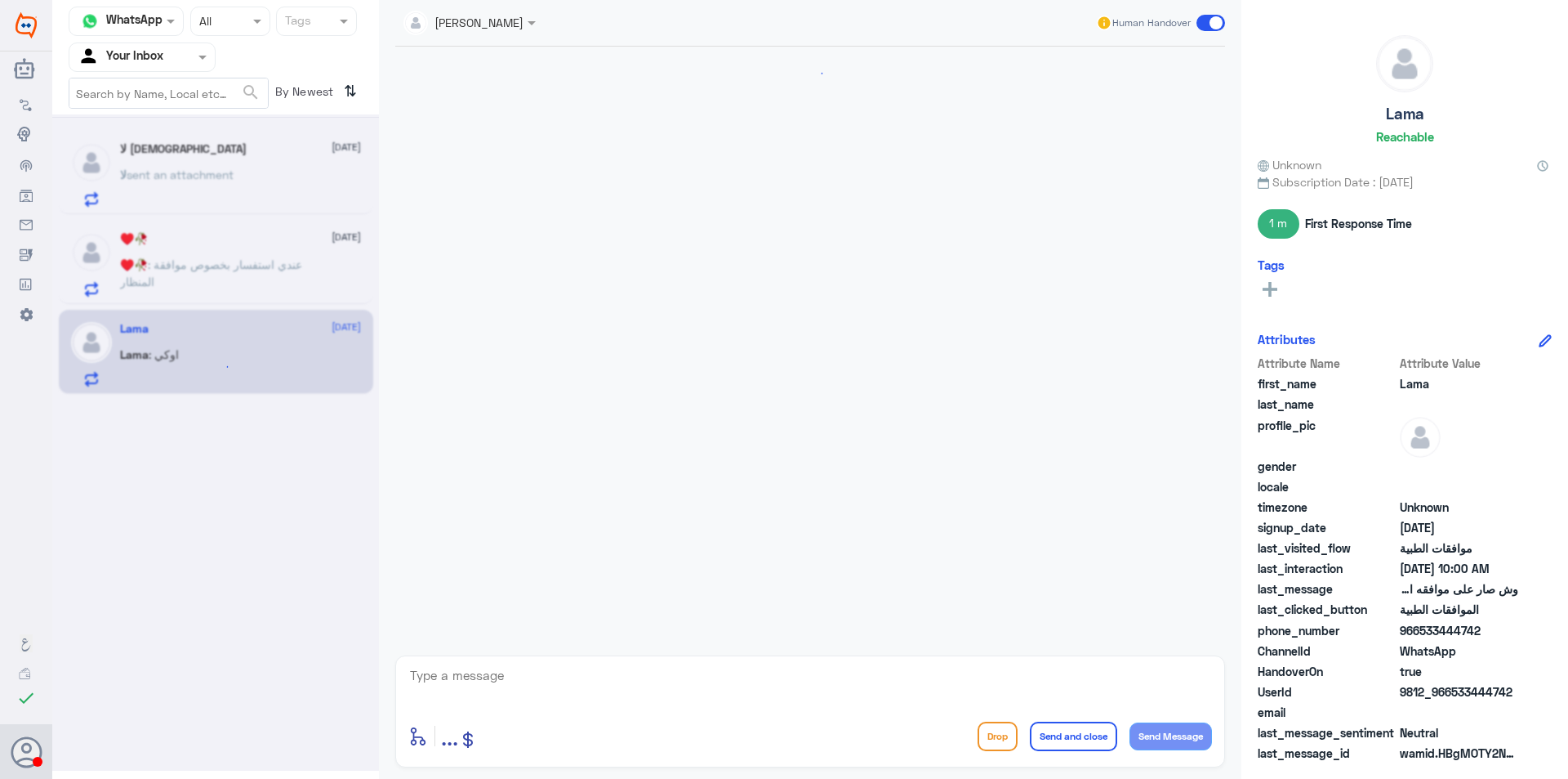
scroll to position [1495, 0]
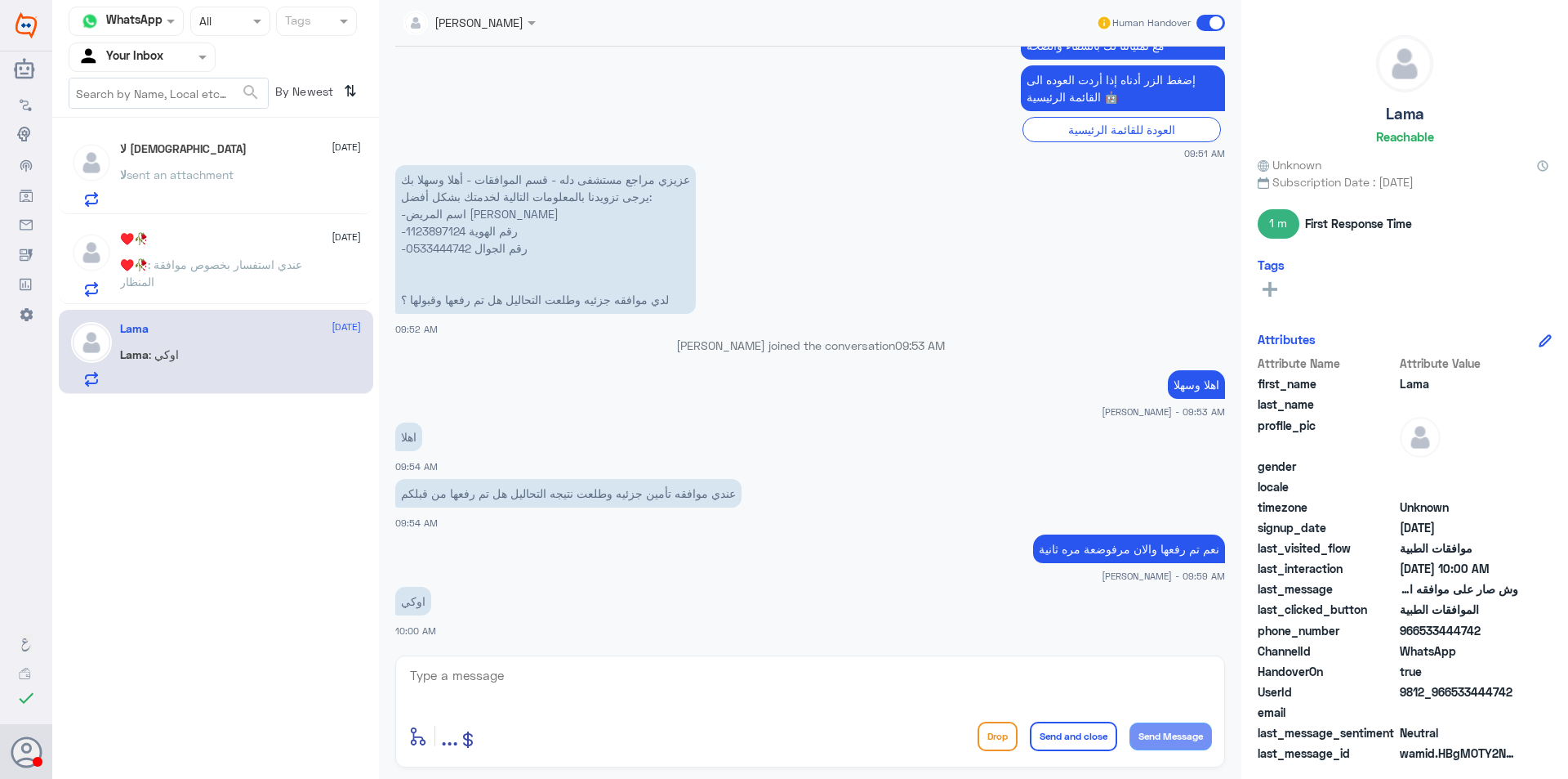
click at [247, 171] on div "لا sent an attachment" at bounding box center [241, 189] width 241 height 37
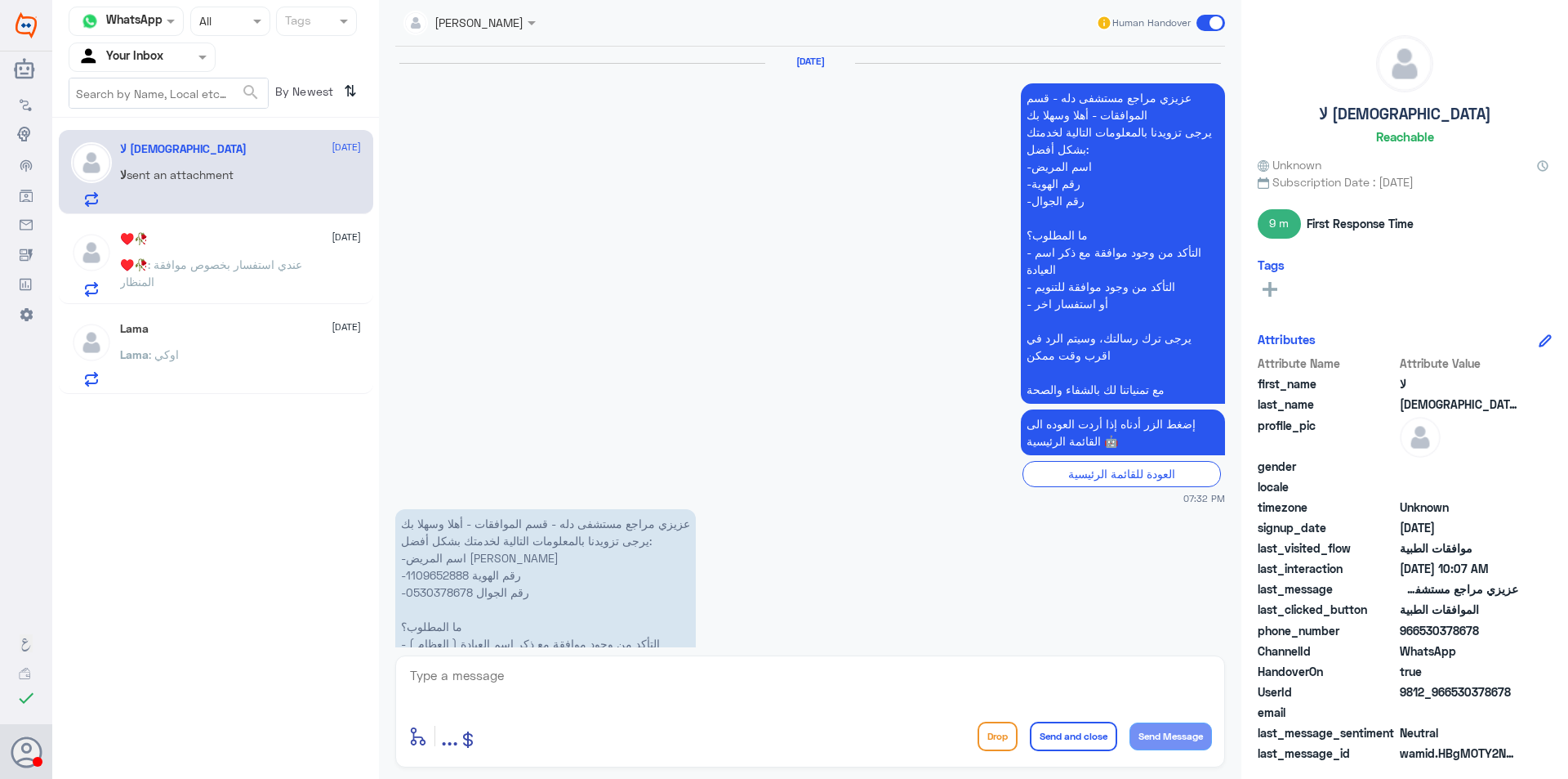
scroll to position [2007, 0]
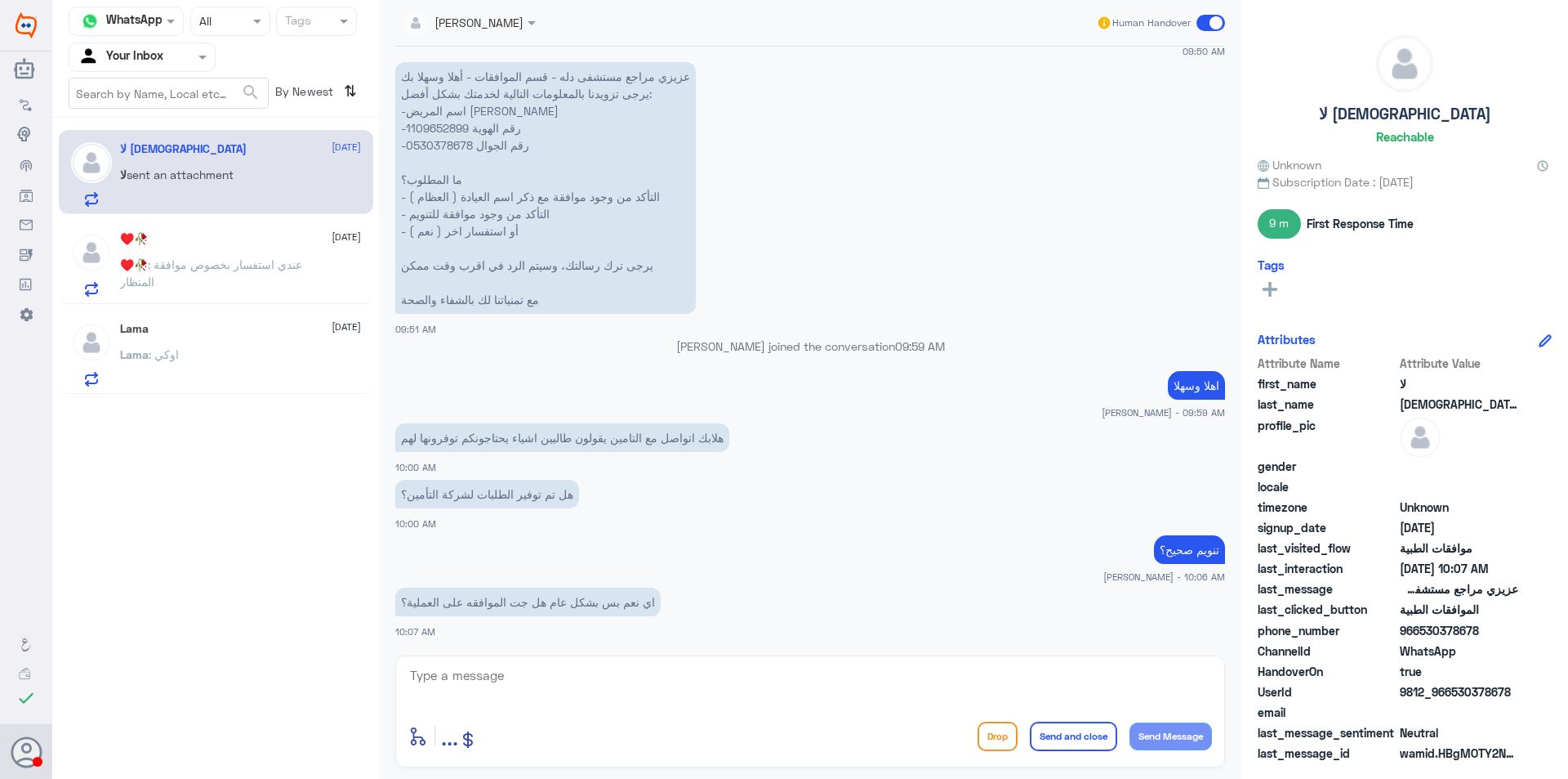
click at [561, 669] on textarea at bounding box center [810, 684] width 804 height 40
type textarea "["
type textarea "[PERSON_NAME] متابتعها مع الفريق المختص"
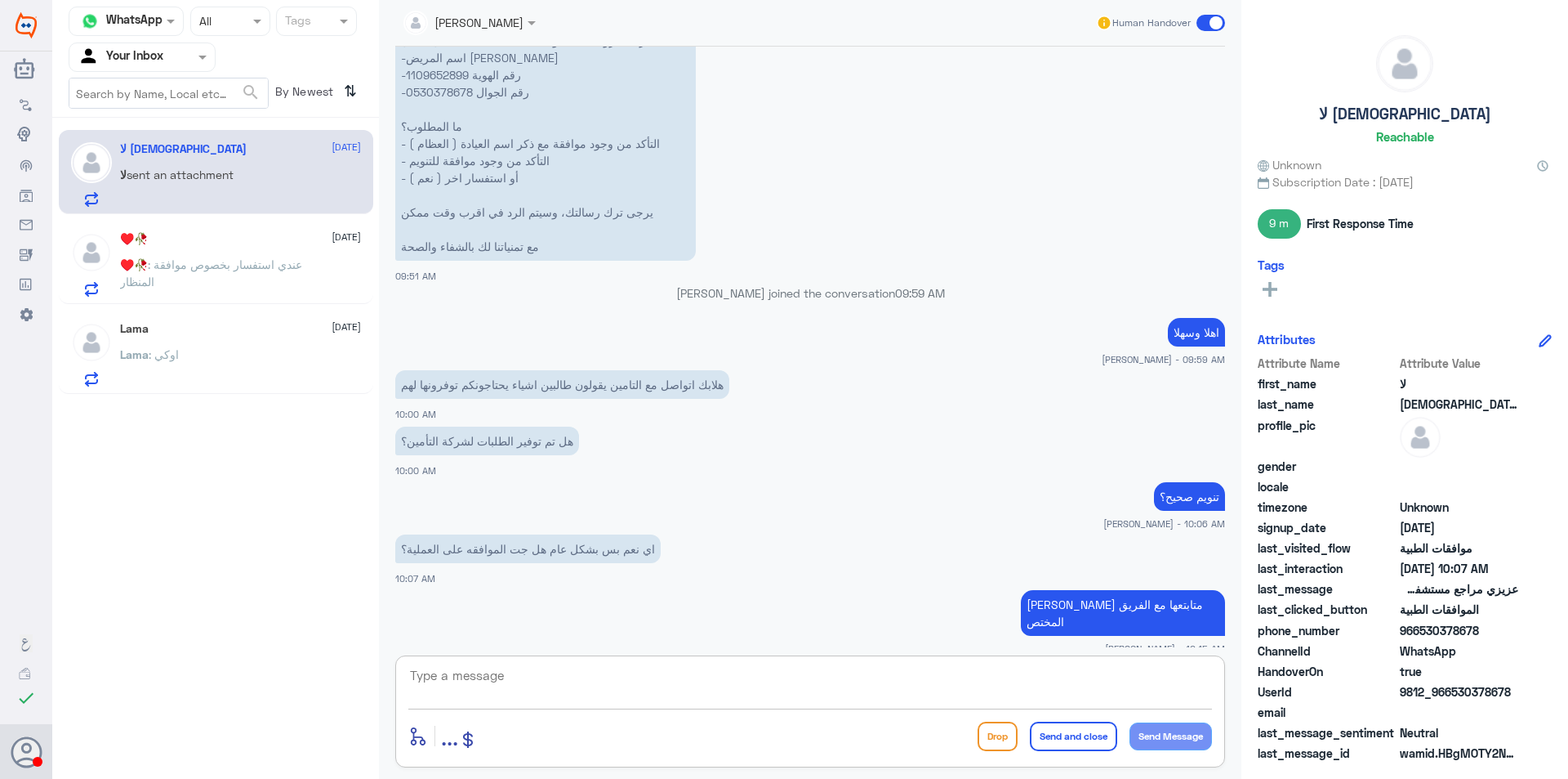
click at [208, 279] on p "♥️🥀 : عندي استفسار بخصوص موافقة المنظار" at bounding box center [212, 276] width 183 height 41
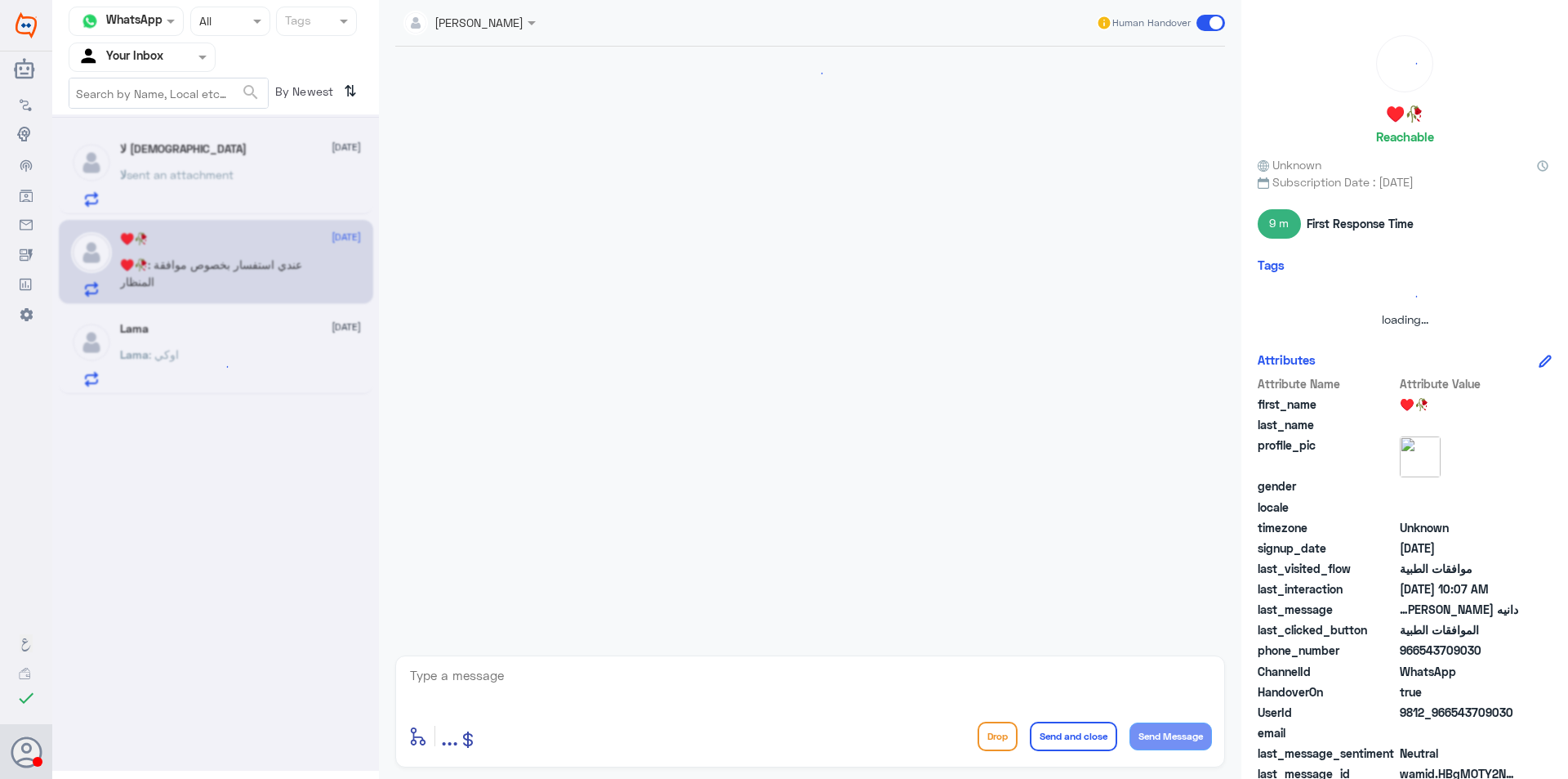
scroll to position [519, 0]
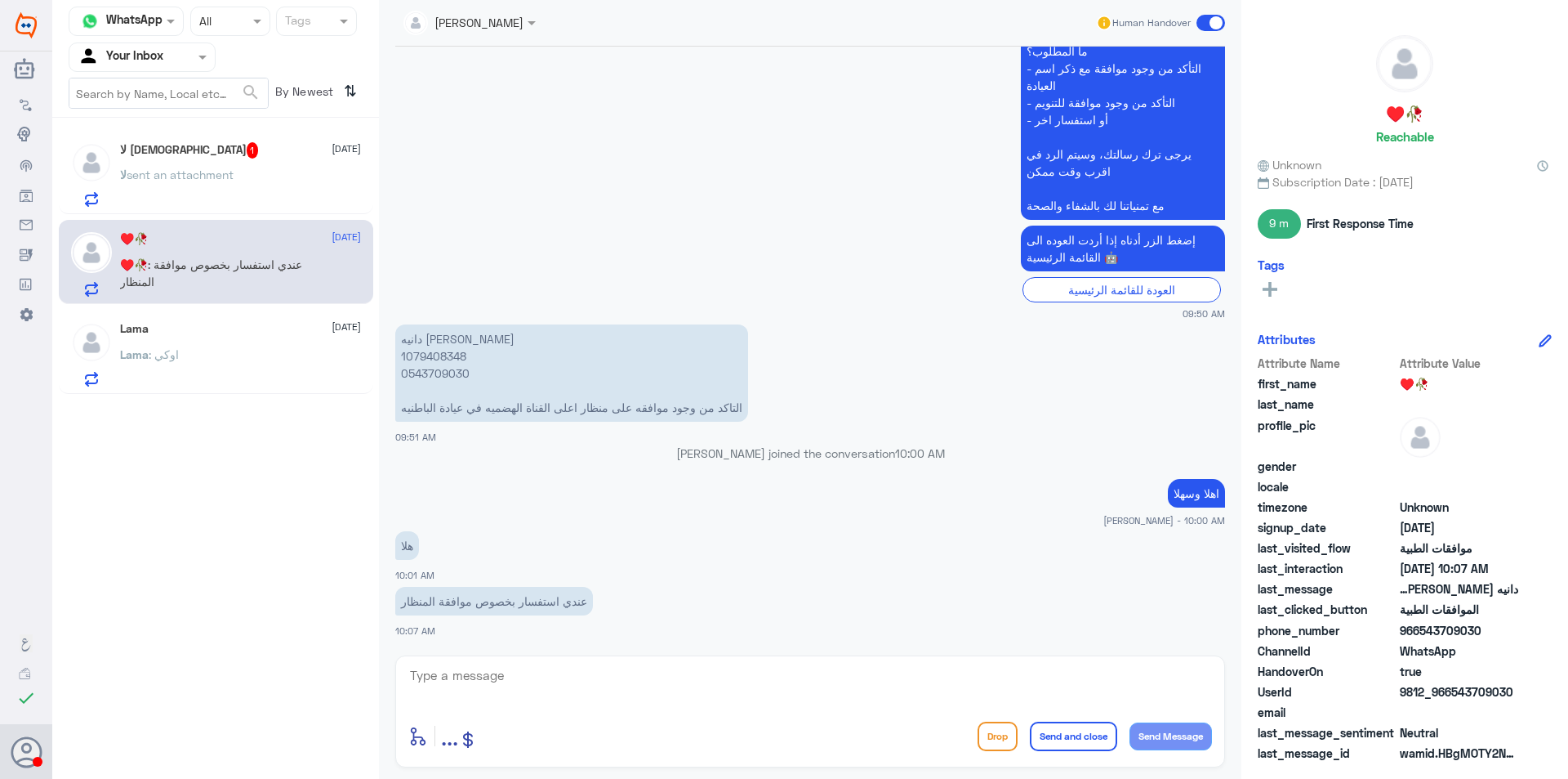
click at [613, 670] on textarea at bounding box center [810, 684] width 804 height 40
click at [429, 359] on p "دانيه [PERSON_NAME] 1079408348 0543709030 التاكد من وجود موافقه على منظار اعلى …" at bounding box center [571, 373] width 353 height 97
copy p "1079408348"
click at [539, 654] on div "[PERSON_NAME] Human Handover [DATE] سلام عليكم 09:50 AM مرحباً بك في مستشفيات د…" at bounding box center [810, 392] width 862 height 784
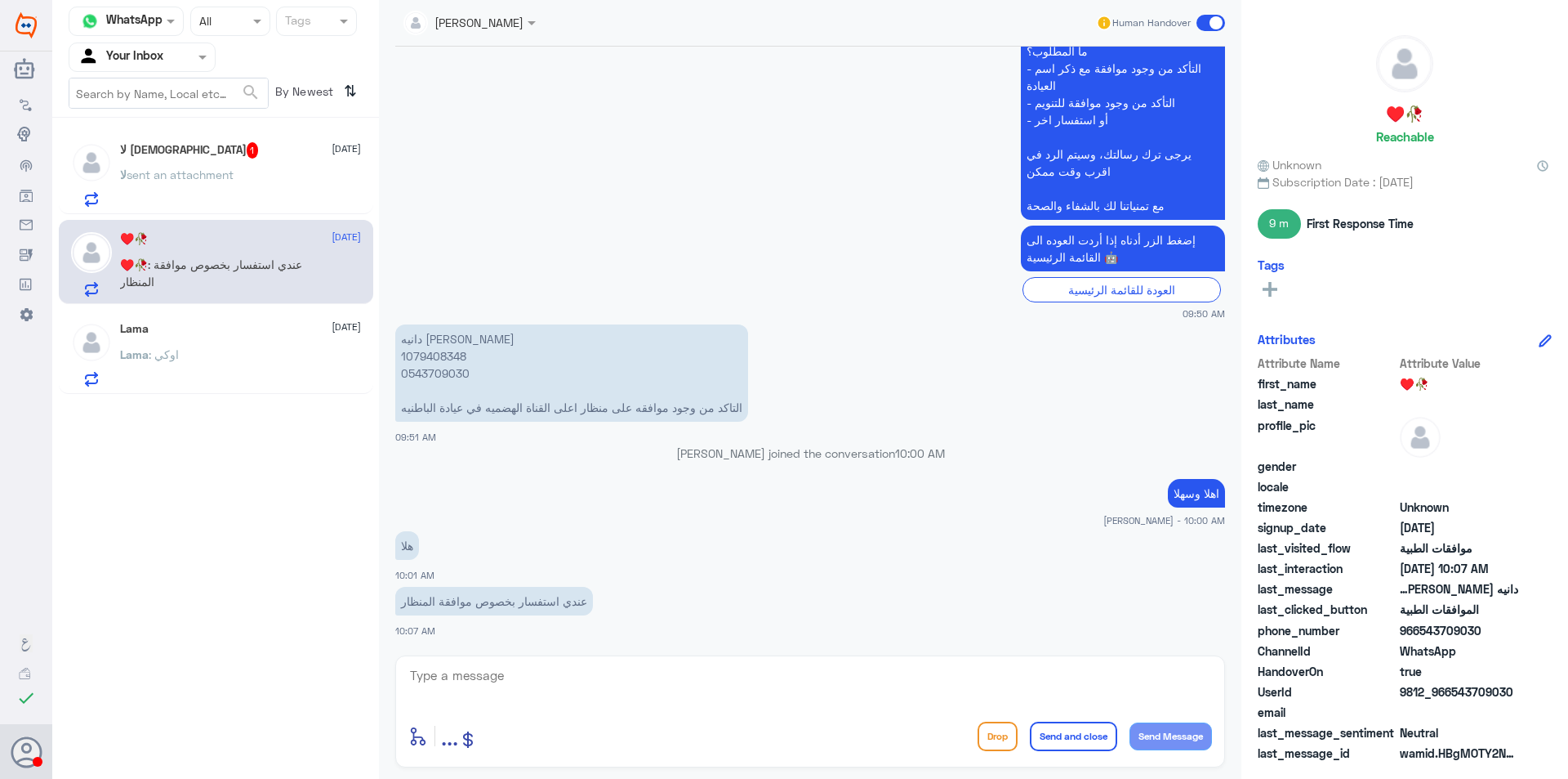
drag, startPoint x: 550, startPoint y: 669, endPoint x: 540, endPoint y: 673, distance: 10.8
click at [550, 669] on textarea at bounding box center [810, 684] width 804 height 40
type textarea "'"
type textarea "طلبك تحت الاجراء"
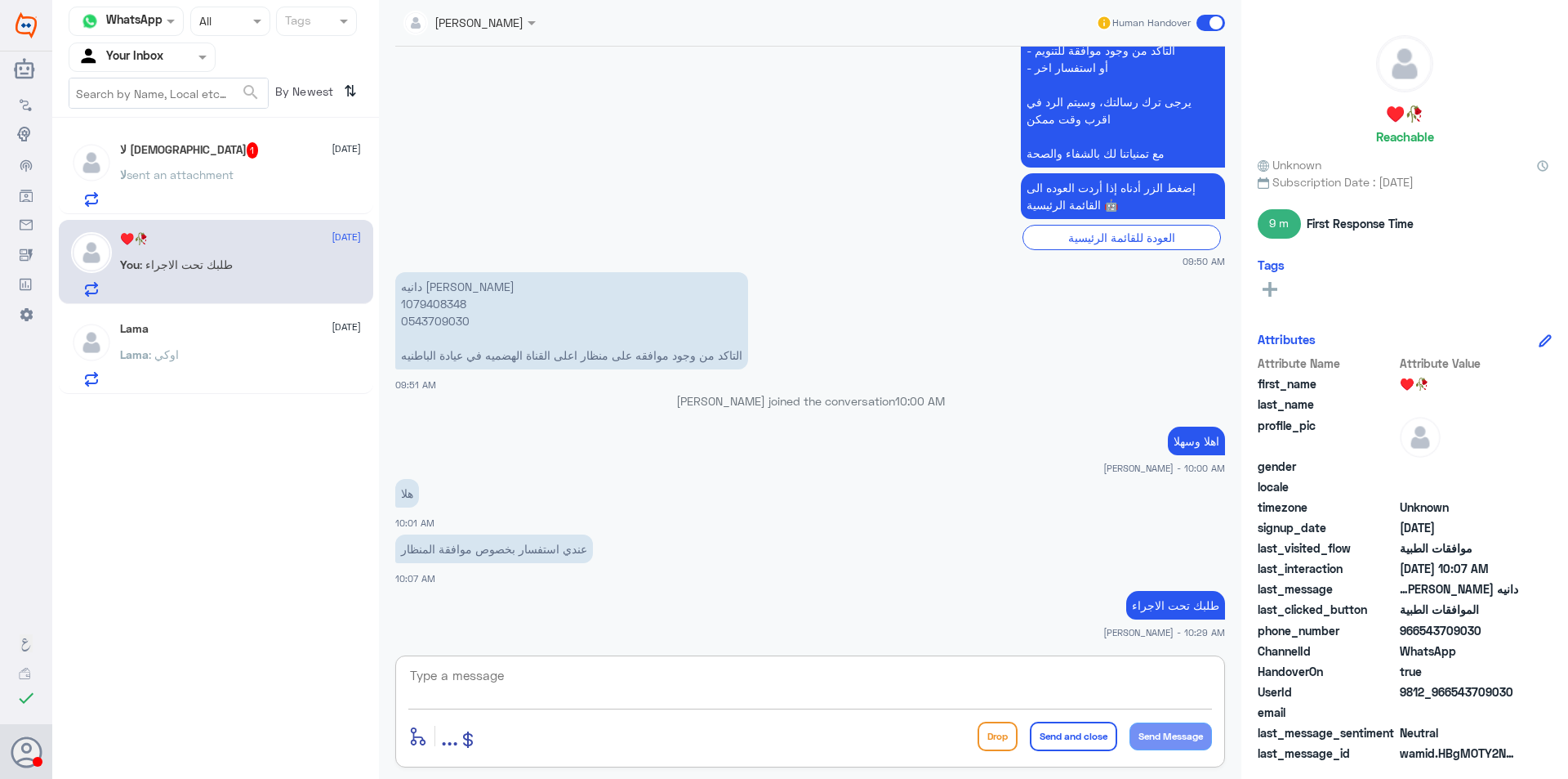
click at [271, 164] on div "لا [DEMOGRAPHIC_DATA] 1 [DATE] لا sent an attachment" at bounding box center [241, 174] width 241 height 65
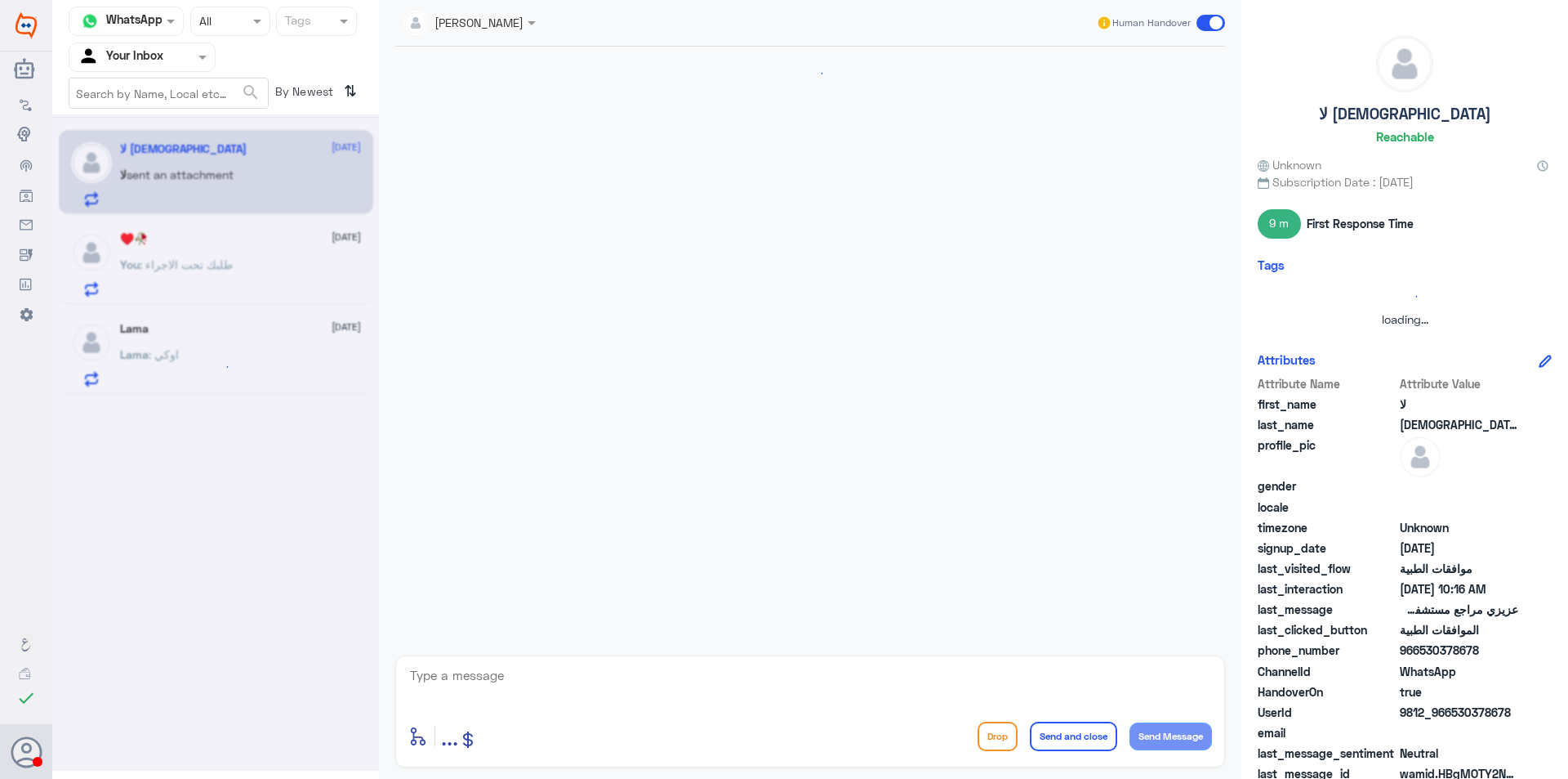
scroll to position [1412, 0]
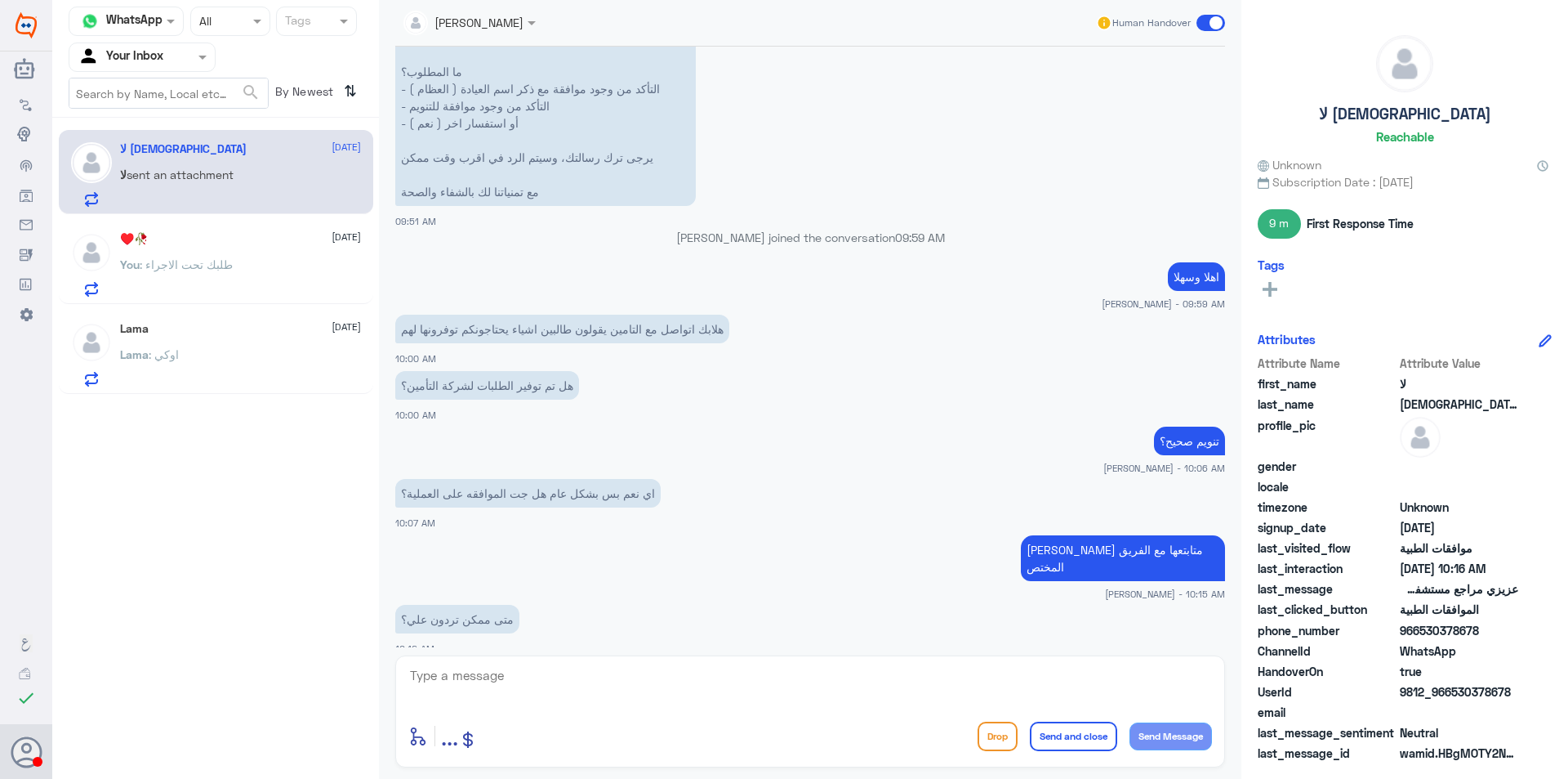
click at [437, 22] on input "text" at bounding box center [449, 22] width 92 height 19
click at [270, 366] on div "Lama : اوكي" at bounding box center [241, 368] width 241 height 37
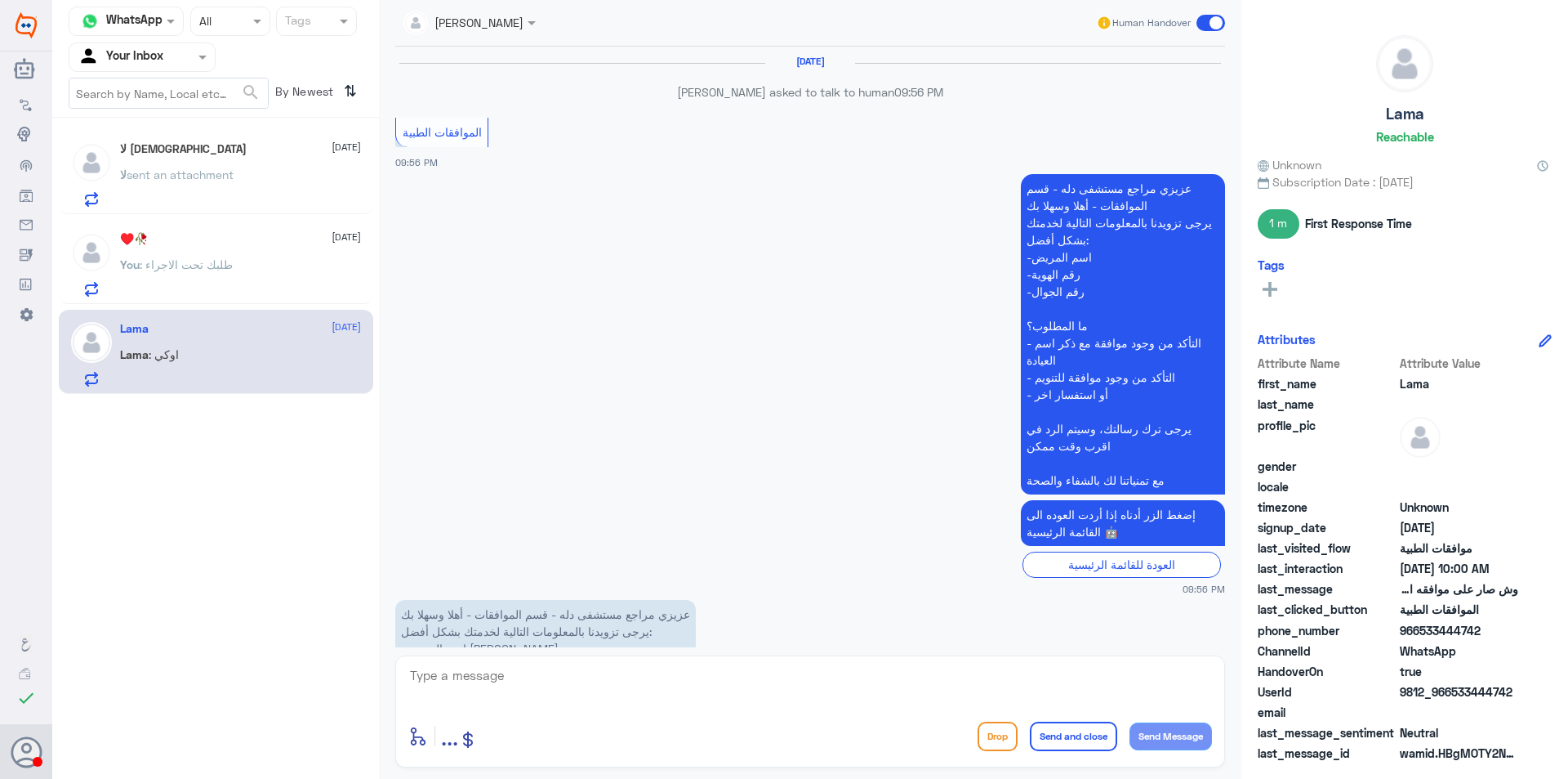
scroll to position [1495, 0]
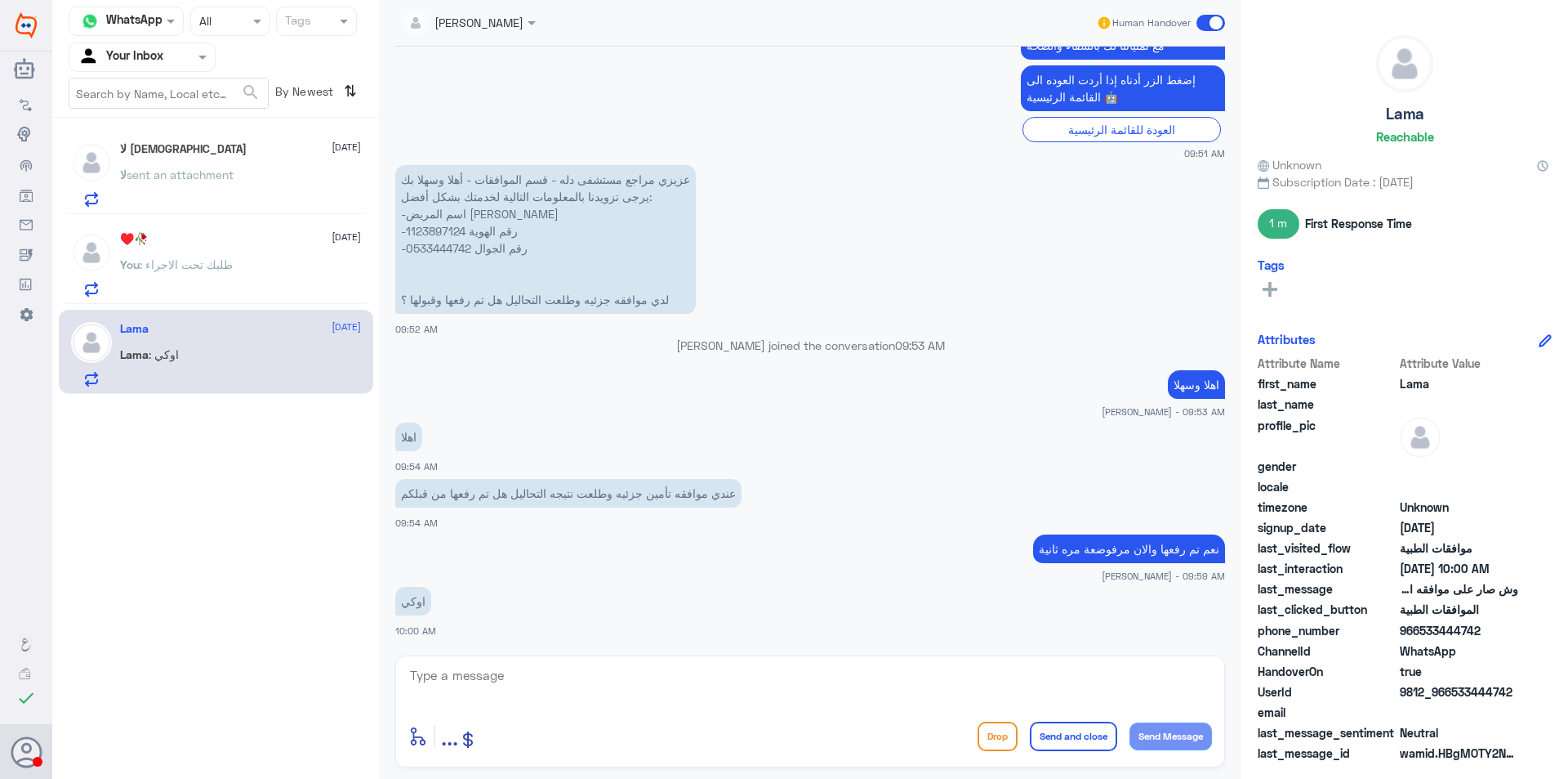
click at [233, 205] on p "لا sent an attachment" at bounding box center [177, 186] width 114 height 41
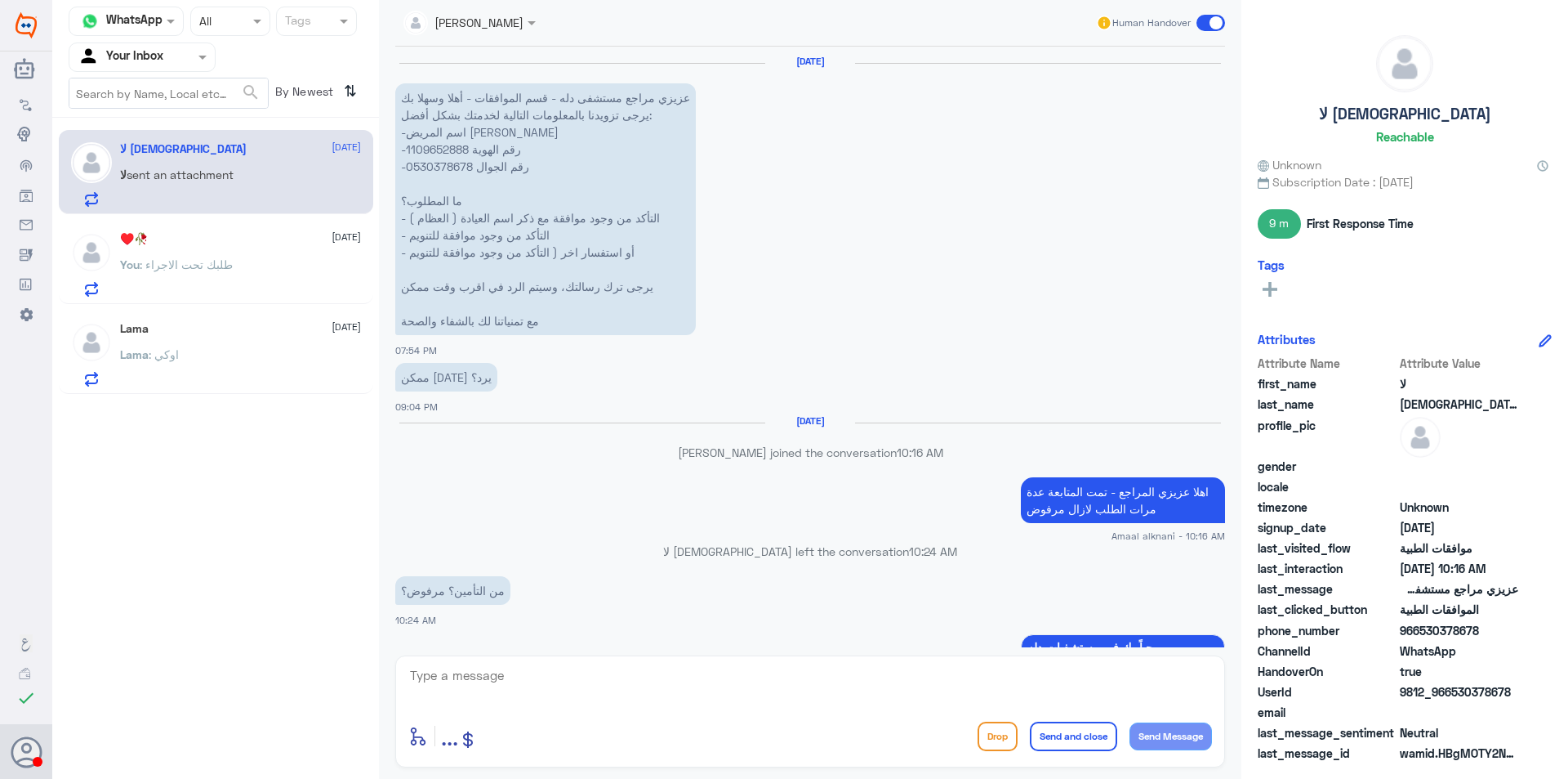
scroll to position [1412, 0]
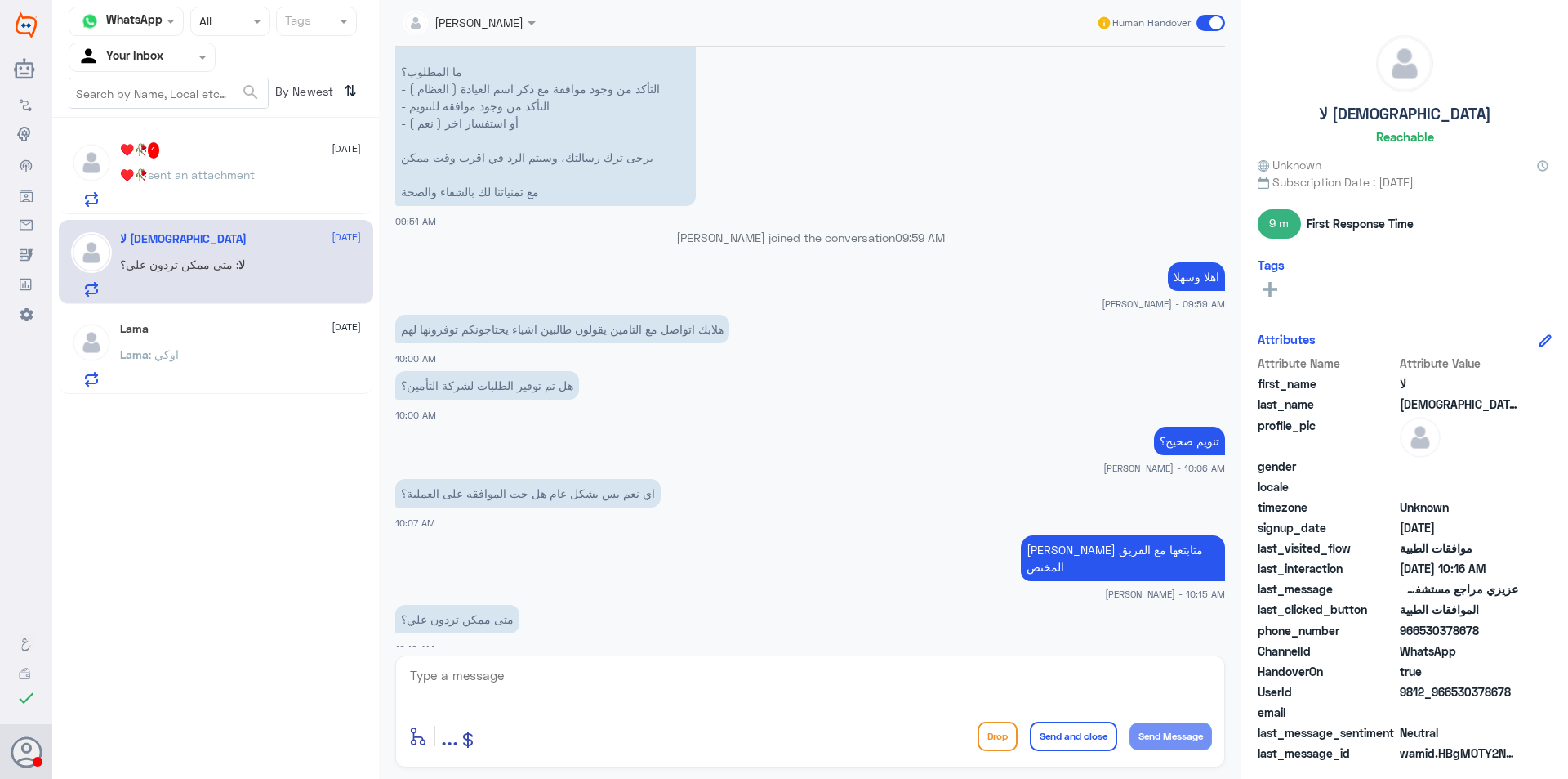
click at [232, 162] on div "♥️🥀 1 [DATE] ♥️🥀 sent an attachment" at bounding box center [241, 174] width 241 height 65
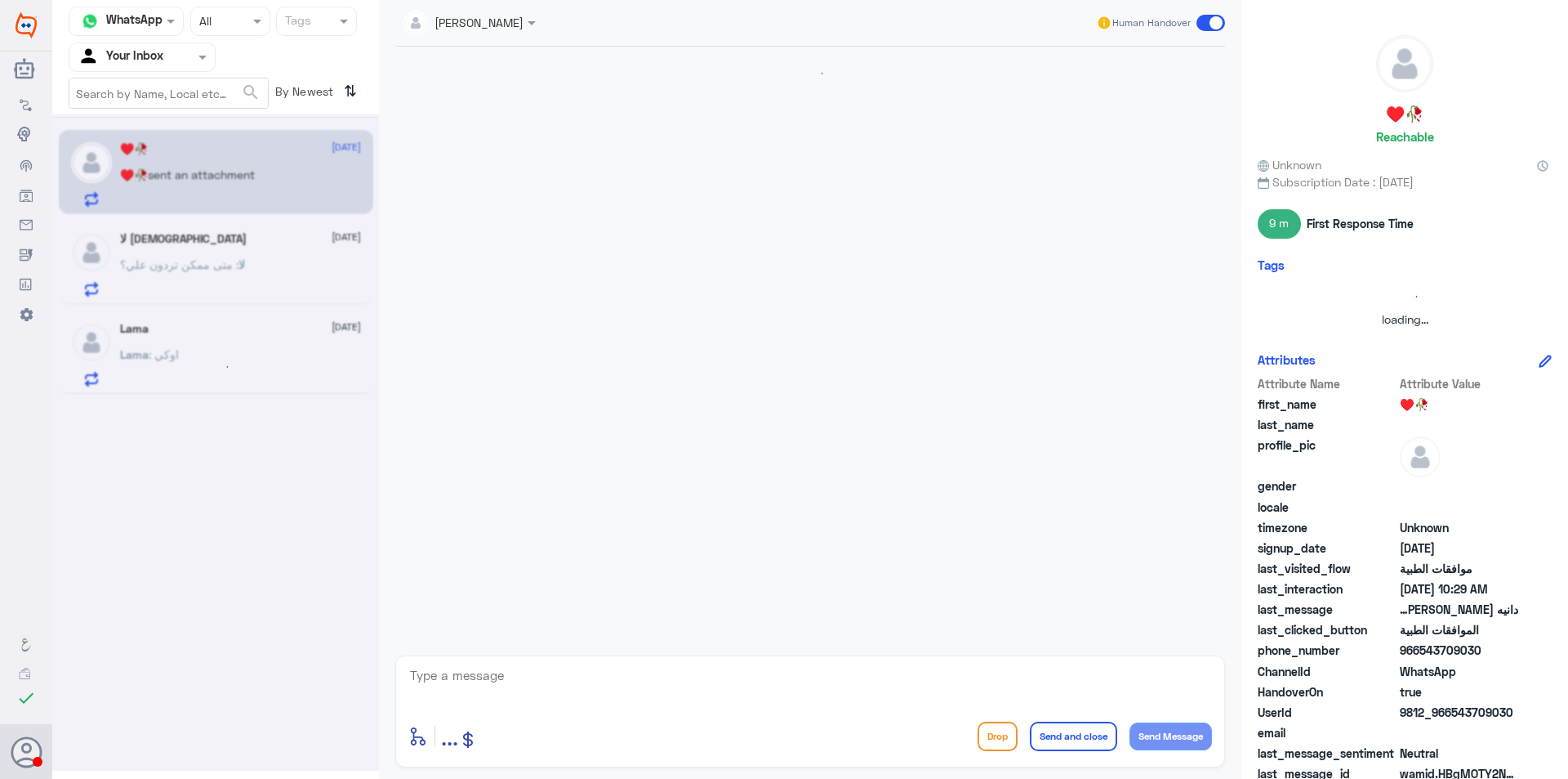
scroll to position [627, 0]
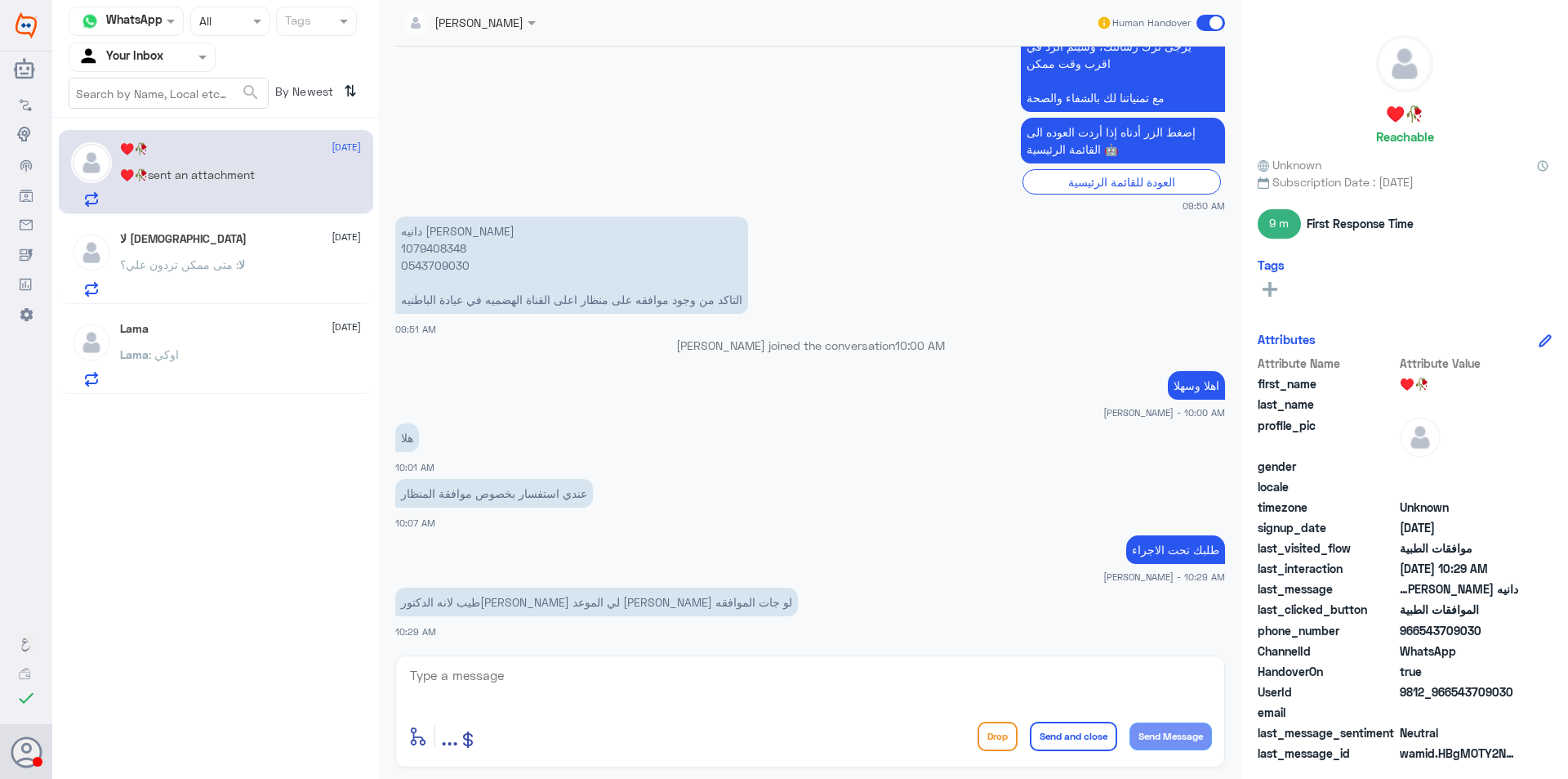
click at [659, 658] on div "enter flow name ... Drop Send and close Send Message" at bounding box center [810, 711] width 830 height 112
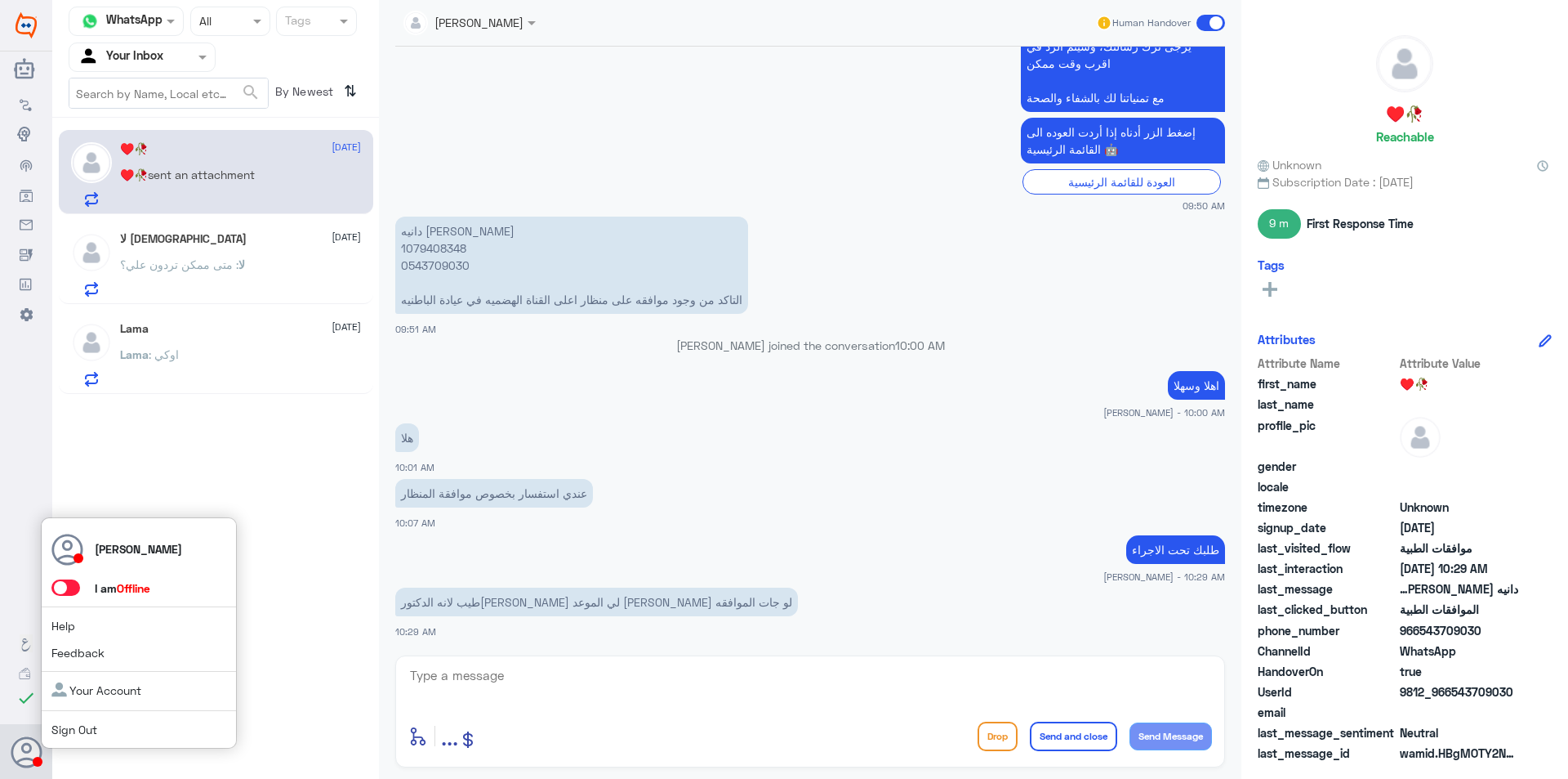
click at [66, 599] on div "[PERSON_NAME] I am Offline Help Feedback Your Account Sign Out" at bounding box center [139, 633] width 196 height 232
click at [70, 588] on span at bounding box center [66, 588] width 28 height 17
click at [0, 0] on input "checkbox" at bounding box center [0, 0] width 0 height 0
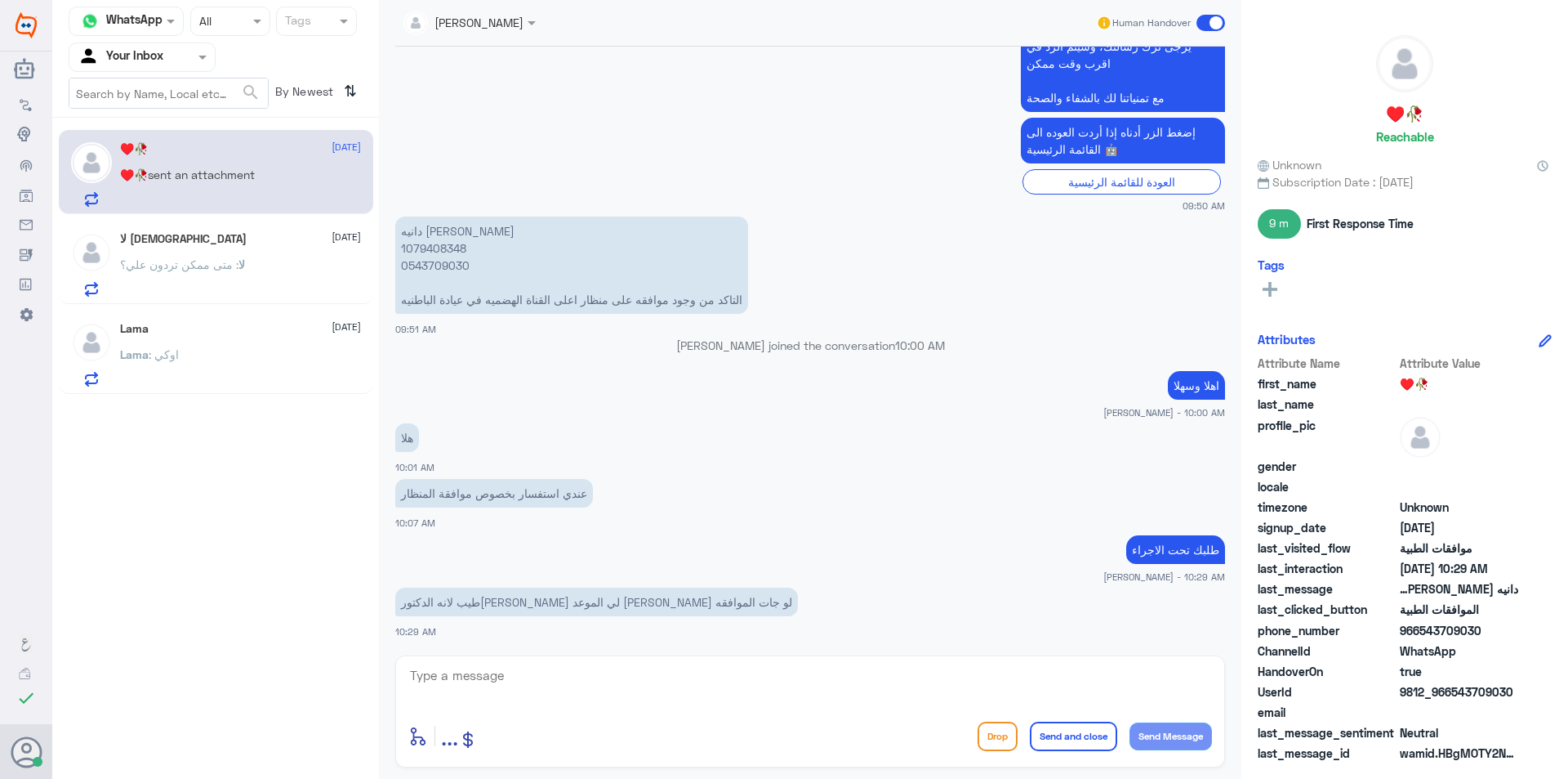
click at [158, 249] on div "لا [DEMOGRAPHIC_DATA] [DATE] لا : متى ممكن تردون علي؟" at bounding box center [241, 264] width 241 height 65
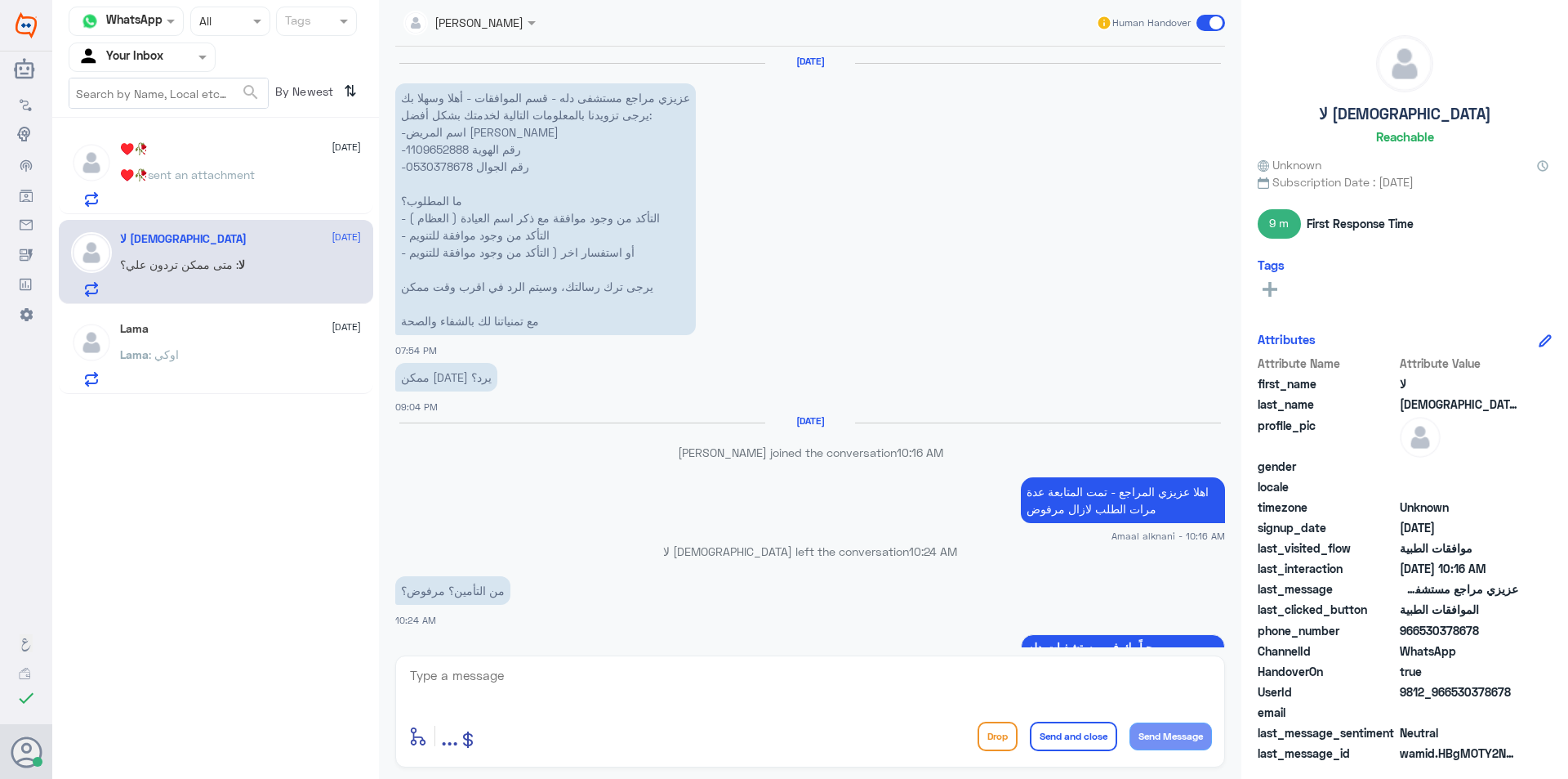
scroll to position [1412, 0]
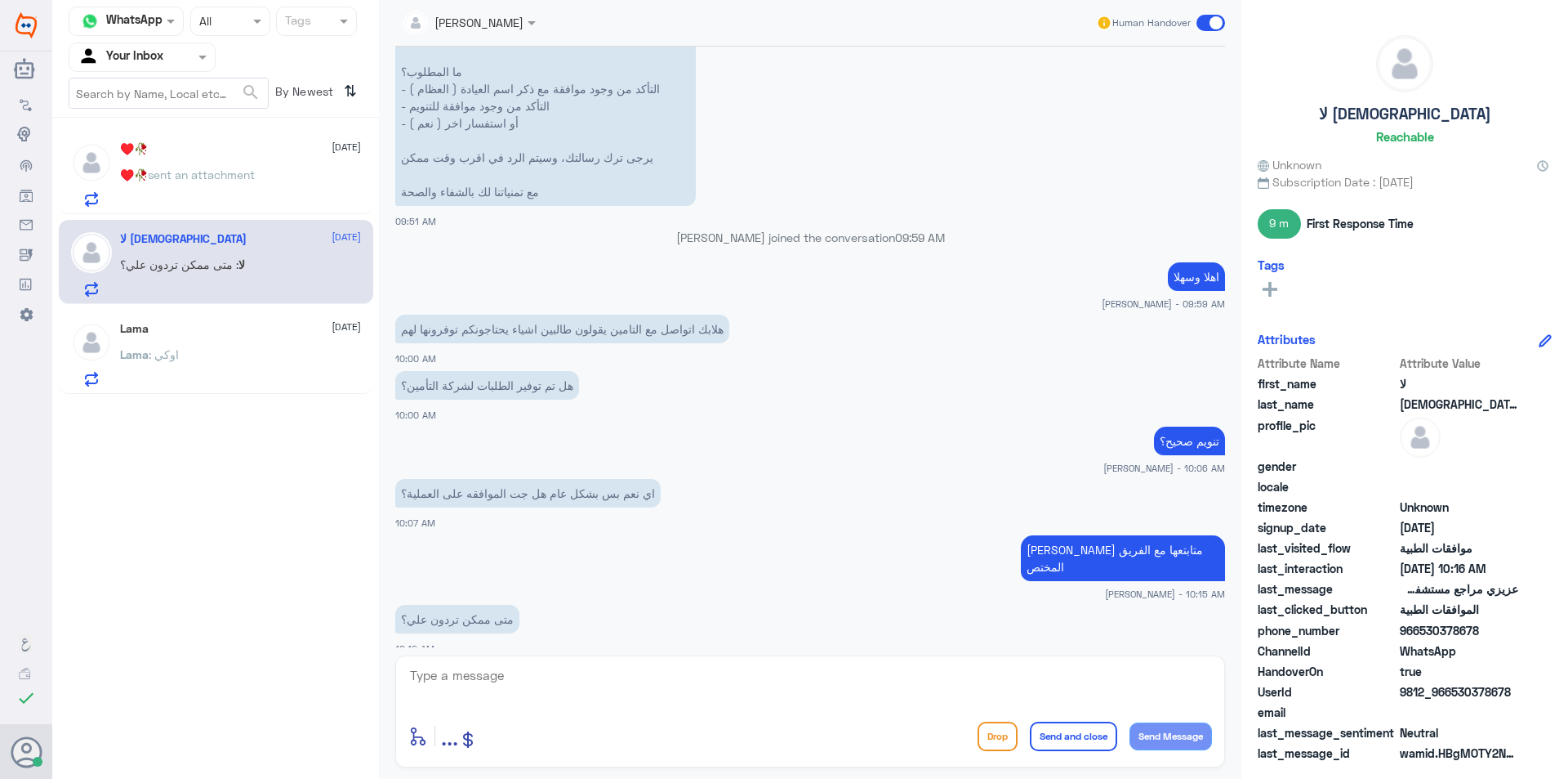
click at [187, 310] on div "Lama [DATE] Lama : اوكي" at bounding box center [216, 351] width 315 height 84
click at [187, 366] on div "Lama : اوكي" at bounding box center [241, 368] width 241 height 37
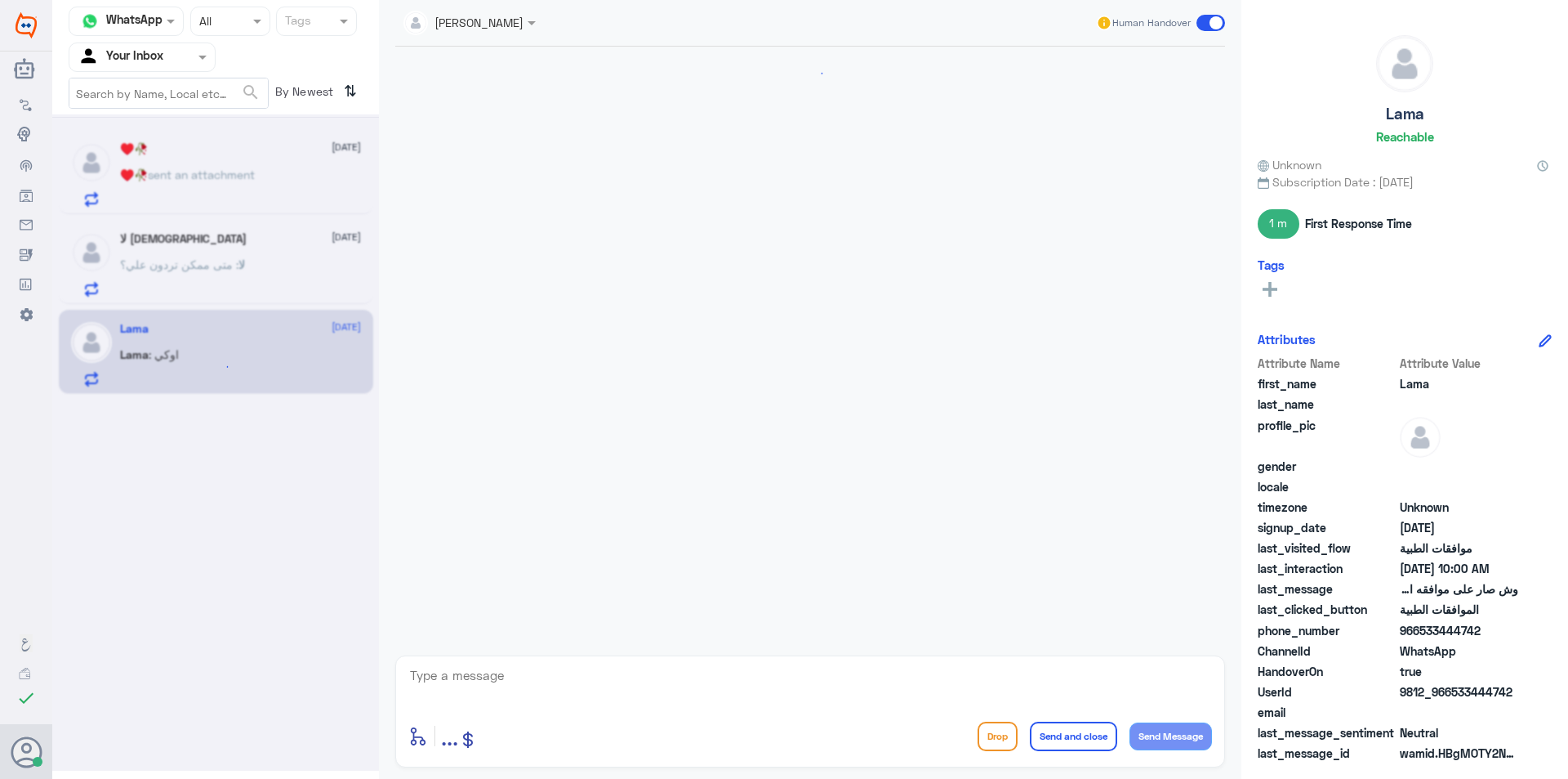
scroll to position [1495, 0]
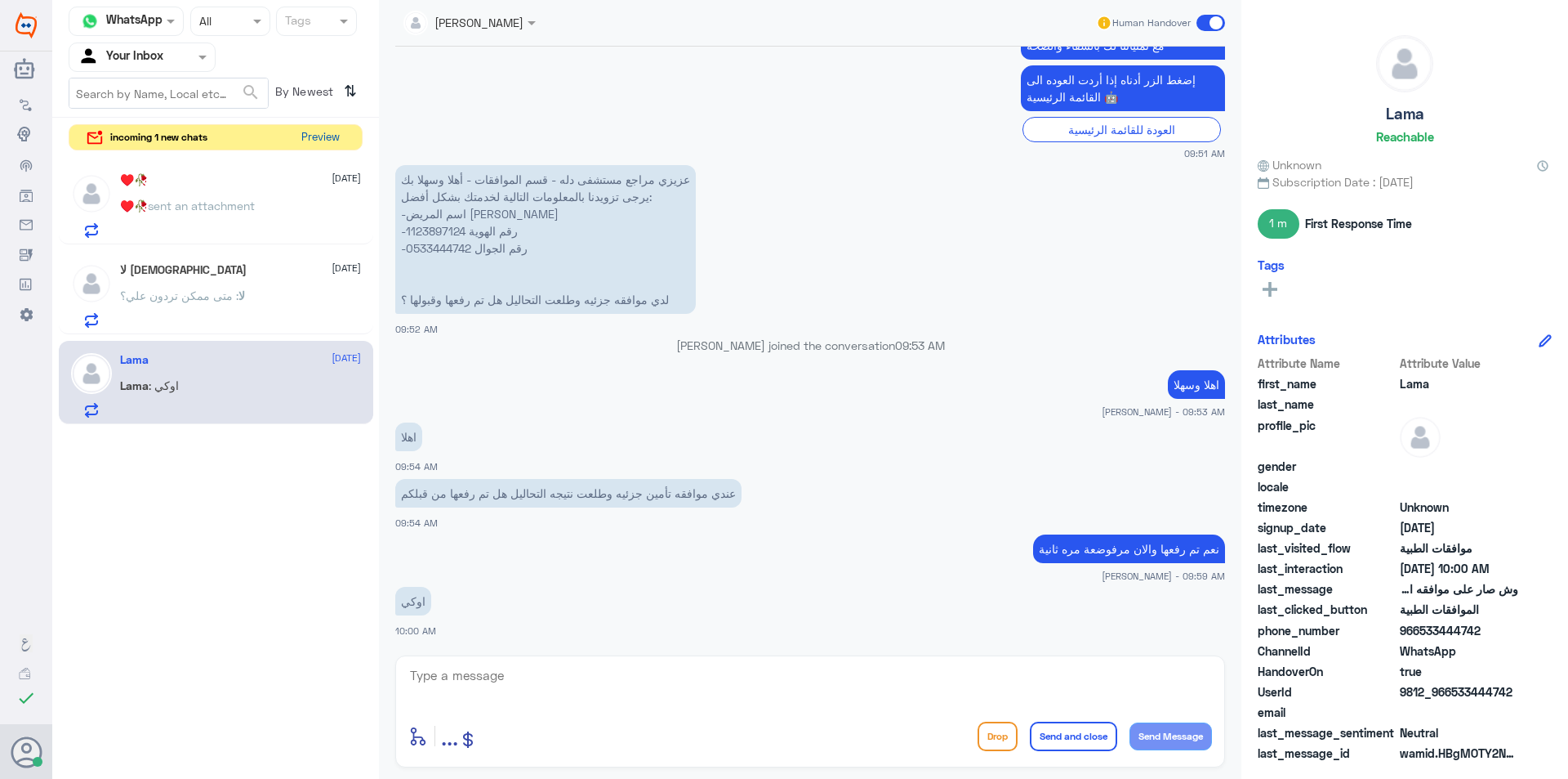
click at [343, 150] on div "incoming 1 new chats Preview" at bounding box center [216, 138] width 294 height 27
click at [310, 144] on button "Preview" at bounding box center [320, 138] width 51 height 26
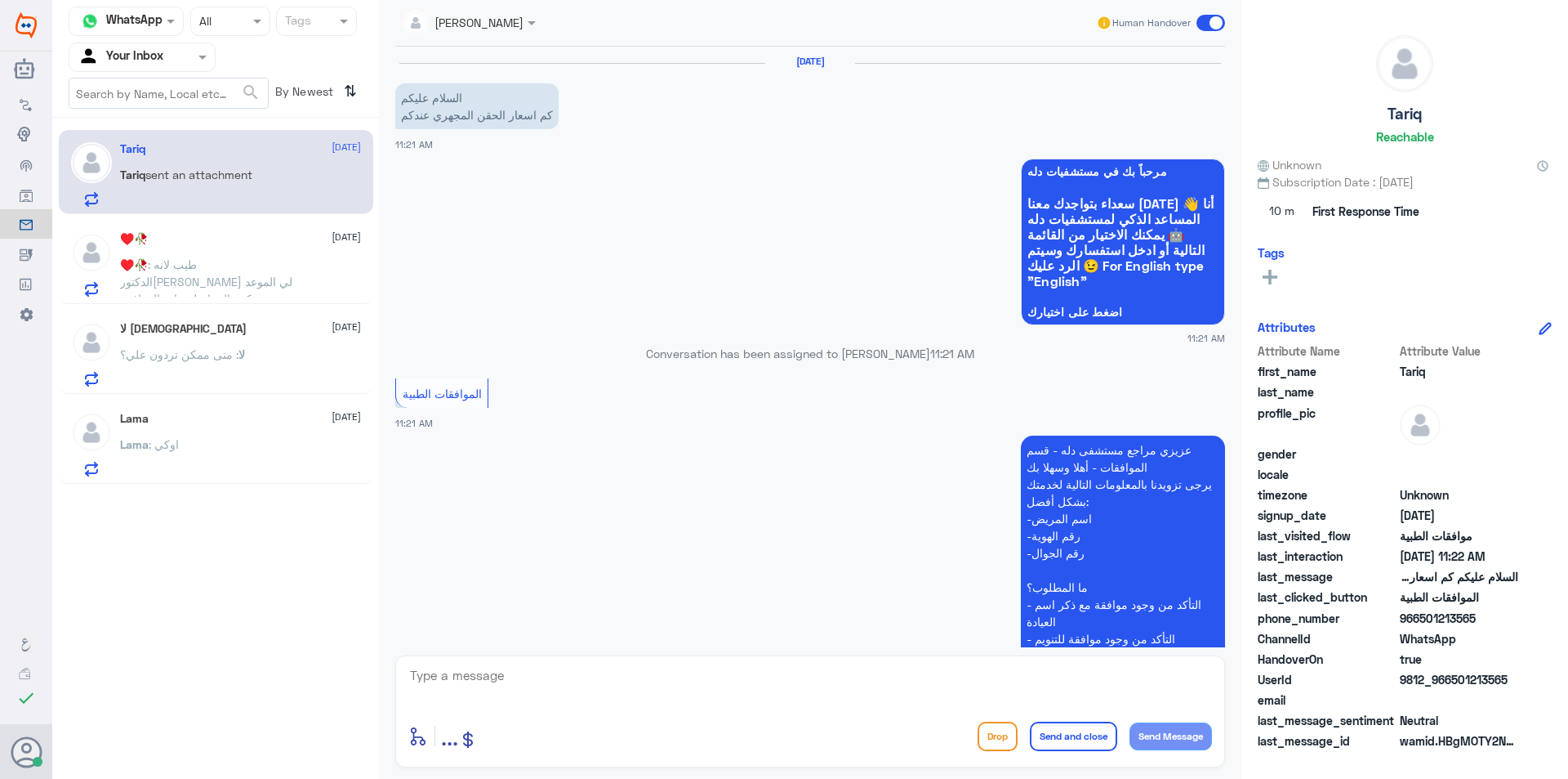
scroll to position [290, 0]
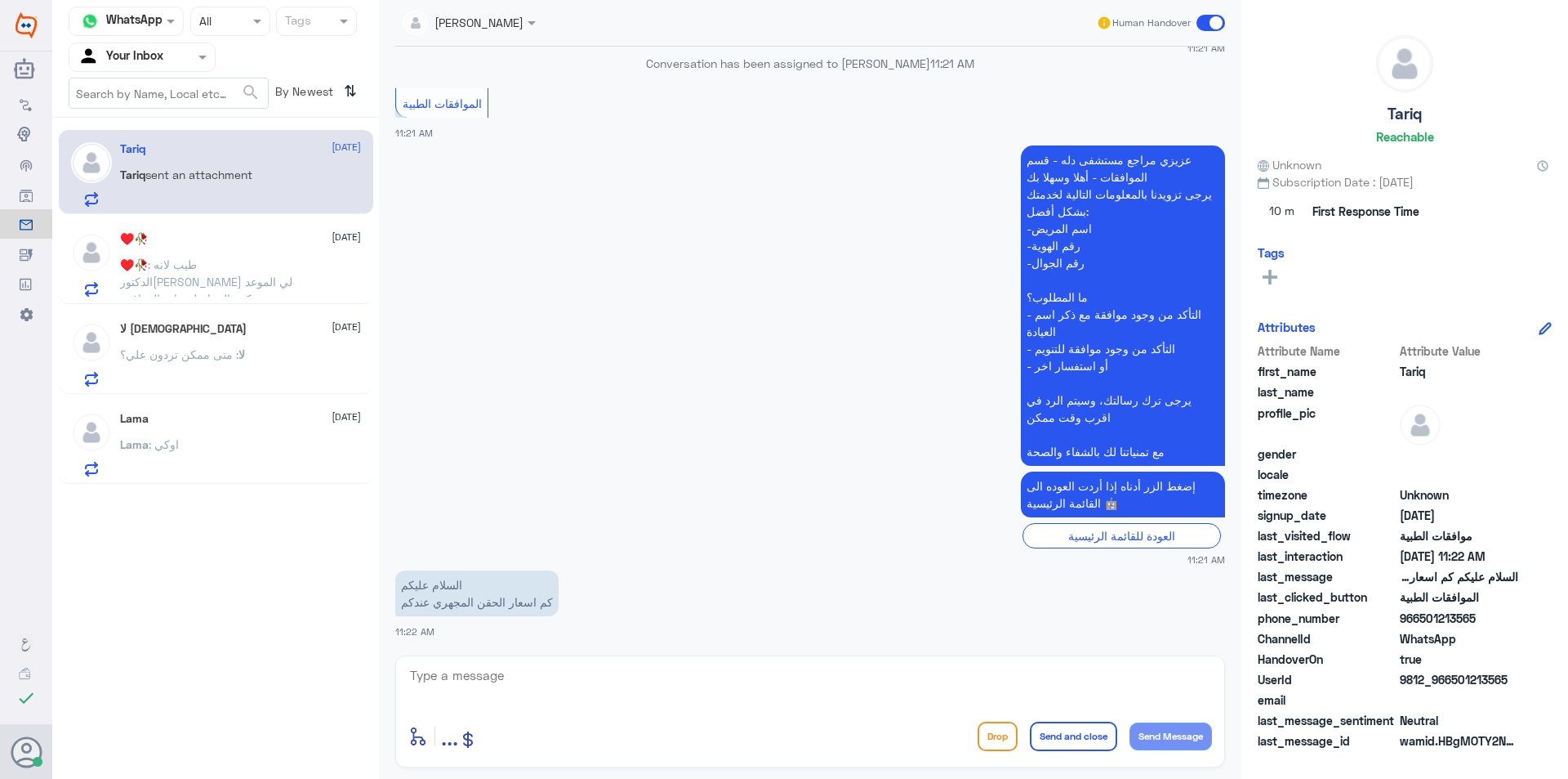
click at [1194, 32] on div "Human Handover" at bounding box center [1161, 22] width 129 height 29
click at [1204, 21] on span at bounding box center [1211, 23] width 28 height 17
click at [0, 0] on input "checkbox" at bounding box center [0, 0] width 0 height 0
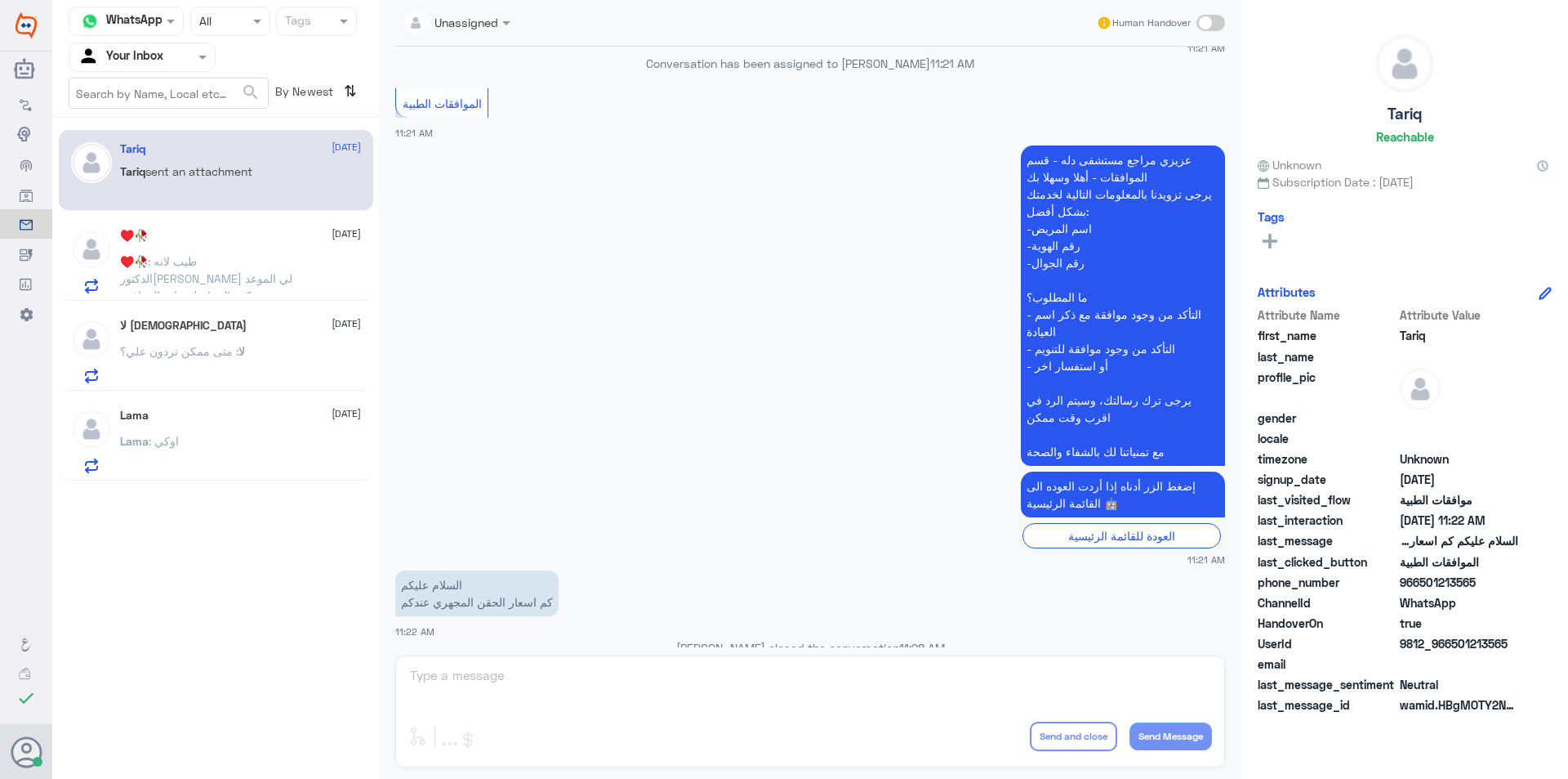
scroll to position [321, 0]
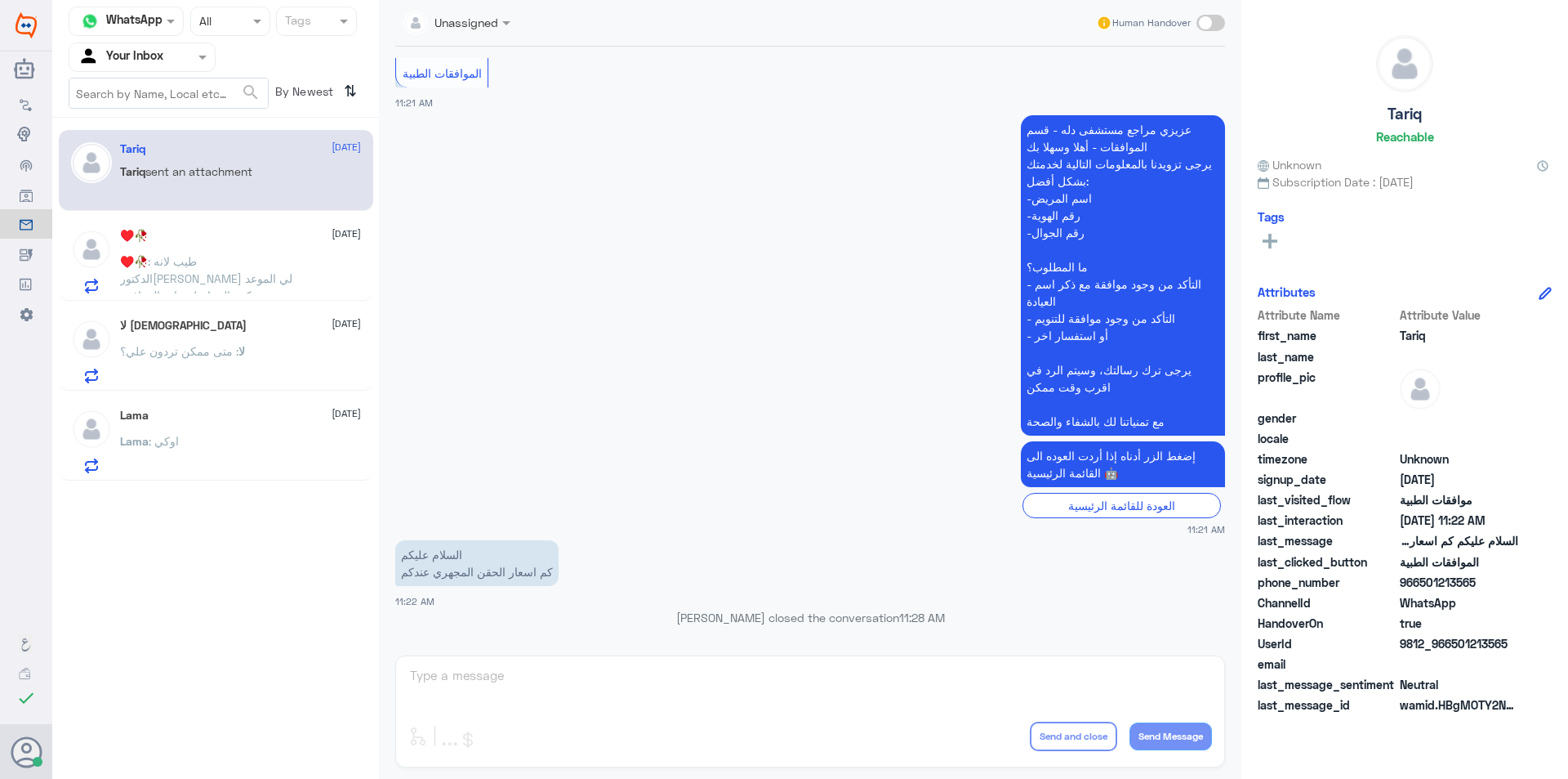
click at [1209, 29] on span at bounding box center [1211, 23] width 28 height 17
click at [0, 0] on input "checkbox" at bounding box center [0, 0] width 0 height 0
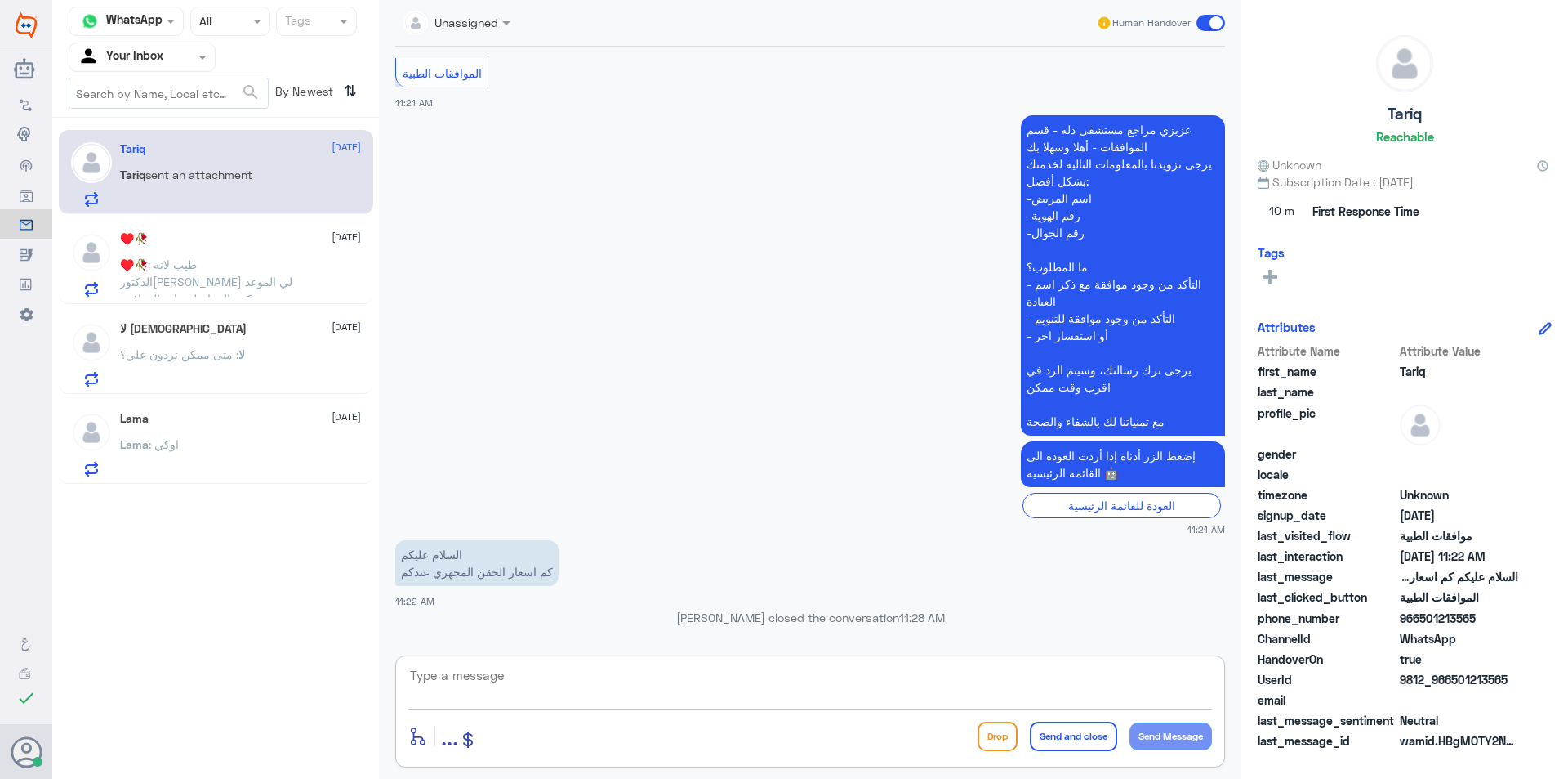
click at [656, 685] on textarea at bounding box center [810, 684] width 804 height 40
type textarea "h"
type textarea "اهلا وسلا"
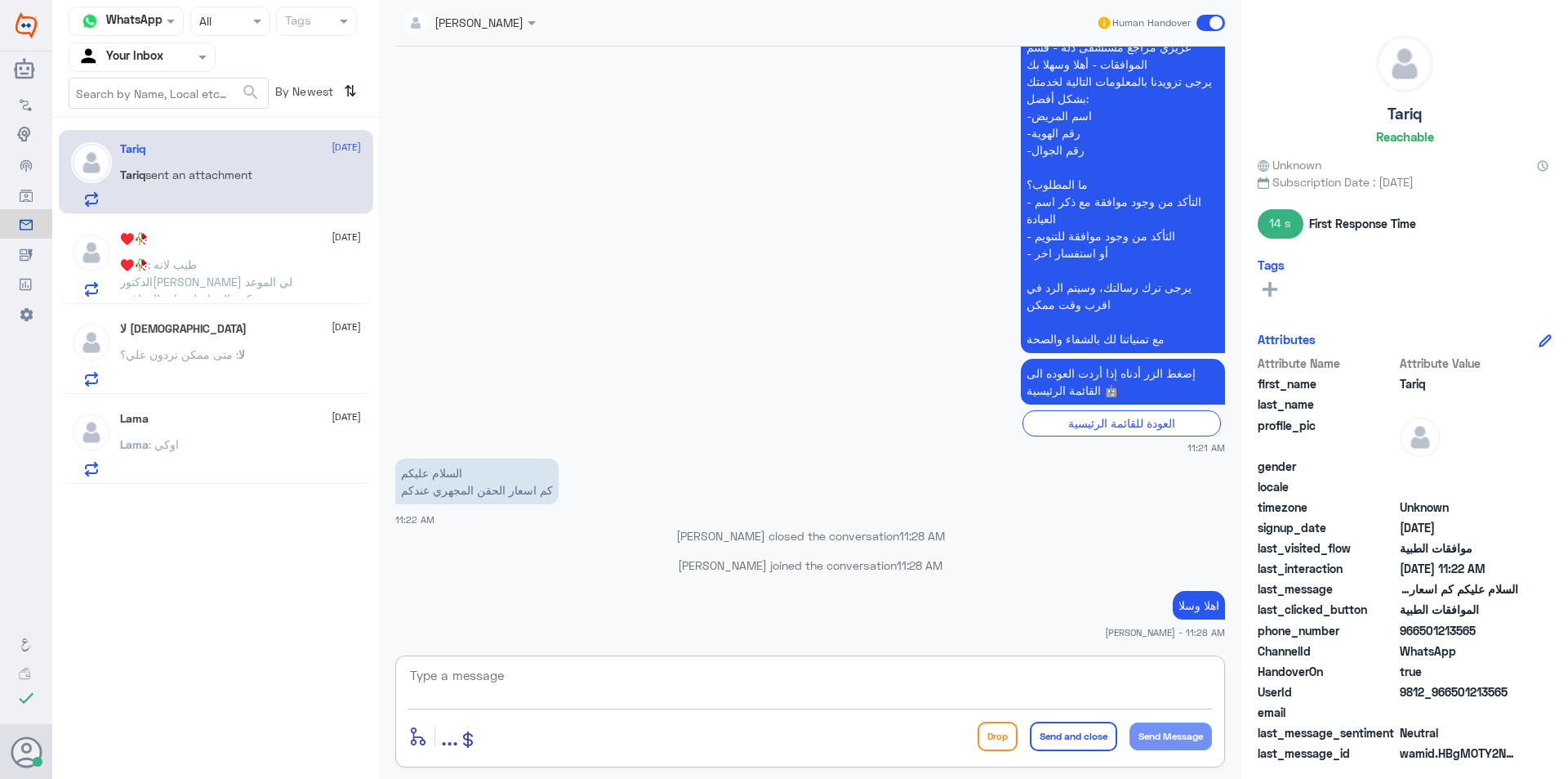
type textarea "ك"
type textarea "ب"
type textarea "يمكنك الاستفسار من خدمة لالافادة بالتفاصيل"
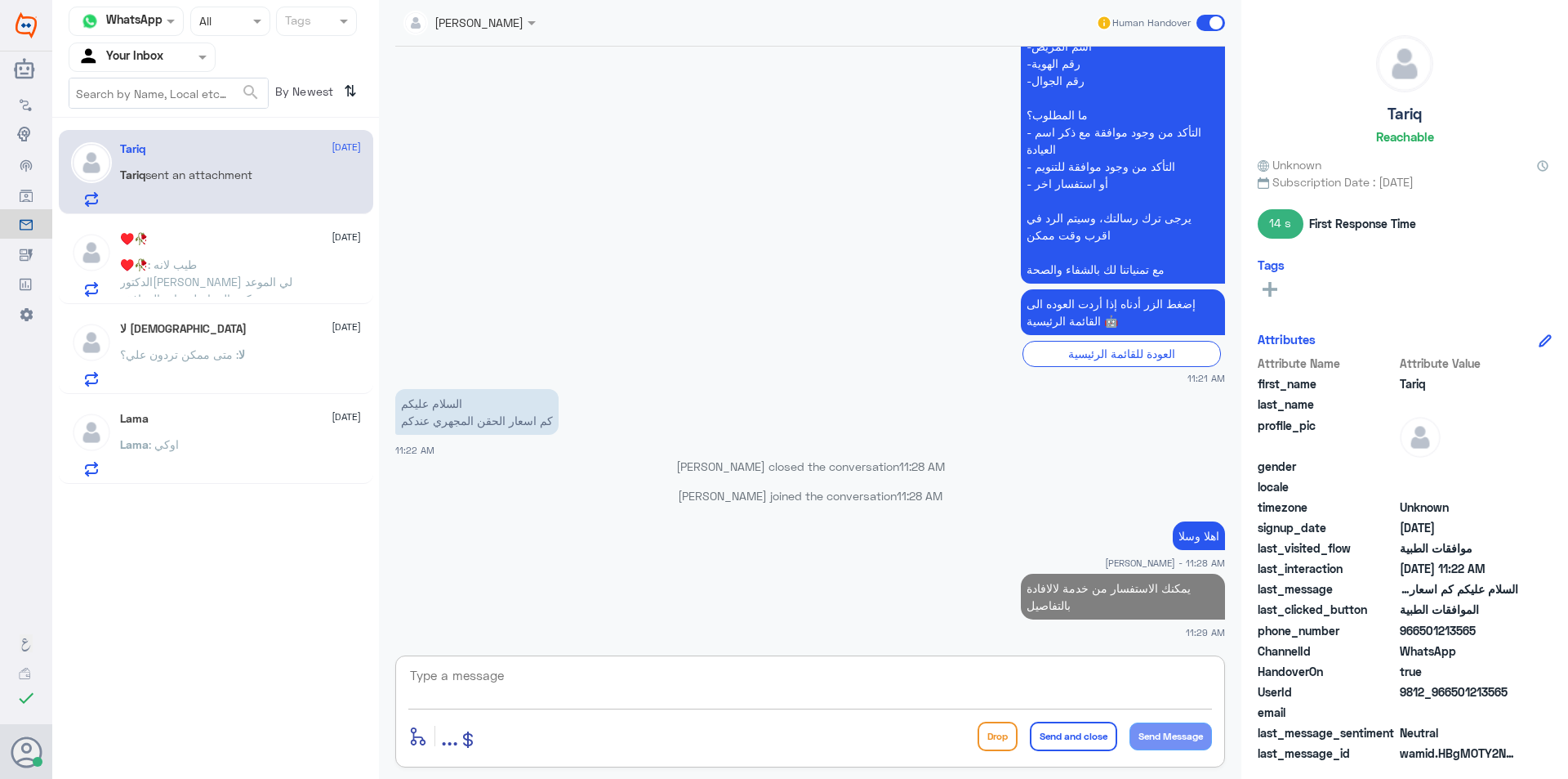
click at [1201, 17] on span at bounding box center [1211, 23] width 28 height 17
click at [0, 0] on input "checkbox" at bounding box center [0, 0] width 0 height 0
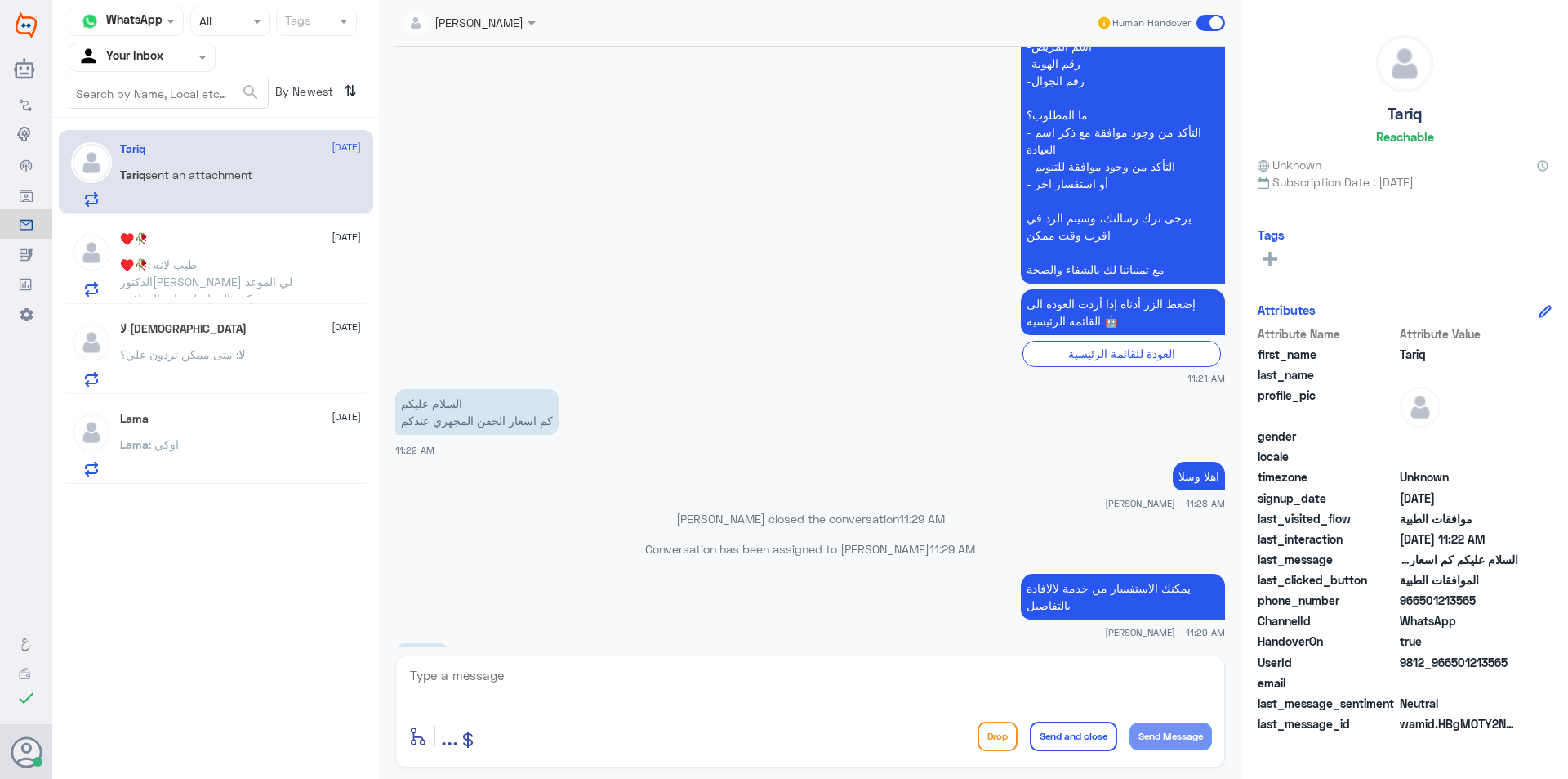
scroll to position [497, 0]
